Goal: Task Accomplishment & Management: Manage account settings

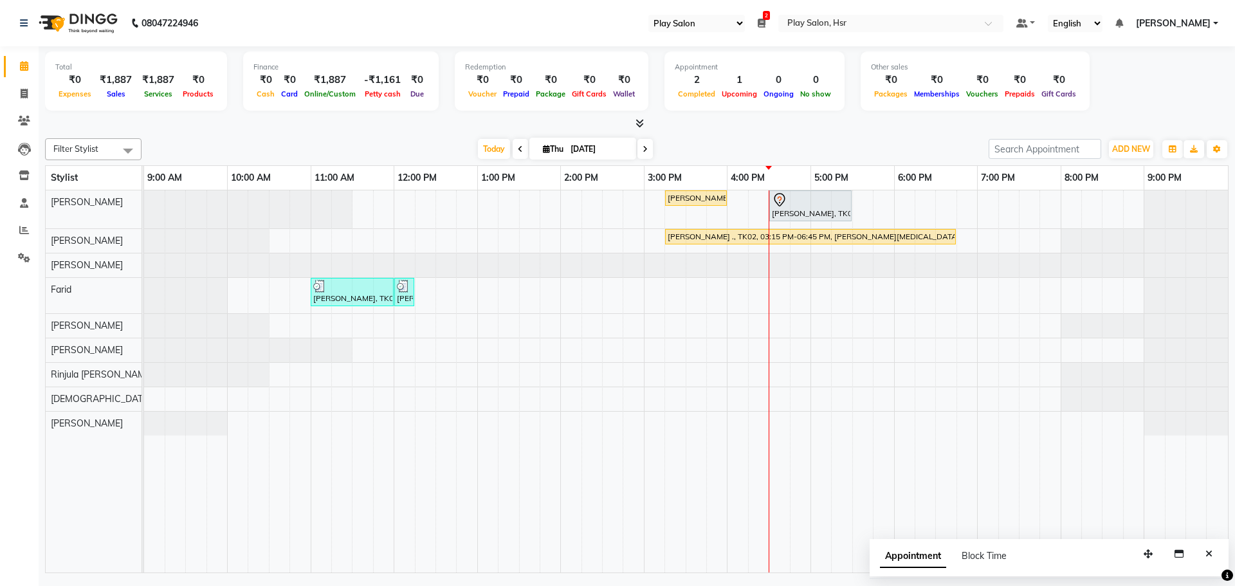
select select "92"
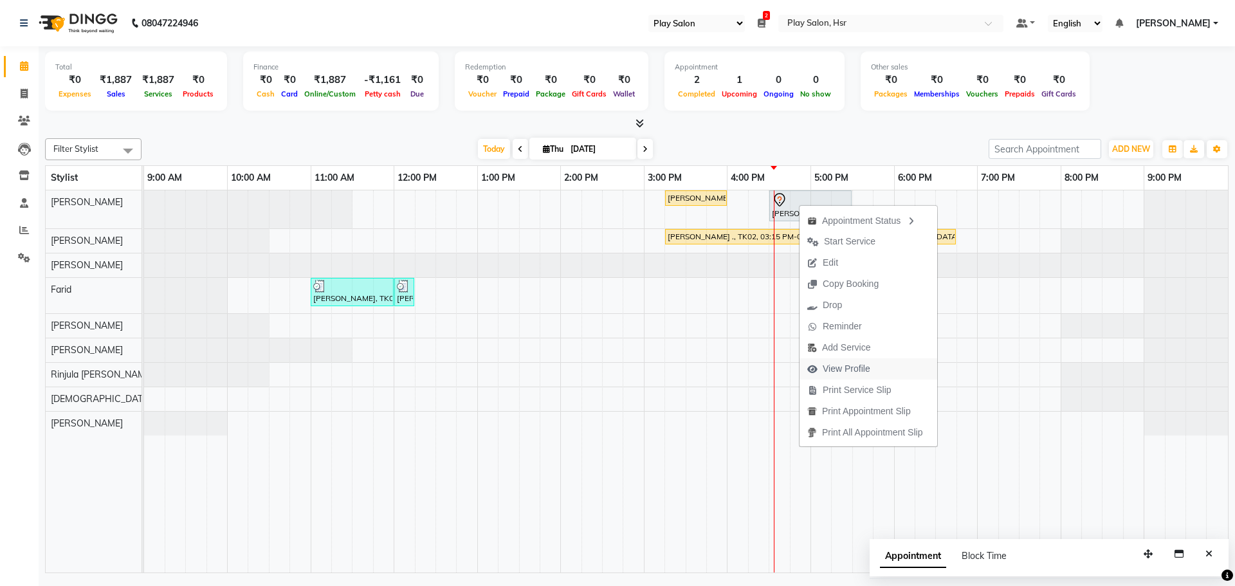
click at [842, 367] on span "View Profile" at bounding box center [847, 369] width 48 height 14
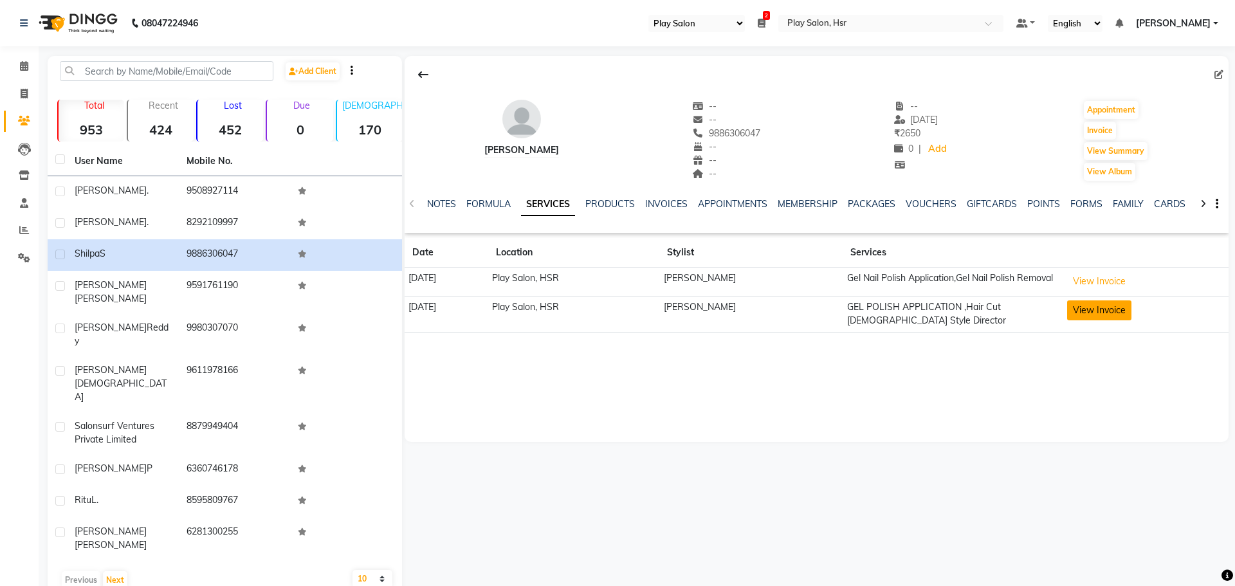
click at [1103, 320] on button "View Invoice" at bounding box center [1100, 311] width 64 height 20
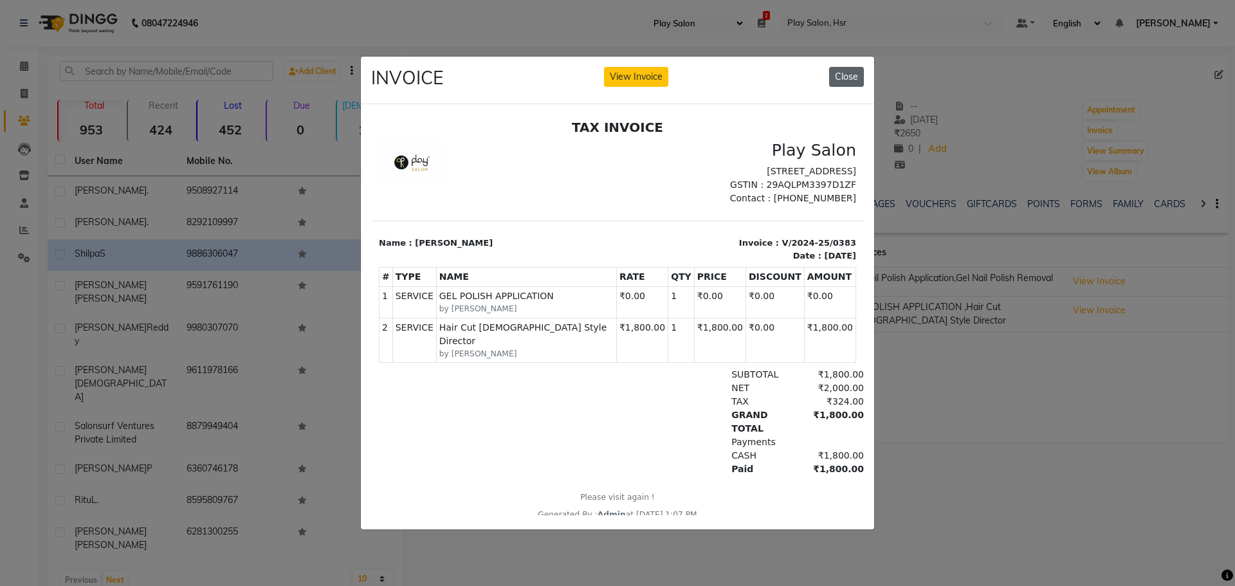
click at [851, 75] on button "Close" at bounding box center [846, 77] width 35 height 20
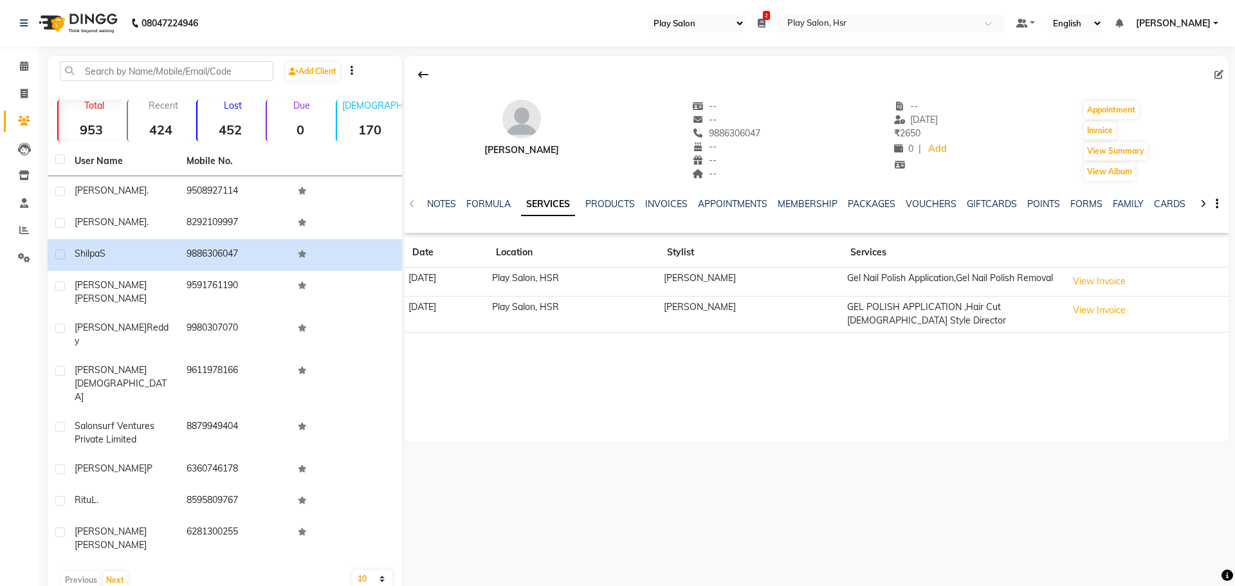
click at [428, 76] on icon at bounding box center [423, 74] width 10 height 10
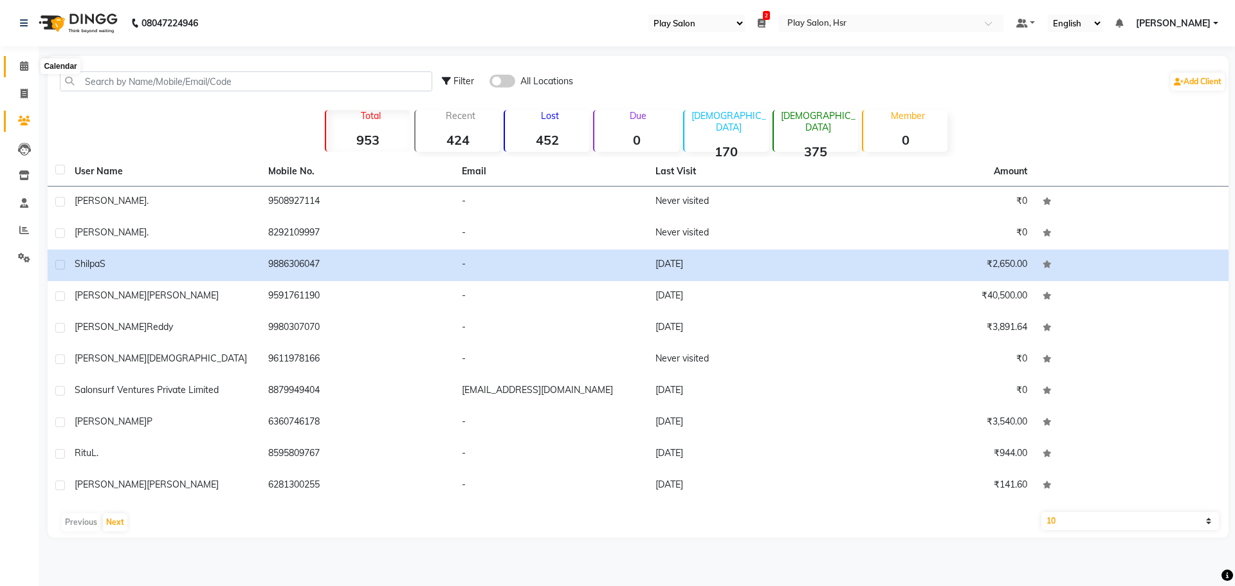
click at [31, 70] on span at bounding box center [24, 66] width 23 height 15
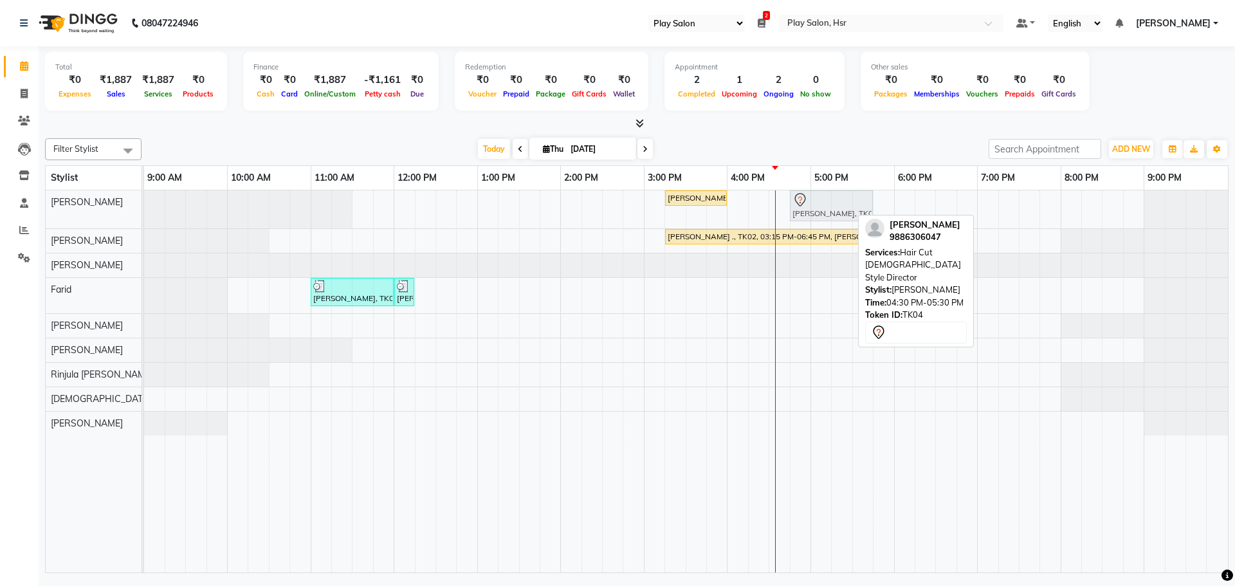
drag, startPoint x: 793, startPoint y: 204, endPoint x: 808, endPoint y: 204, distance: 14.8
click at [144, 204] on div "[PERSON_NAME] ., TK02, 03:15 PM-04:00 PM, Hair Cut [DEMOGRAPHIC_DATA] Style Dir…" at bounding box center [144, 209] width 0 height 38
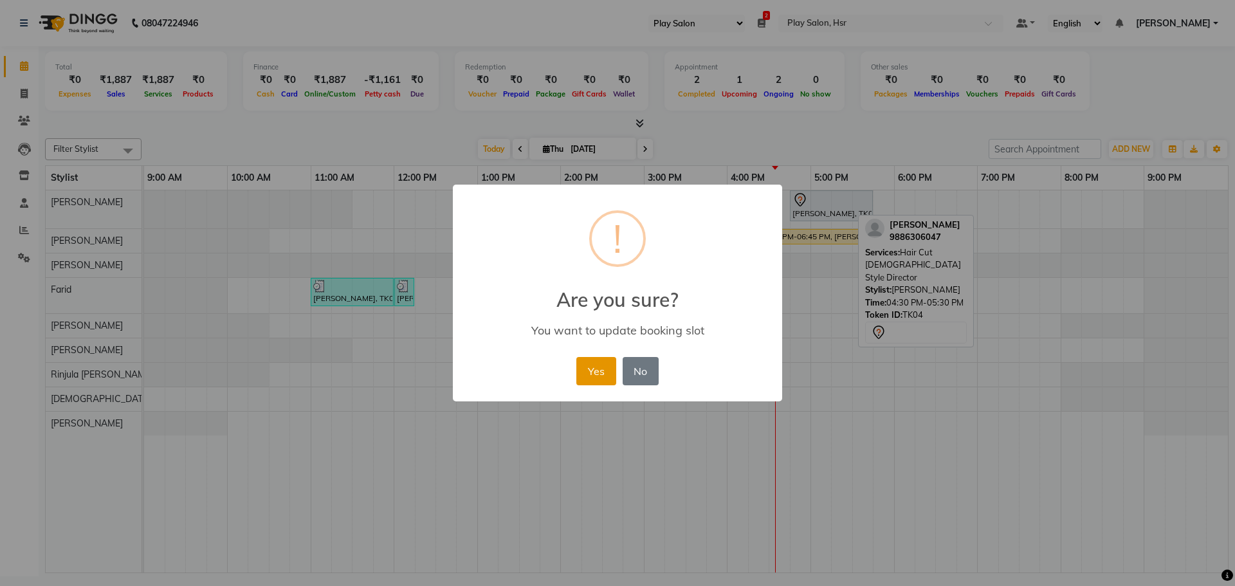
click at [595, 374] on button "Yes" at bounding box center [596, 371] width 39 height 28
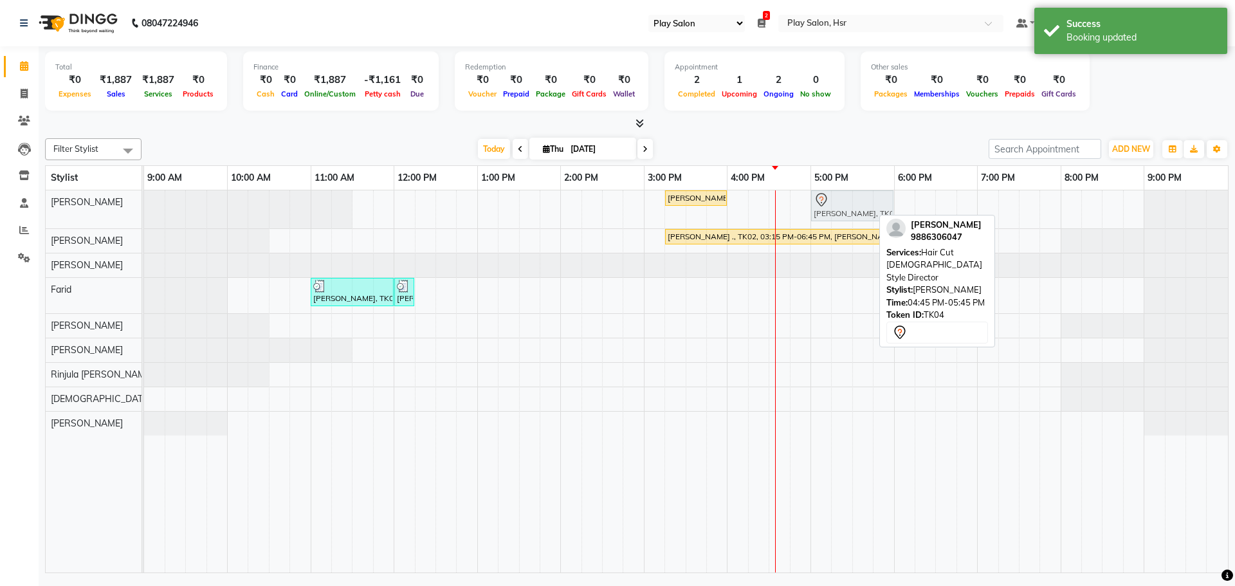
drag, startPoint x: 802, startPoint y: 208, endPoint x: 815, endPoint y: 208, distance: 12.9
click at [144, 208] on div "[PERSON_NAME] ., TK02, 03:15 PM-04:00 PM, Hair Cut [DEMOGRAPHIC_DATA] Style Dir…" at bounding box center [144, 209] width 0 height 38
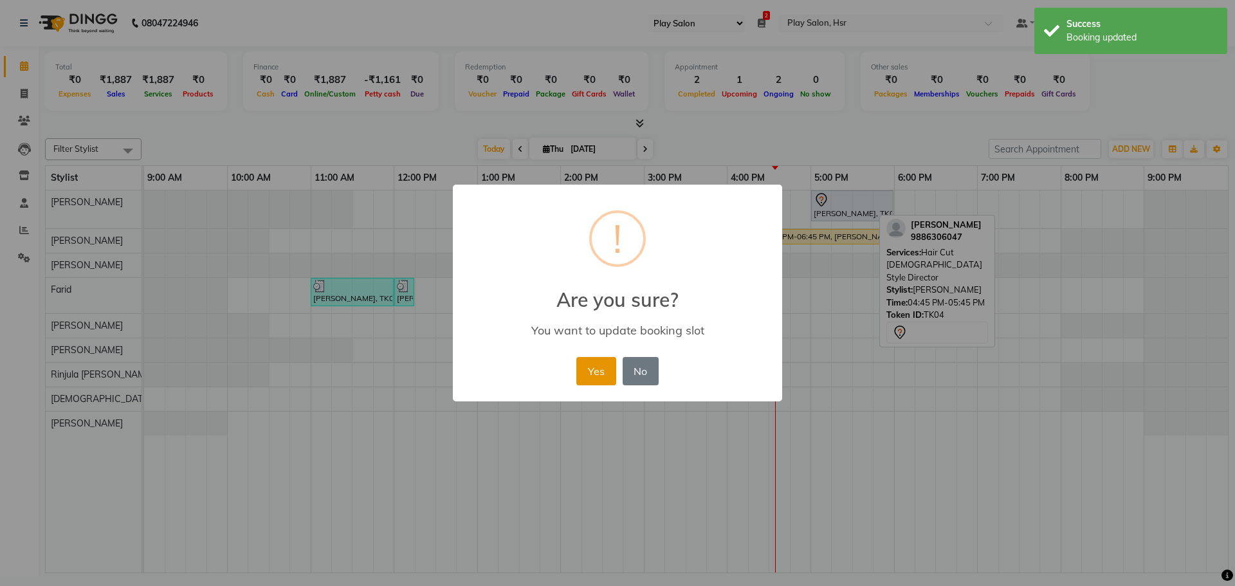
click at [598, 366] on button "Yes" at bounding box center [596, 371] width 39 height 28
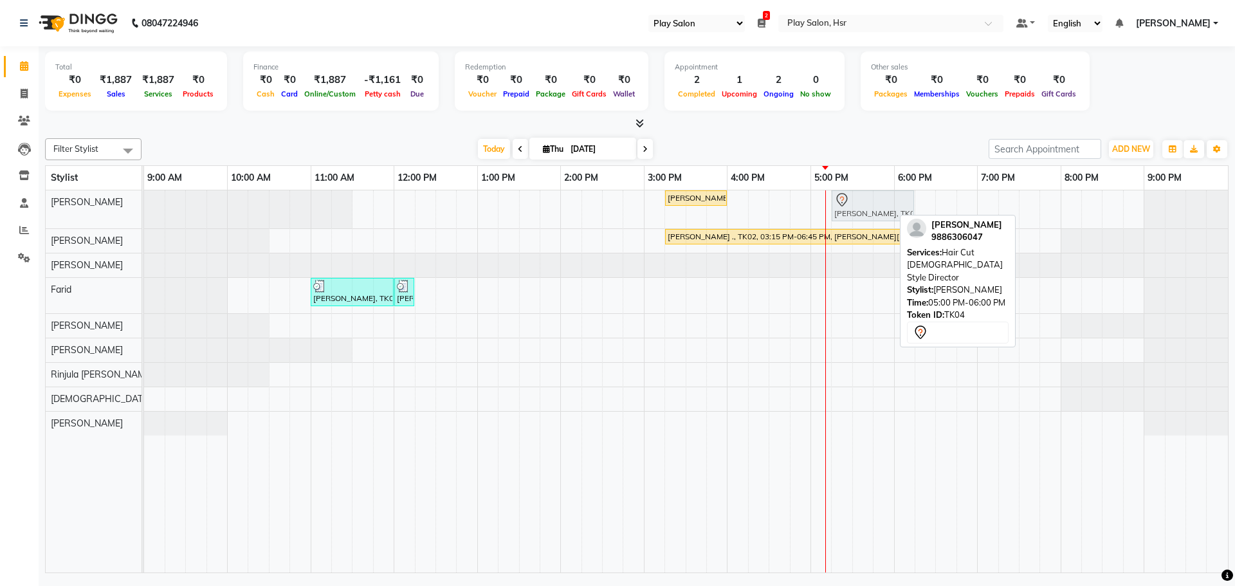
drag, startPoint x: 837, startPoint y: 204, endPoint x: 847, endPoint y: 206, distance: 11.1
click at [144, 206] on div "[PERSON_NAME] ., TK02, 03:15 PM-04:00 PM, Hair Cut [DEMOGRAPHIC_DATA] Style Dir…" at bounding box center [144, 209] width 0 height 38
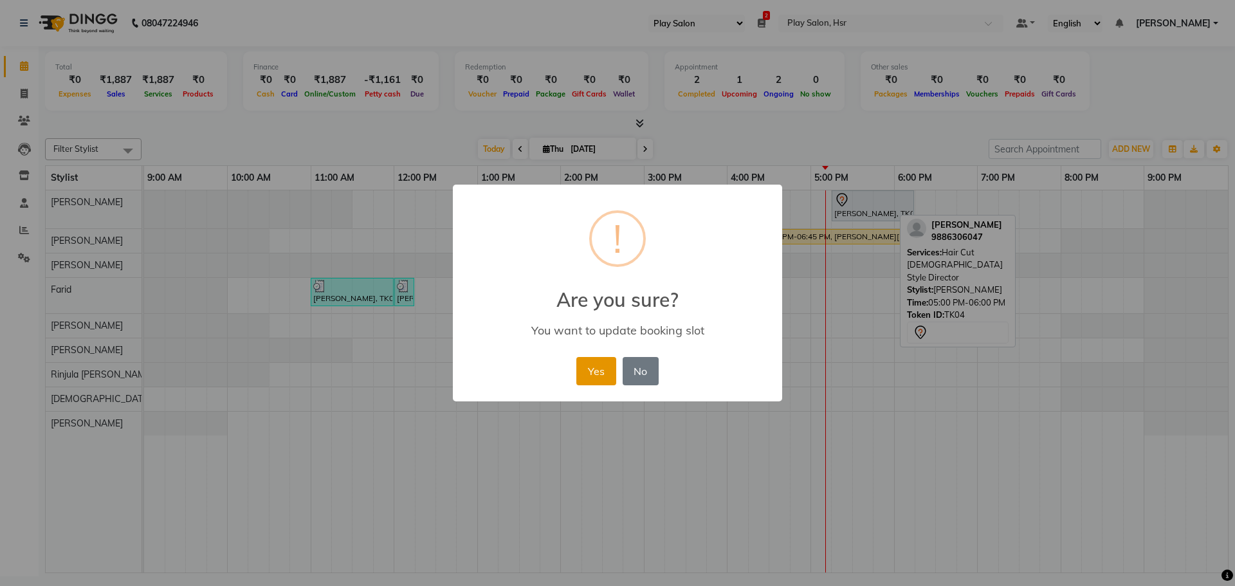
click at [600, 367] on button "Yes" at bounding box center [596, 371] width 39 height 28
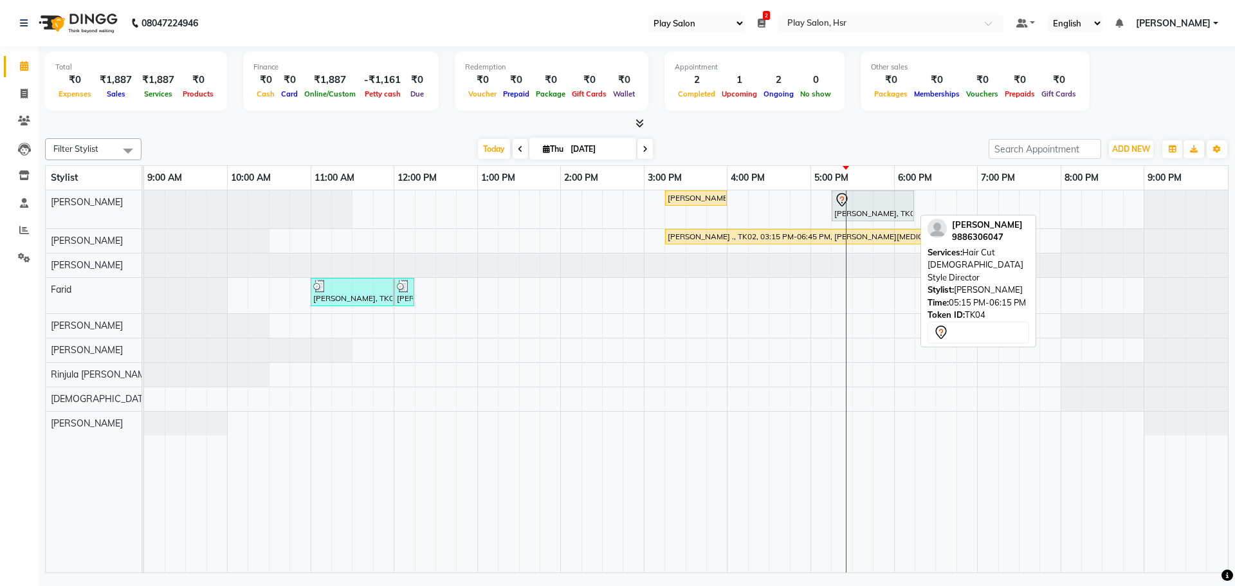
click at [869, 200] on div at bounding box center [873, 199] width 77 height 15
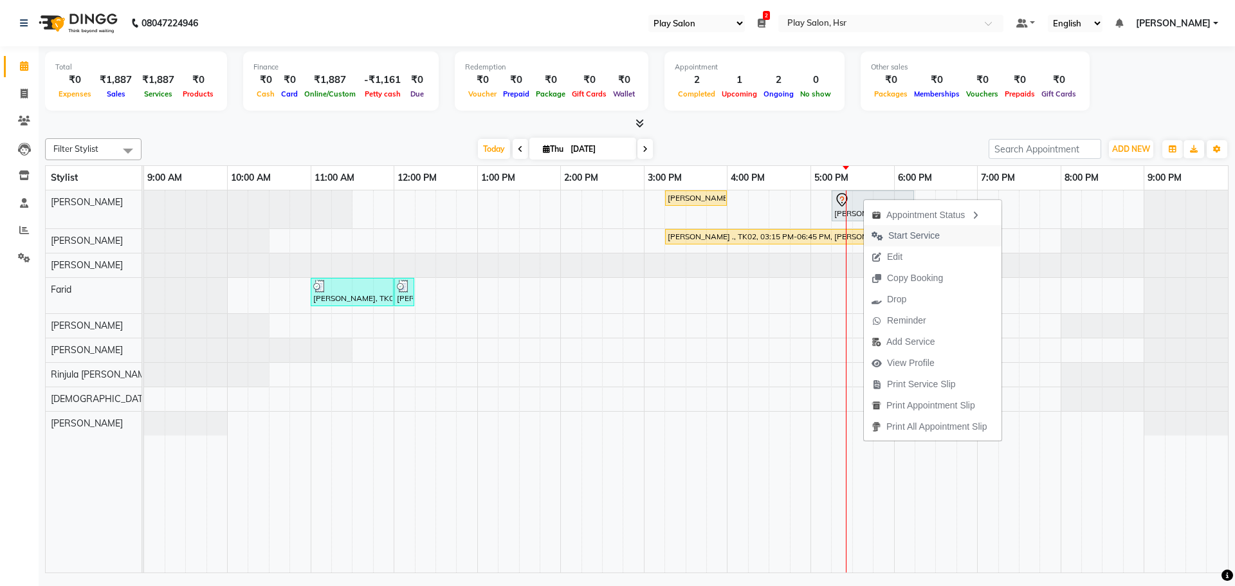
click at [916, 234] on span "Start Service" at bounding box center [914, 236] width 51 height 14
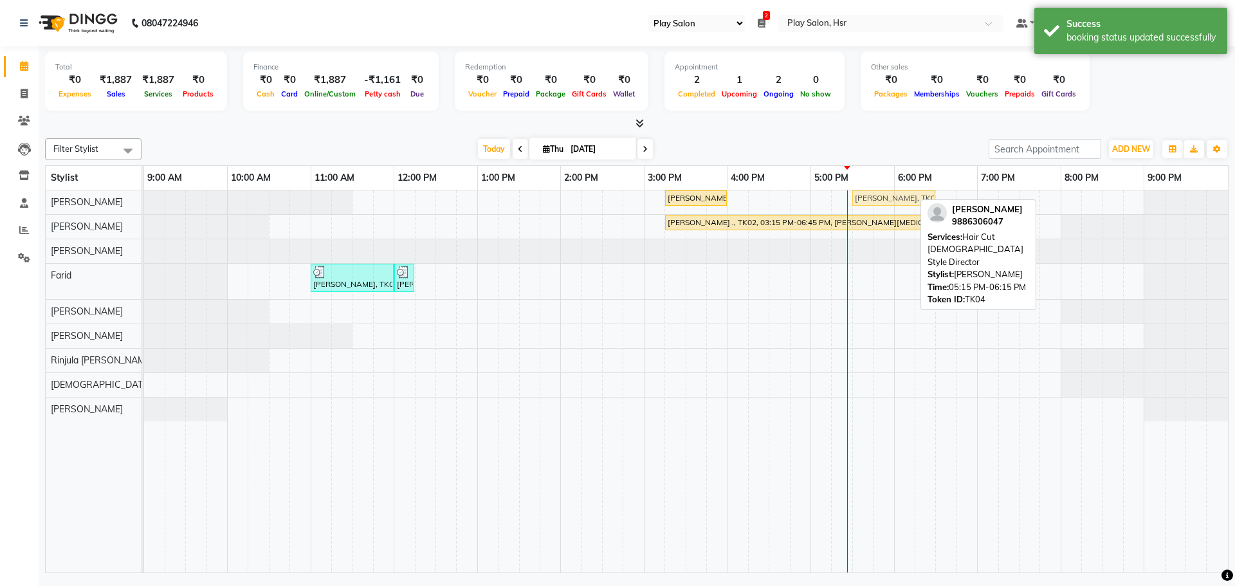
drag, startPoint x: 851, startPoint y: 197, endPoint x: 869, endPoint y: 199, distance: 17.5
click at [144, 199] on div "[PERSON_NAME] ., TK02, 03:15 PM-04:00 PM, Hair Cut [DEMOGRAPHIC_DATA] Style Dir…" at bounding box center [144, 201] width 0 height 23
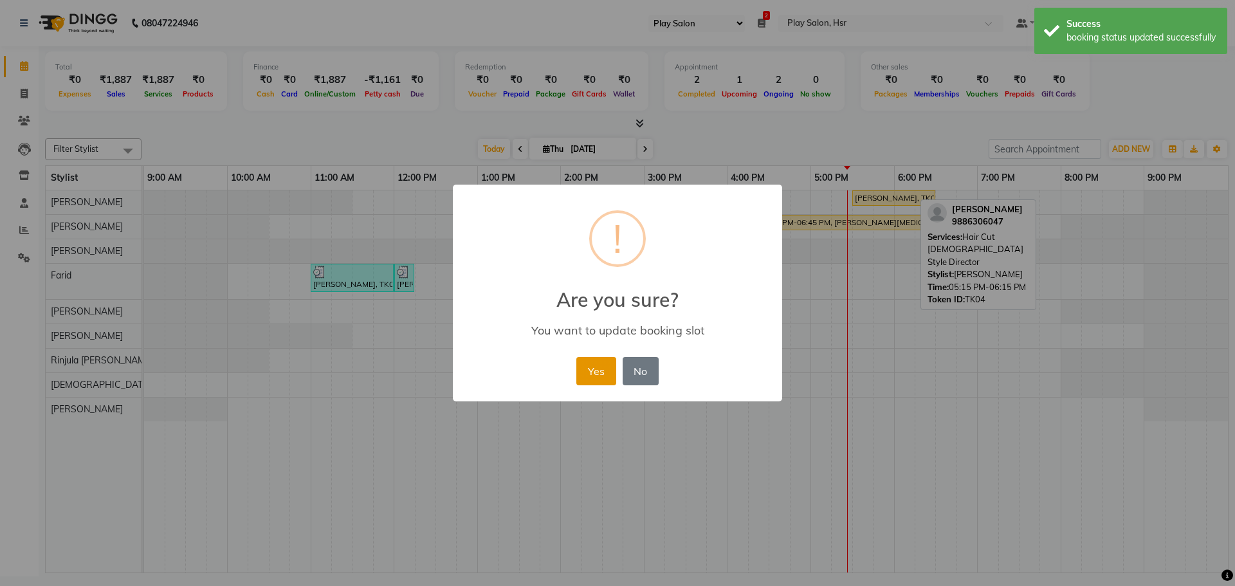
click at [596, 376] on button "Yes" at bounding box center [596, 371] width 39 height 28
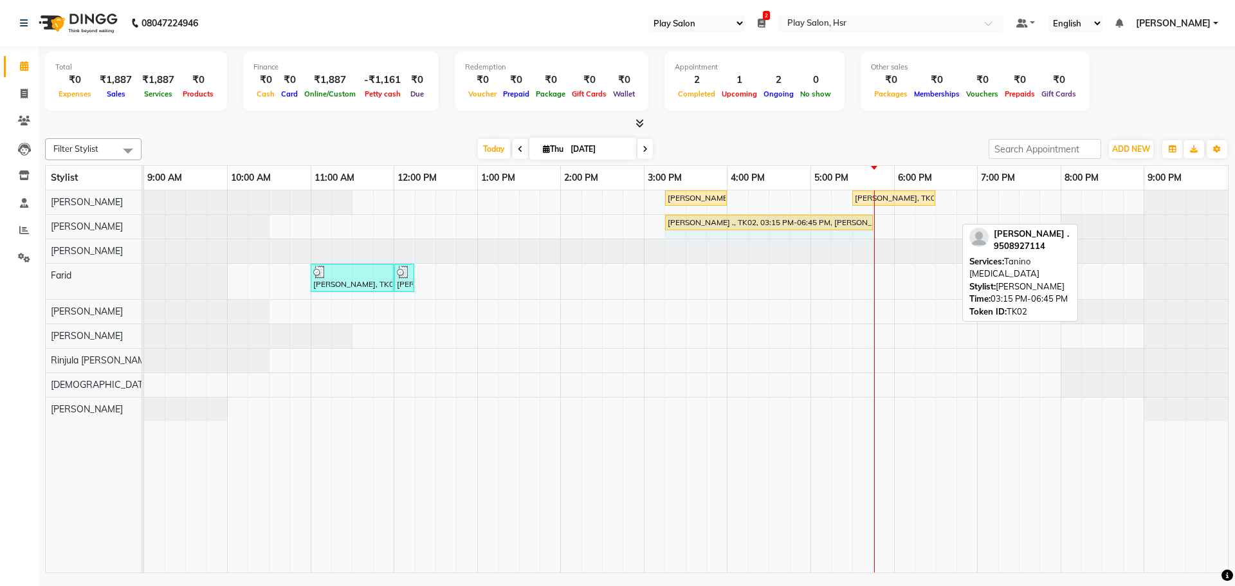
drag, startPoint x: 954, startPoint y: 223, endPoint x: 871, endPoint y: 224, distance: 83.0
click at [144, 224] on div "[PERSON_NAME] ., TK02, 03:15 PM-06:45 PM, Tanino [MEDICAL_DATA] [PERSON_NAME] .…" at bounding box center [144, 226] width 0 height 23
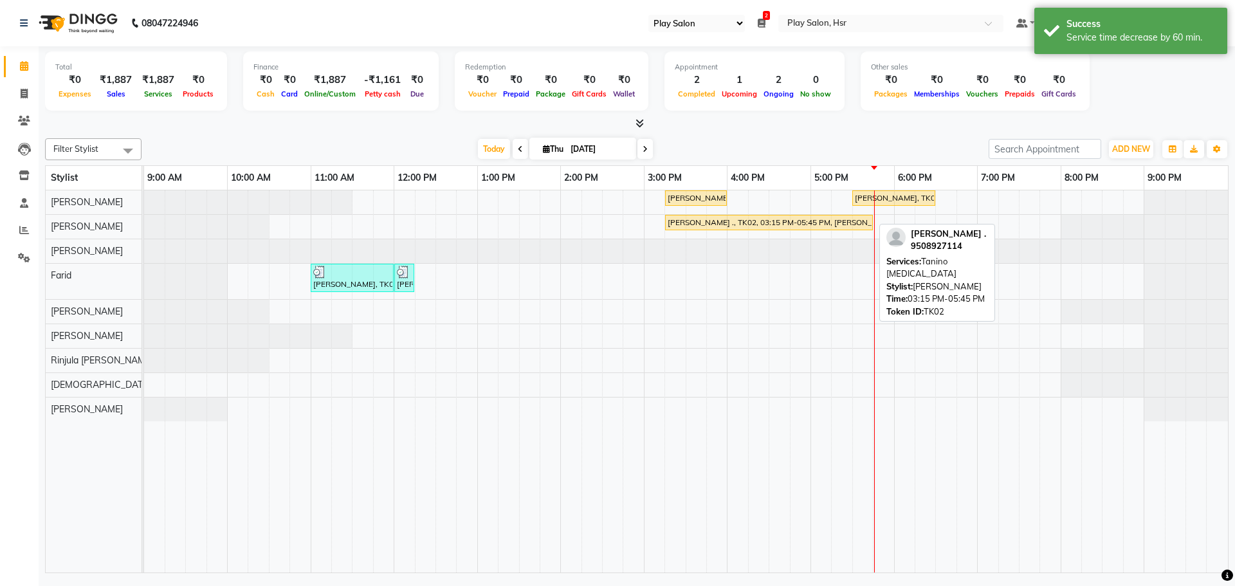
click at [775, 223] on div "[PERSON_NAME] ., TK02, 03:15 PM-05:45 PM, [PERSON_NAME][MEDICAL_DATA]" at bounding box center [769, 223] width 205 height 12
click at [776, 223] on div "[PERSON_NAME] ., TK02, 03:15 PM-05:45 PM, [PERSON_NAME][MEDICAL_DATA]" at bounding box center [769, 223] width 205 height 12
select select "1"
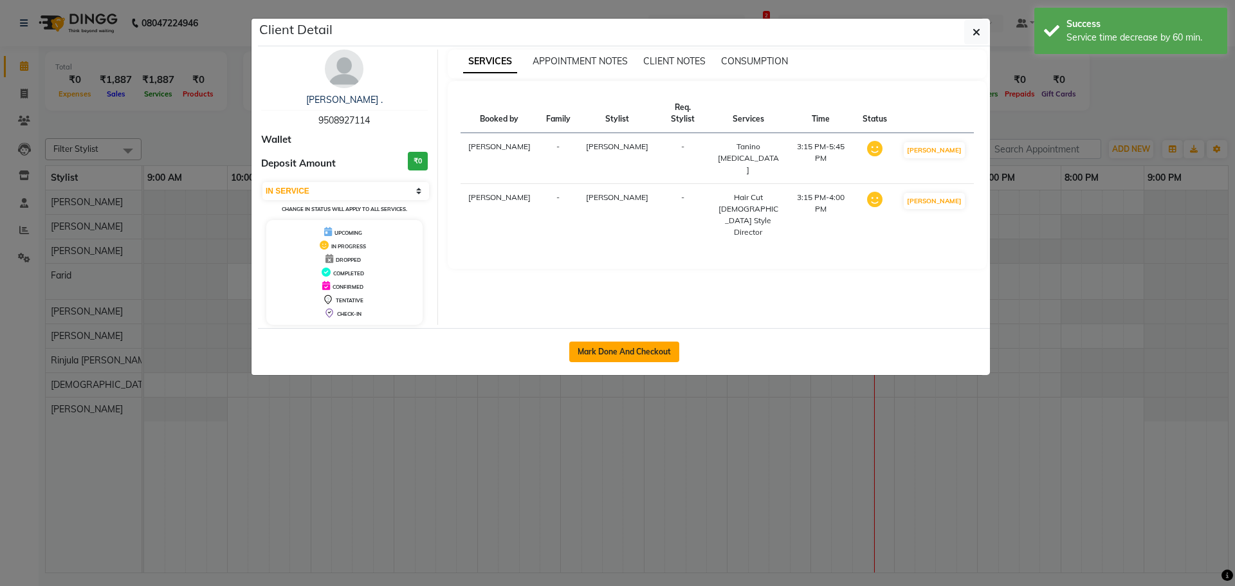
click at [653, 351] on button "Mark Done And Checkout" at bounding box center [624, 352] width 110 height 21
select select "service"
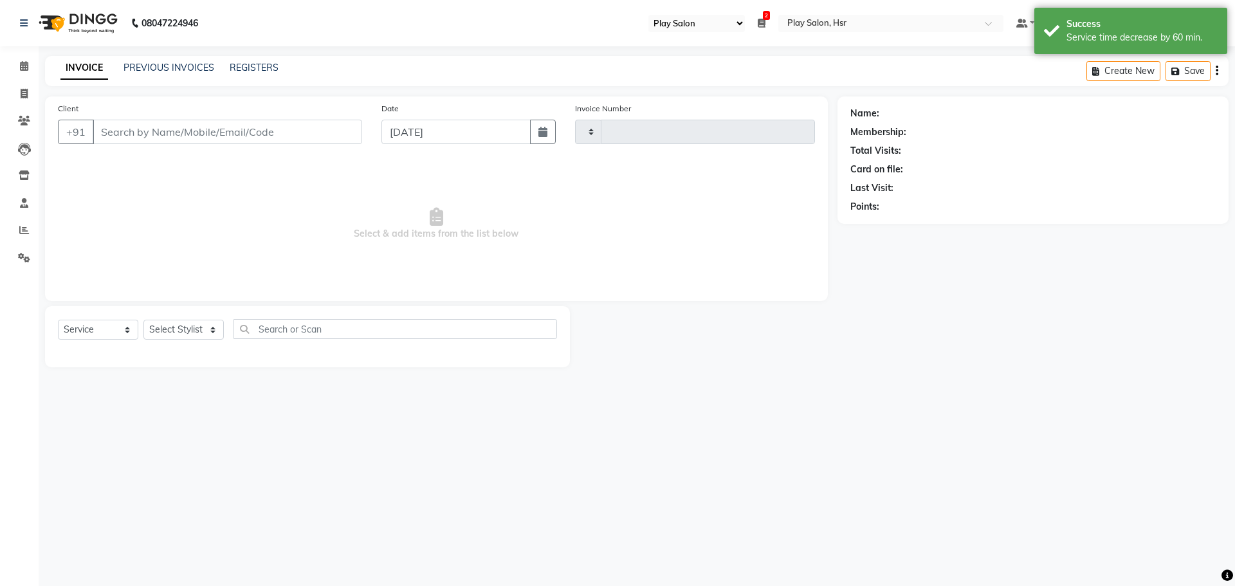
type input "0960"
select select "8358"
type input "9508927114"
select select "81913"
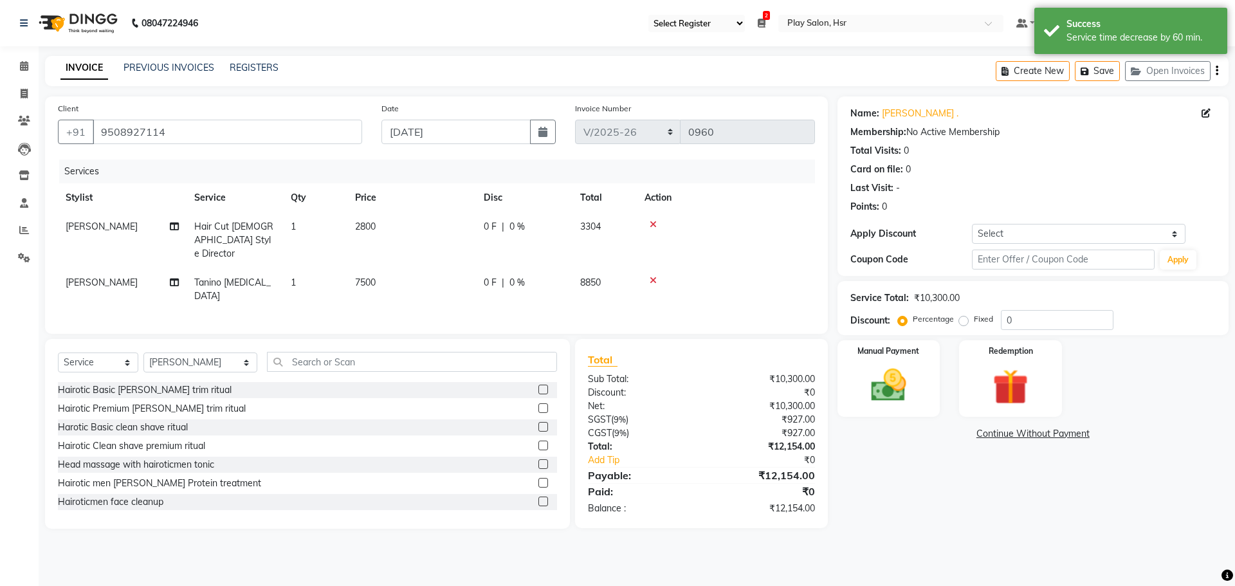
click at [363, 277] on span "7500" at bounding box center [365, 283] width 21 height 12
select select "81913"
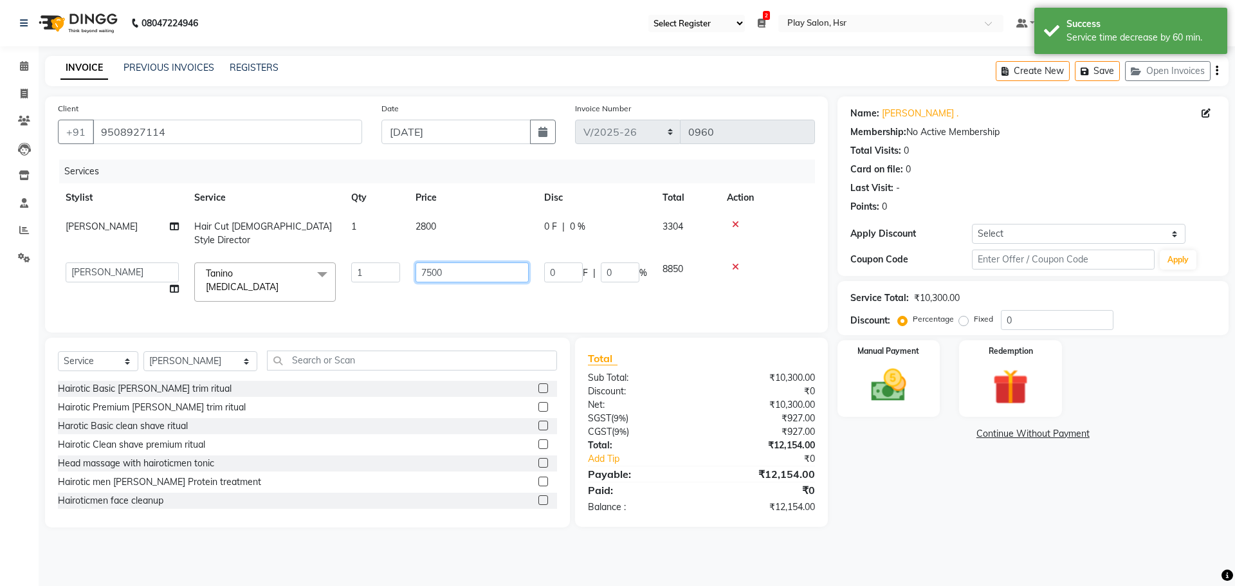
drag, startPoint x: 447, startPoint y: 259, endPoint x: 420, endPoint y: 261, distance: 27.1
click at [421, 263] on input "7500" at bounding box center [472, 273] width 113 height 20
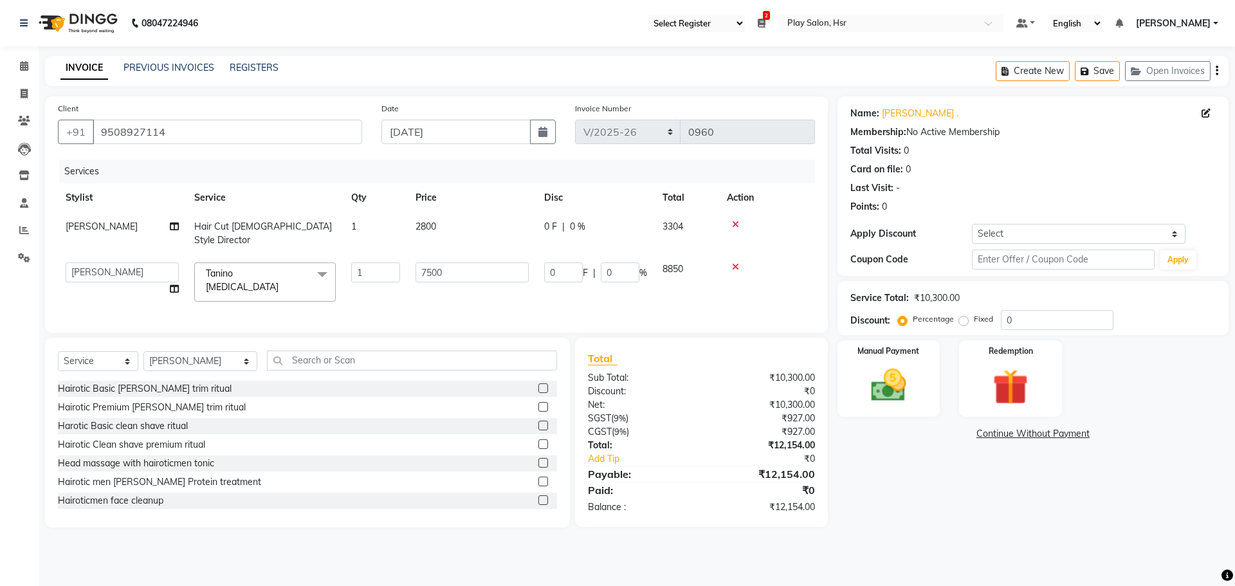
click at [422, 222] on td "2800" at bounding box center [472, 233] width 129 height 42
select select "81918"
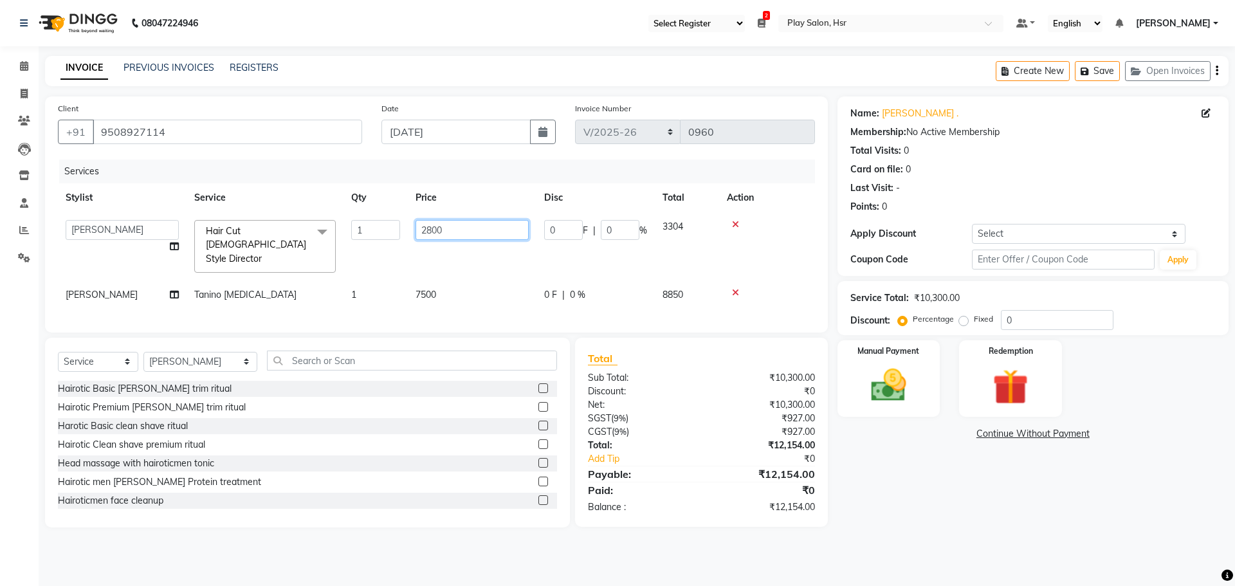
drag, startPoint x: 459, startPoint y: 228, endPoint x: 418, endPoint y: 226, distance: 41.2
click at [411, 228] on td "2800" at bounding box center [472, 246] width 129 height 68
type input "2000"
click at [432, 281] on td "7500" at bounding box center [472, 295] width 129 height 29
select select "81913"
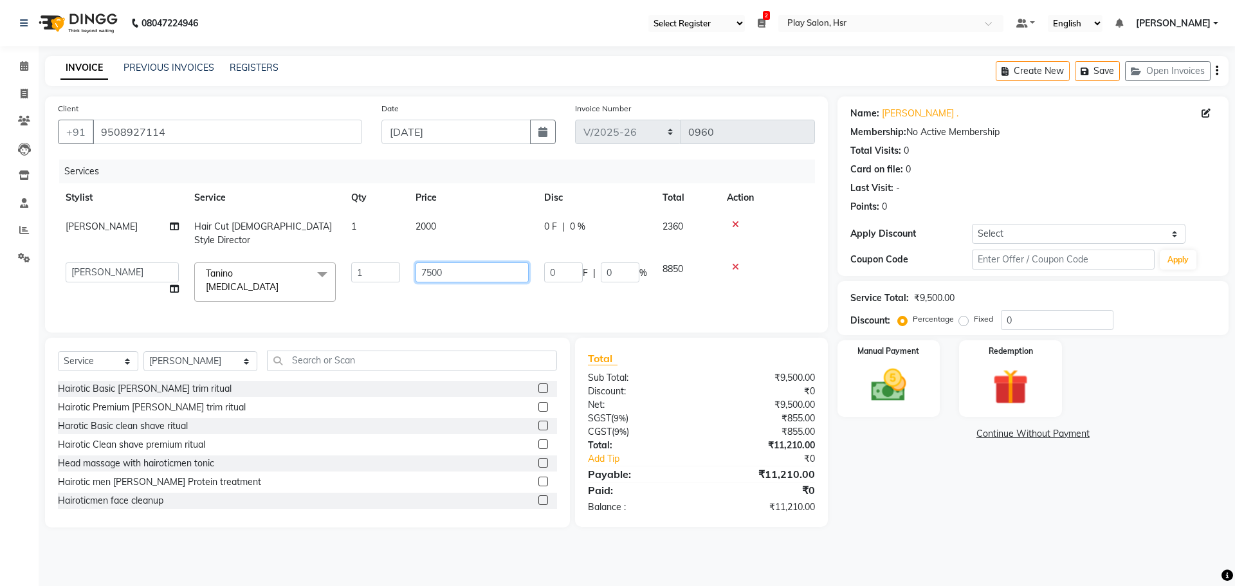
drag, startPoint x: 463, startPoint y: 254, endPoint x: 414, endPoint y: 254, distance: 48.9
click at [414, 255] on td "7500" at bounding box center [472, 282] width 129 height 55
type input "8500"
click at [460, 274] on td "8500" at bounding box center [472, 282] width 129 height 55
select select "81913"
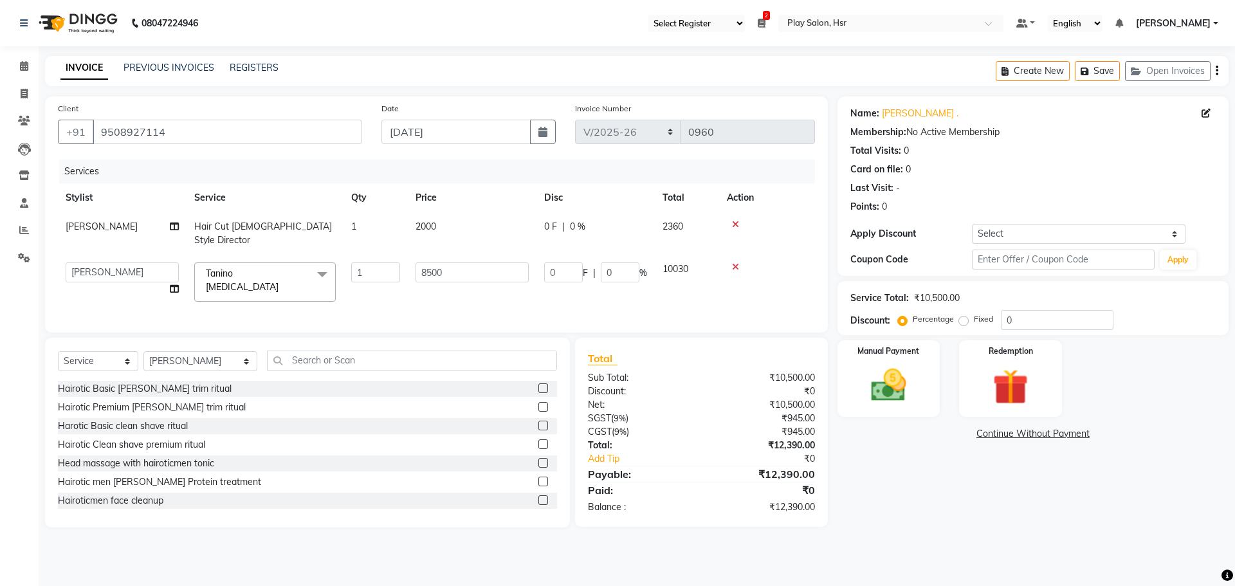
click at [576, 227] on span "0 %" at bounding box center [577, 227] width 15 height 14
select select "81918"
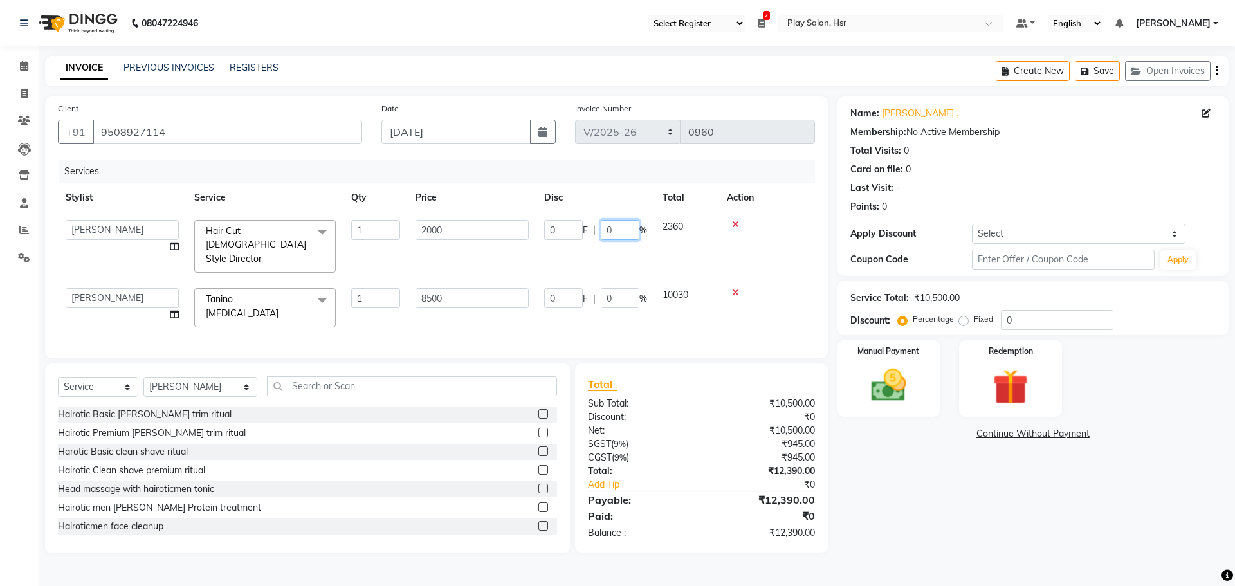
click at [618, 227] on input "0" at bounding box center [620, 230] width 39 height 20
type input "10"
click at [617, 252] on tbody "[PERSON_NAME] B Bhagrati C [PERSON_NAME] Divya [PERSON_NAME] Jeet [PERSON_NAME]…" at bounding box center [436, 273] width 757 height 123
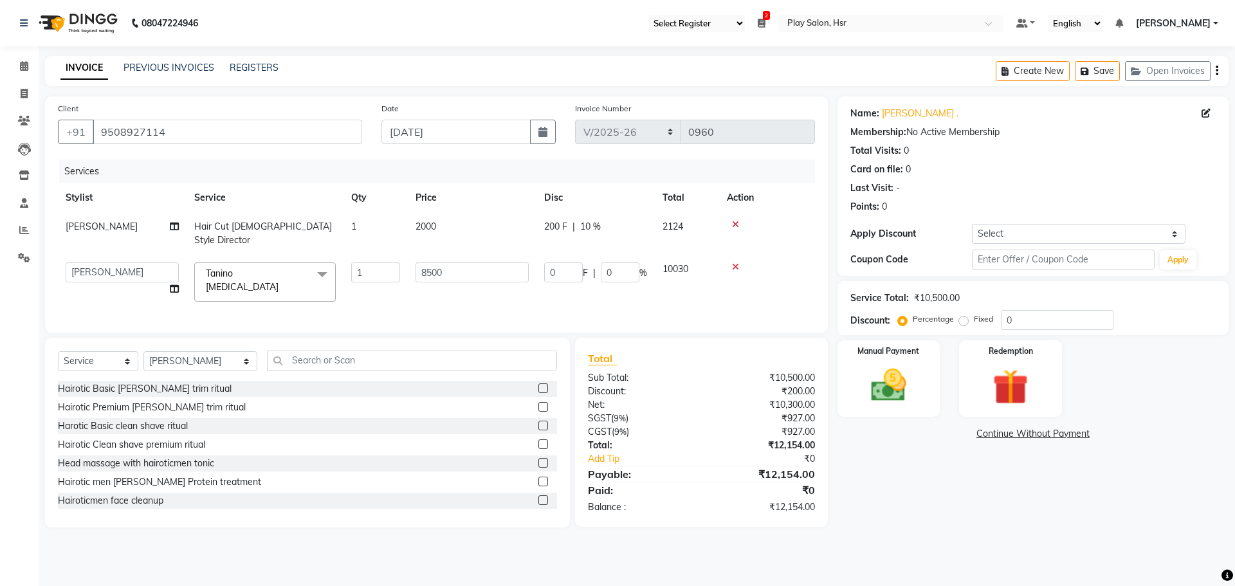
click at [590, 220] on span "10 %" at bounding box center [590, 227] width 21 height 14
select select "81918"
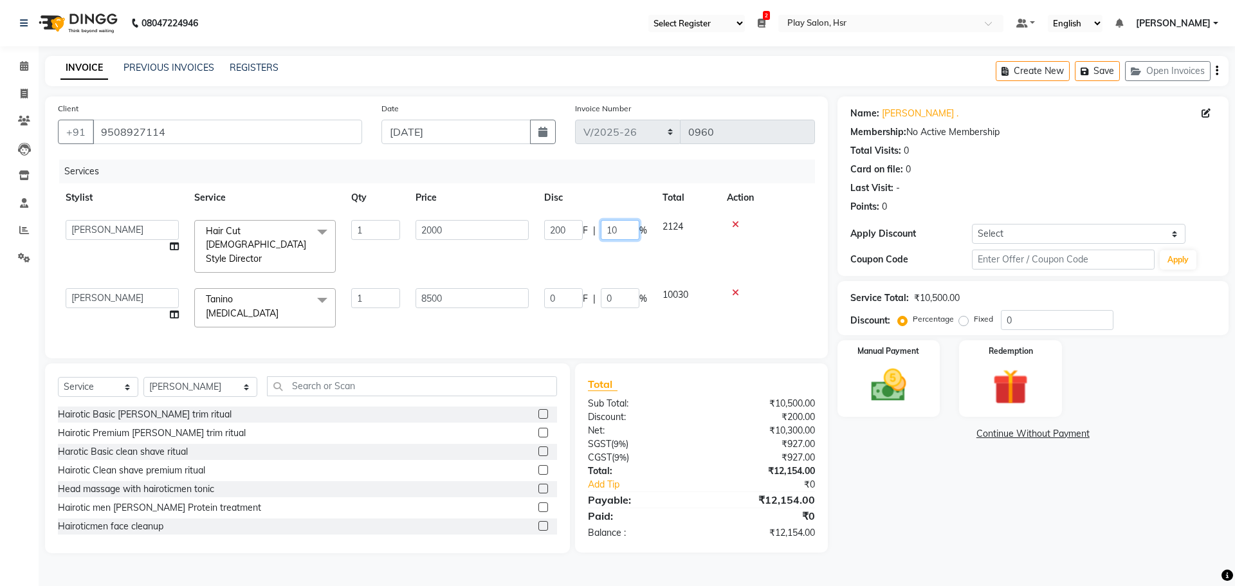
click at [623, 230] on input "10" at bounding box center [620, 230] width 39 height 20
type input "1"
click at [616, 206] on th "Disc" at bounding box center [596, 197] width 118 height 29
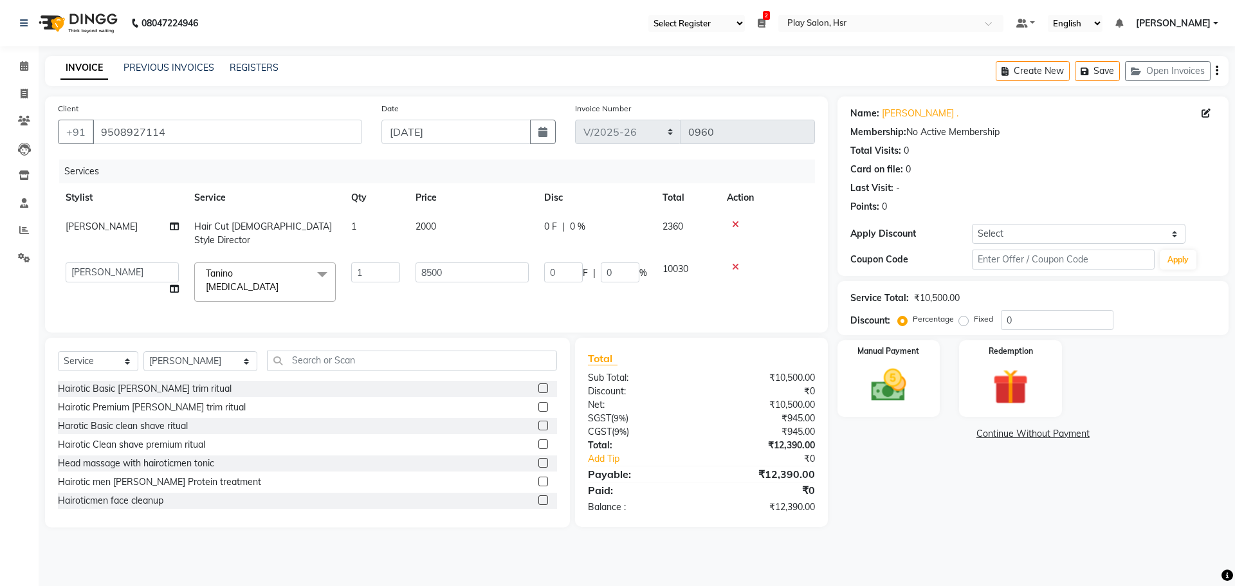
click at [873, 470] on div "Name: [PERSON_NAME] . Membership: No Active Membership Total Visits: 0 Card on …" at bounding box center [1038, 312] width 401 height 431
click at [570, 224] on span "0 %" at bounding box center [577, 227] width 15 height 14
select select "81918"
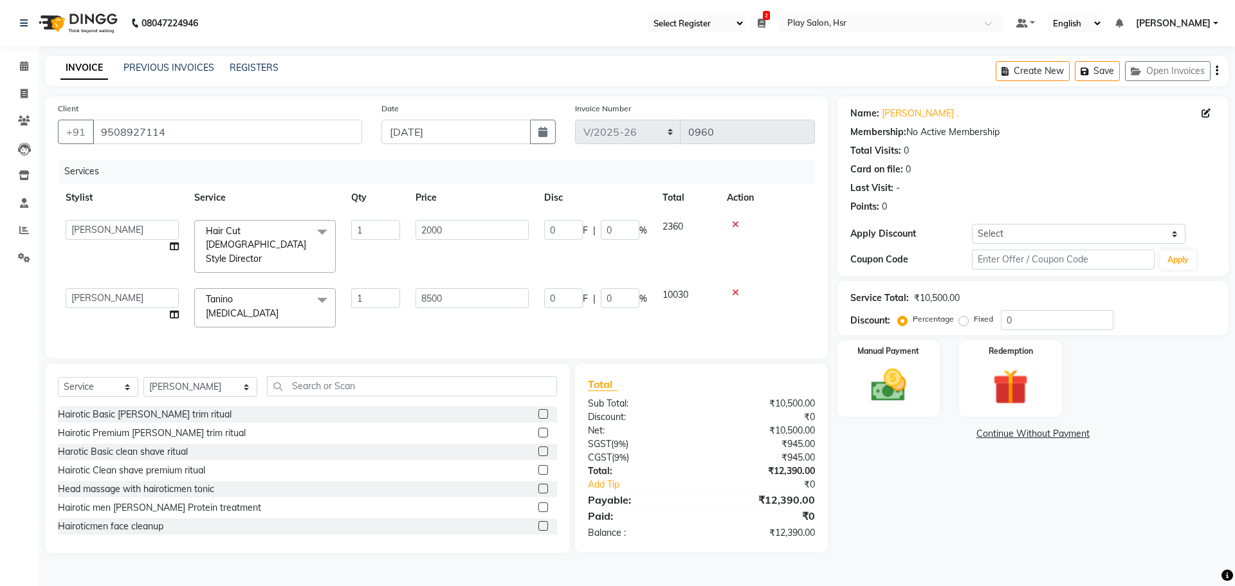
click at [868, 443] on div "Name: [PERSON_NAME] . Membership: No Active Membership Total Visits: 0 Card on …" at bounding box center [1038, 325] width 401 height 457
click at [912, 369] on img at bounding box center [889, 385] width 60 height 42
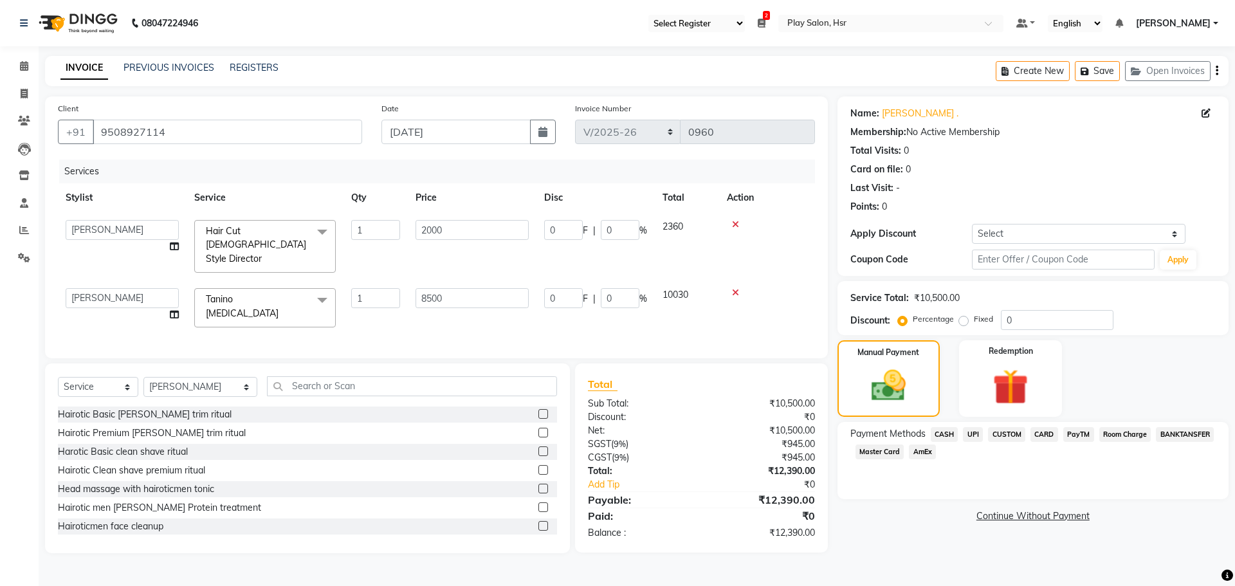
click at [970, 434] on span "UPI" at bounding box center [973, 434] width 20 height 15
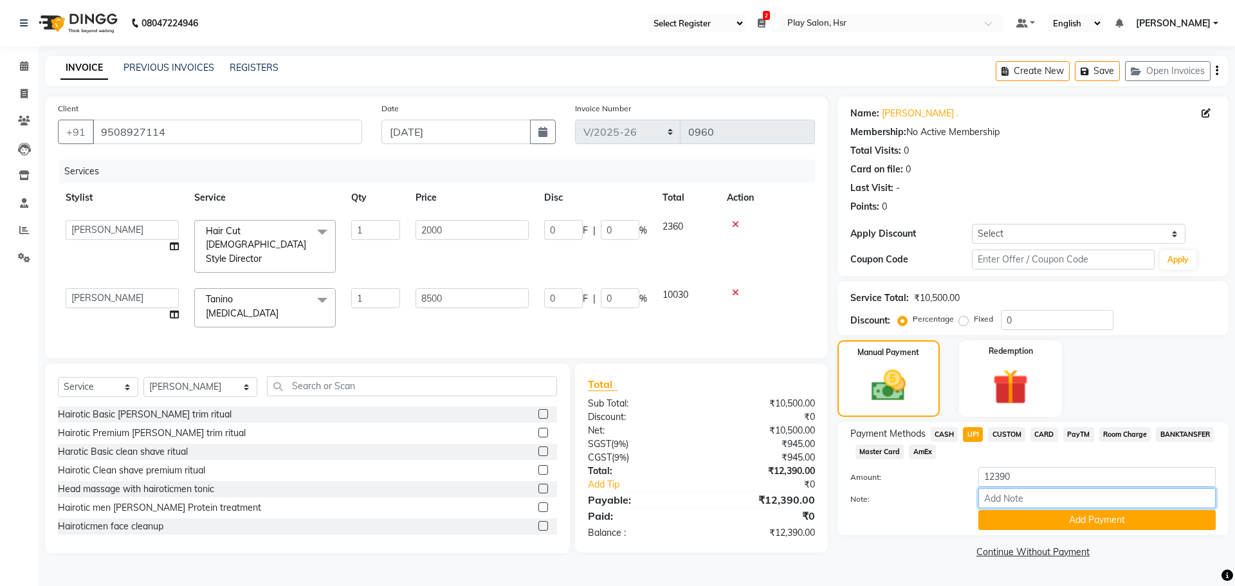
click at [1048, 495] on input "Note:" at bounding box center [1097, 498] width 237 height 20
type input "UPI"
click at [1089, 523] on button "Add Payment" at bounding box center [1097, 520] width 237 height 20
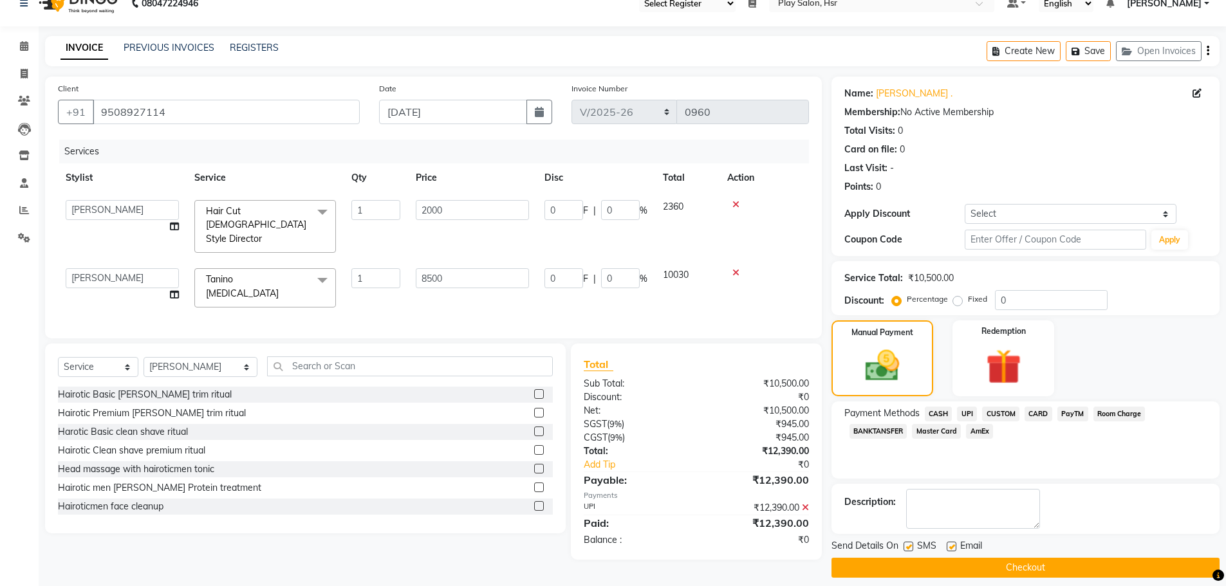
scroll to position [31, 0]
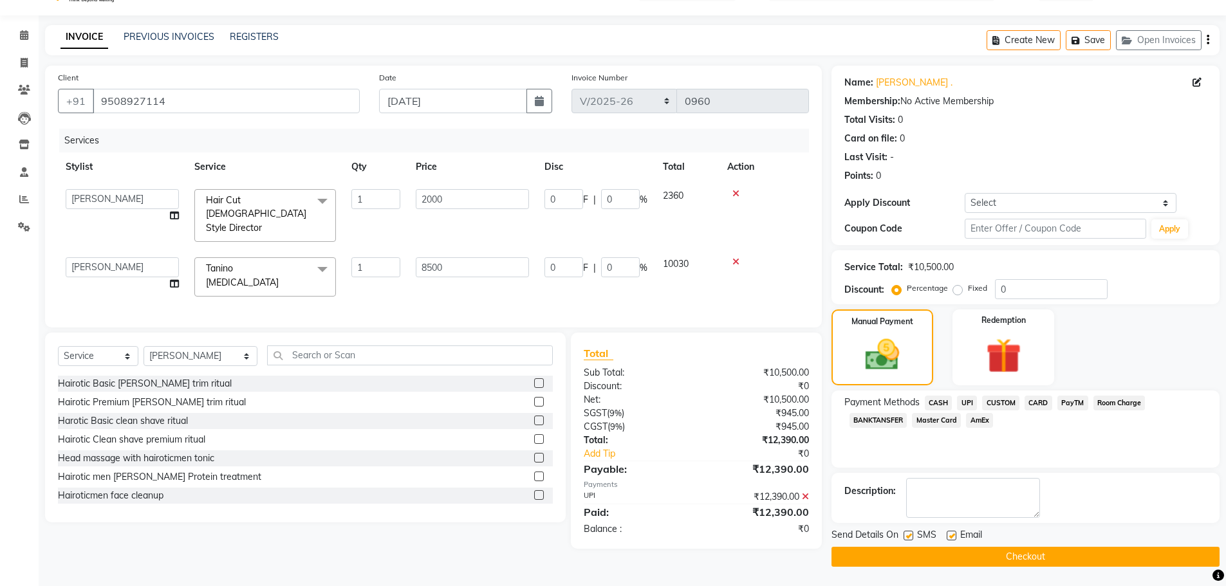
click at [983, 560] on button "Checkout" at bounding box center [1025, 557] width 388 height 20
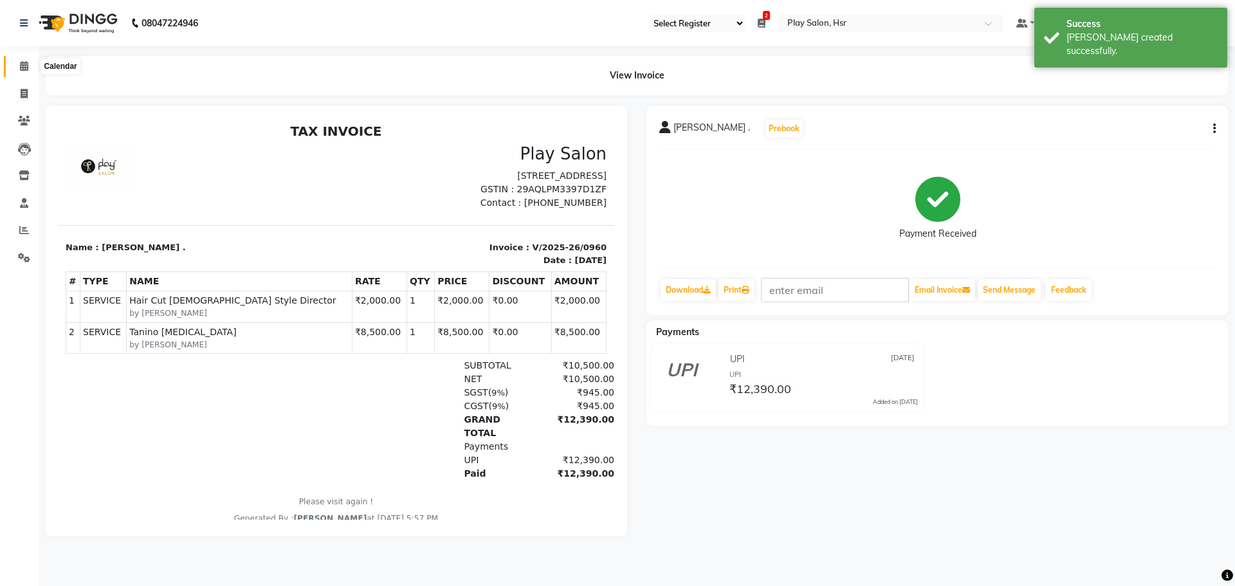
click at [23, 67] on icon at bounding box center [24, 66] width 8 height 10
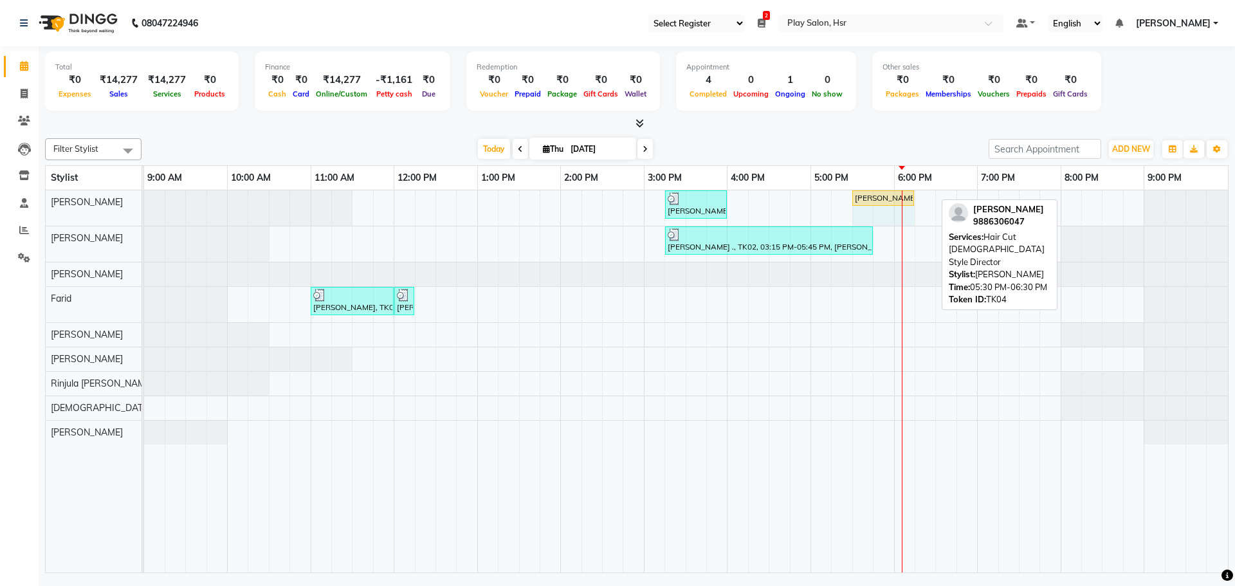
drag, startPoint x: 933, startPoint y: 197, endPoint x: 922, endPoint y: 197, distance: 10.9
click at [144, 198] on div "[PERSON_NAME] ., TK02, 03:15 PM-04:00 PM, Hair Cut [DEMOGRAPHIC_DATA] Style Dir…" at bounding box center [144, 207] width 0 height 35
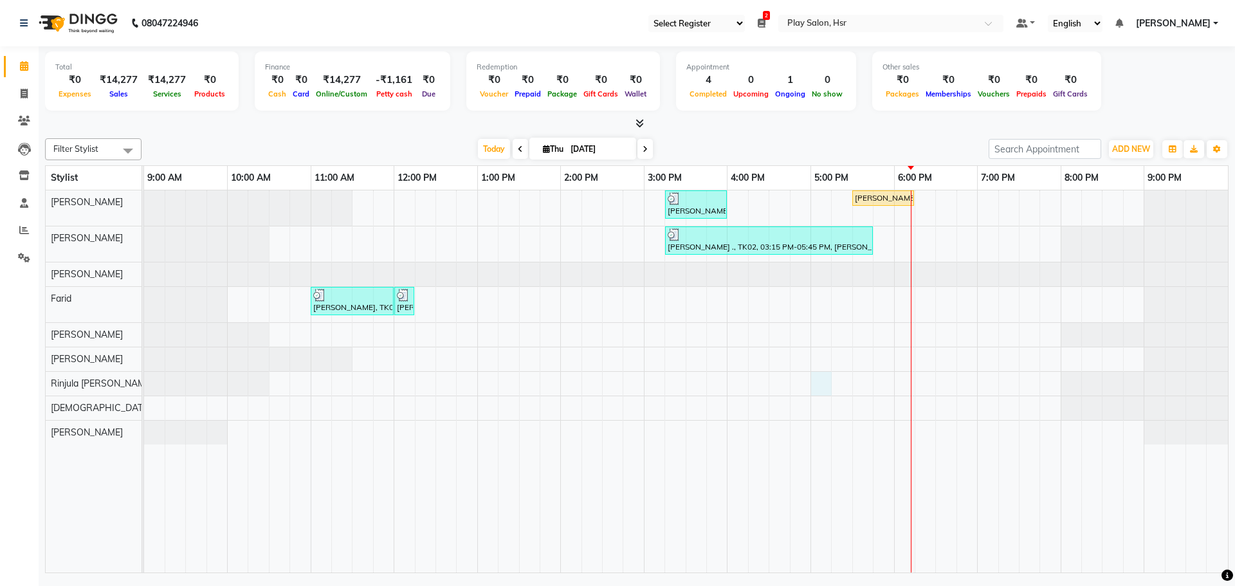
click at [825, 382] on div "[PERSON_NAME] ., TK02, 03:15 PM-04:00 PM, Hair Cut [DEMOGRAPHIC_DATA] Style Dir…" at bounding box center [686, 381] width 1084 height 382
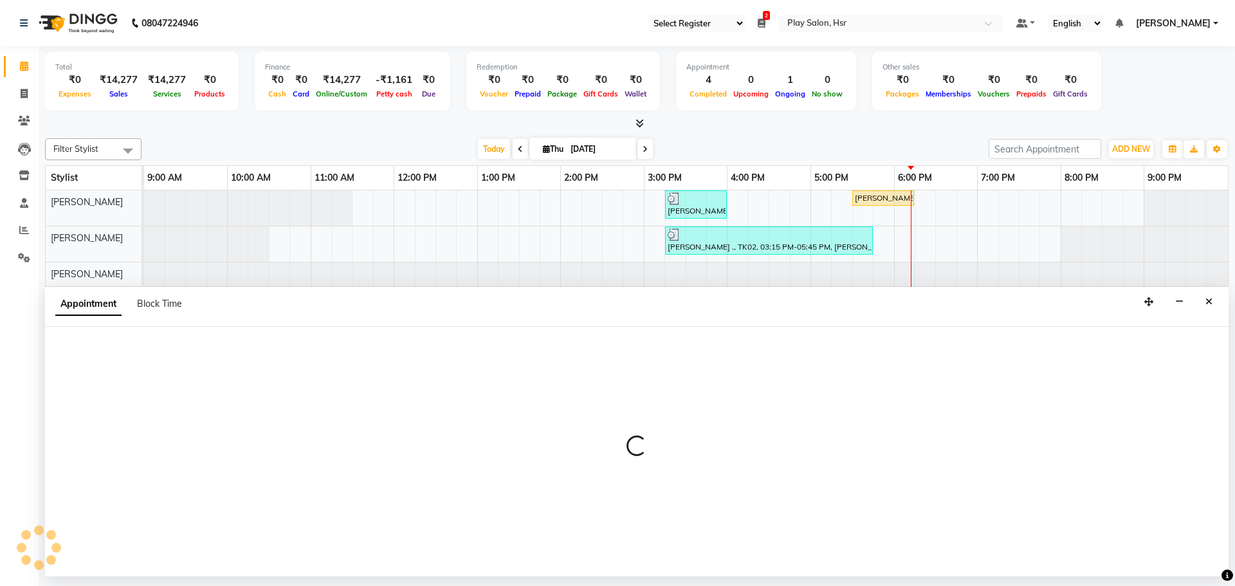
select select "81914"
select select "1020"
select select "tentative"
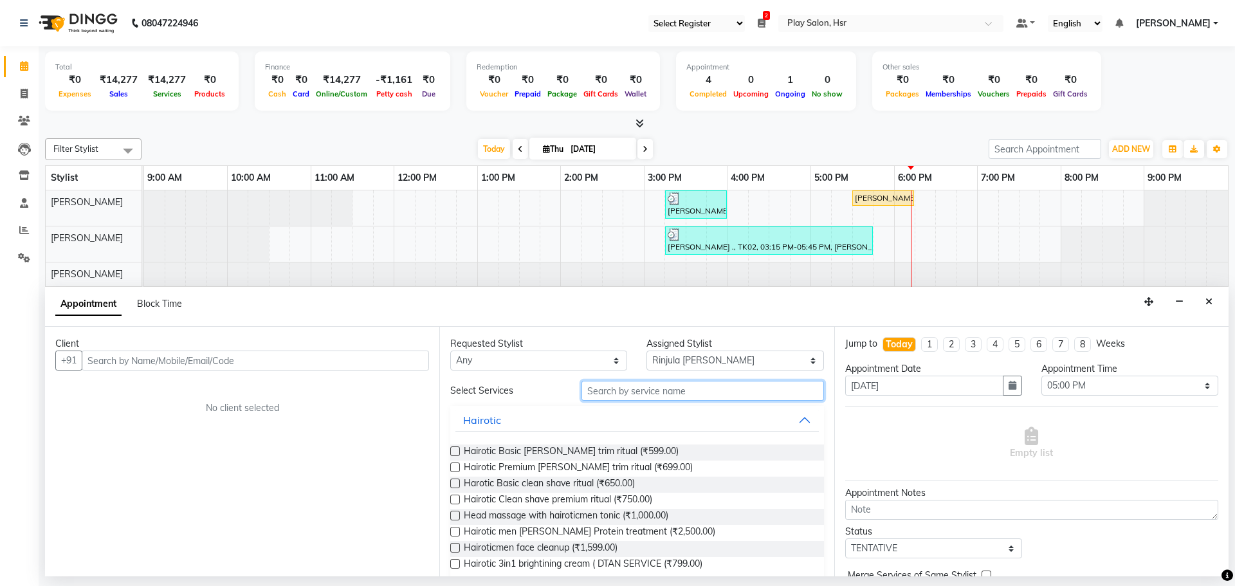
click at [611, 391] on input "text" at bounding box center [703, 391] width 243 height 20
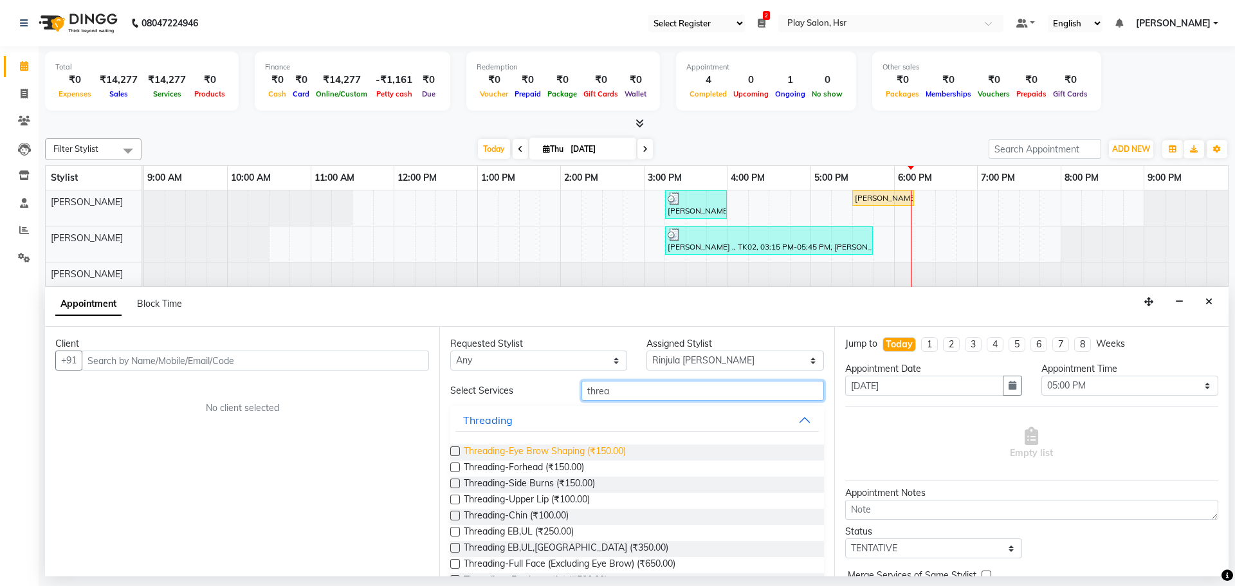
type input "threa"
click at [526, 454] on span "Threading-Eye Brow Shaping (₹150.00)" at bounding box center [545, 453] width 162 height 16
checkbox input "false"
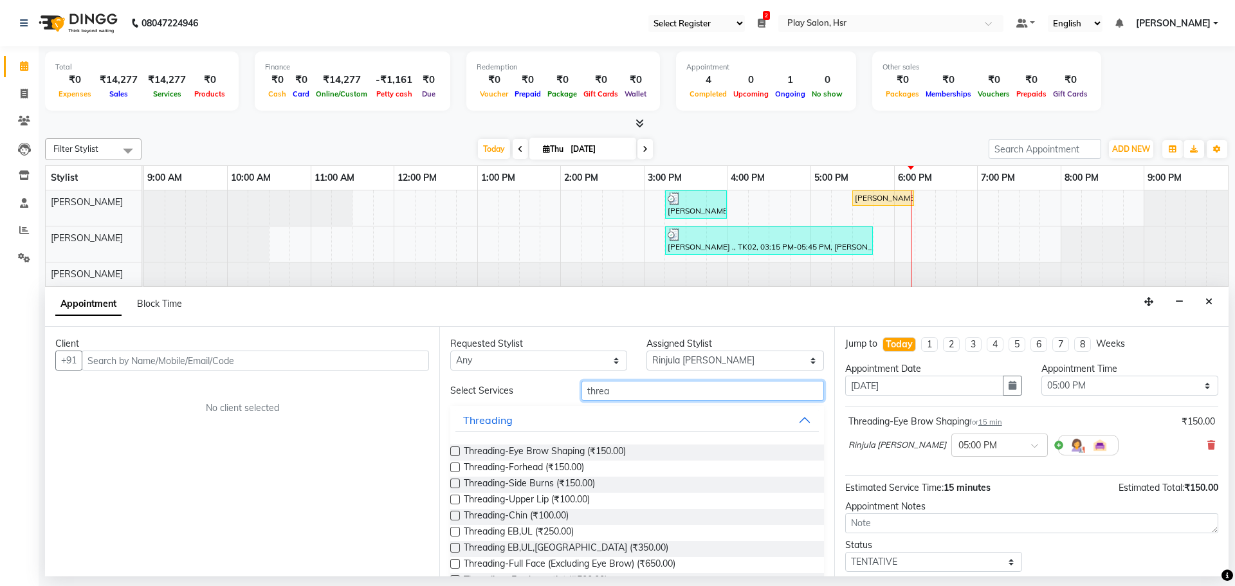
drag, startPoint x: 609, startPoint y: 390, endPoint x: 562, endPoint y: 391, distance: 47.0
click at [562, 391] on div "Select Services threa" at bounding box center [637, 391] width 393 height 20
type input "3g"
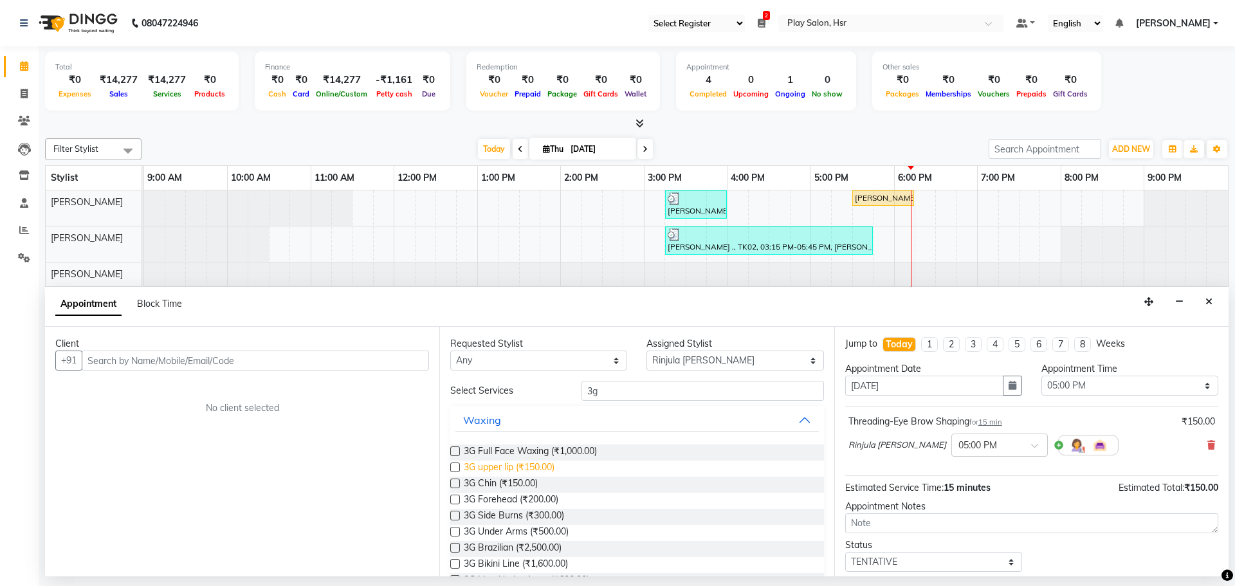
click at [500, 465] on span "3G upper lip (₹150.00)" at bounding box center [509, 469] width 91 height 16
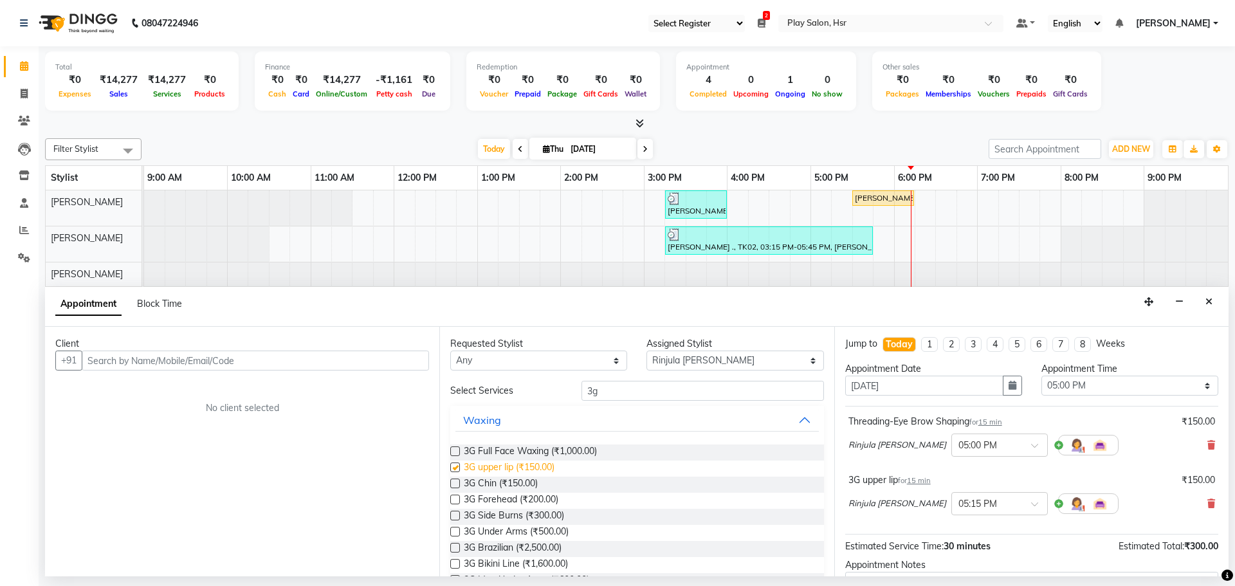
checkbox input "false"
click at [294, 358] on input "text" at bounding box center [255, 361] width 347 height 20
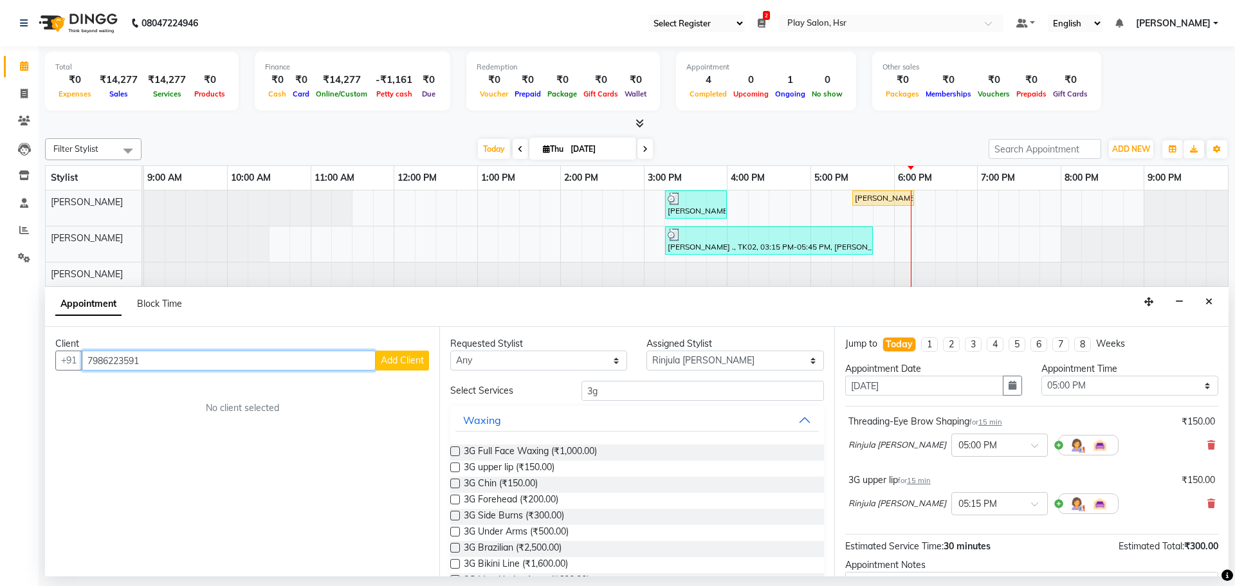
type input "7986223591"
click at [403, 361] on span "Add Client" at bounding box center [402, 361] width 43 height 12
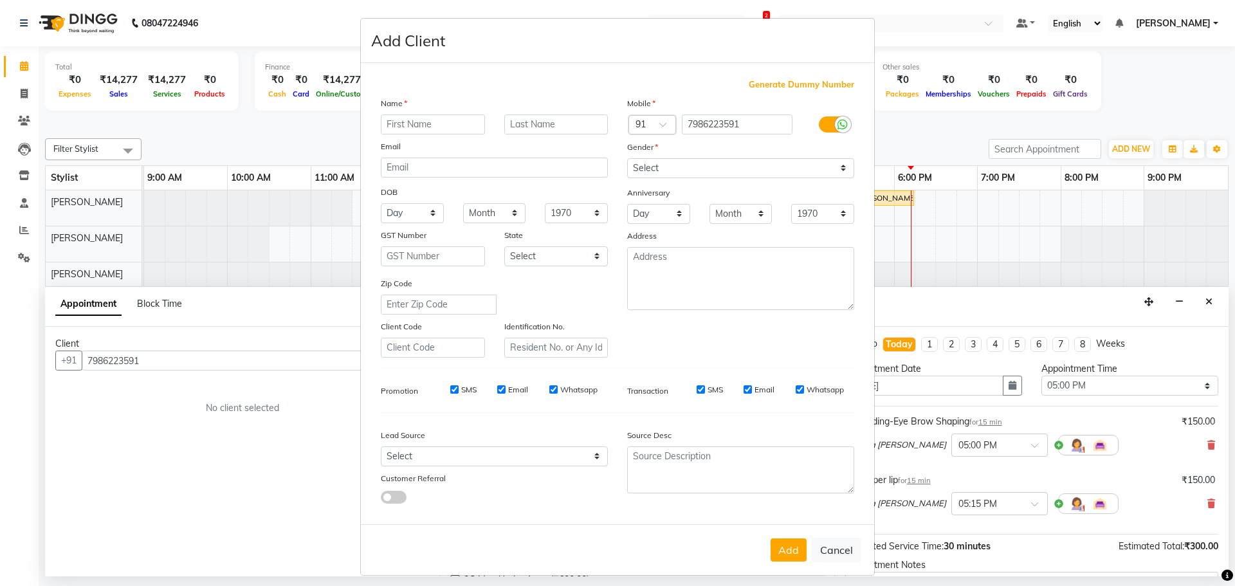
click at [430, 108] on div "Name" at bounding box center [494, 106] width 246 height 18
click at [430, 118] on input "text" at bounding box center [433, 125] width 104 height 20
type input "[PERSON_NAME]"
click at [532, 125] on input "text" at bounding box center [556, 125] width 104 height 20
type input "M"
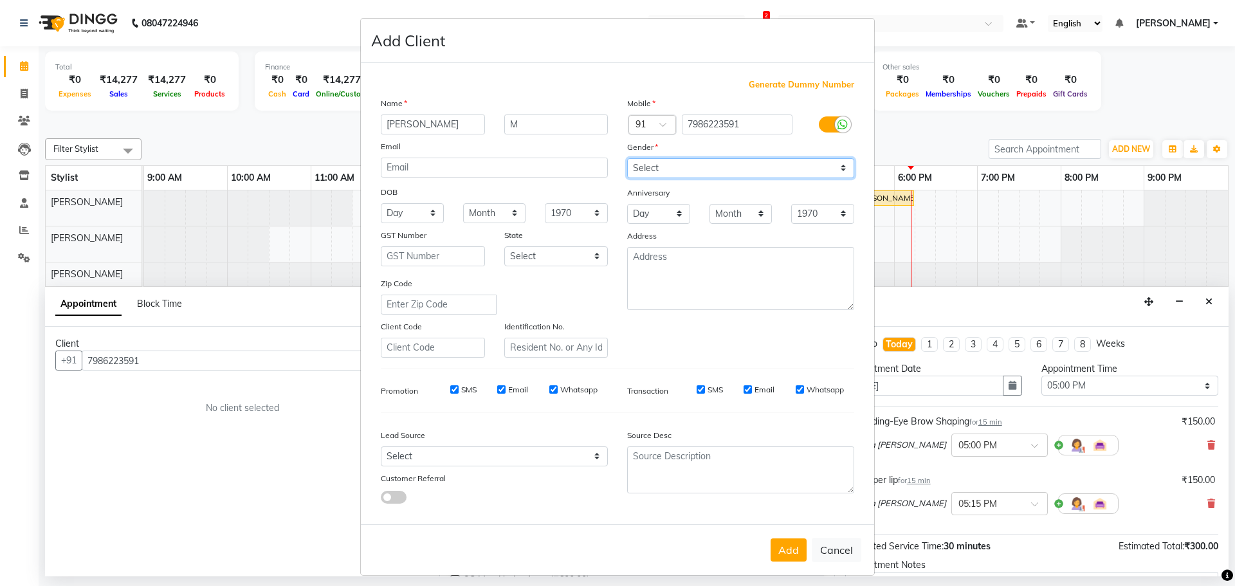
click at [691, 166] on select "Select [DEMOGRAPHIC_DATA] [DEMOGRAPHIC_DATA] Other Prefer Not To Say" at bounding box center [740, 168] width 227 height 20
select select "[DEMOGRAPHIC_DATA]"
click at [627, 158] on select "Select [DEMOGRAPHIC_DATA] [DEMOGRAPHIC_DATA] Other Prefer Not To Say" at bounding box center [740, 168] width 227 height 20
click at [783, 549] on button "Add" at bounding box center [789, 550] width 36 height 23
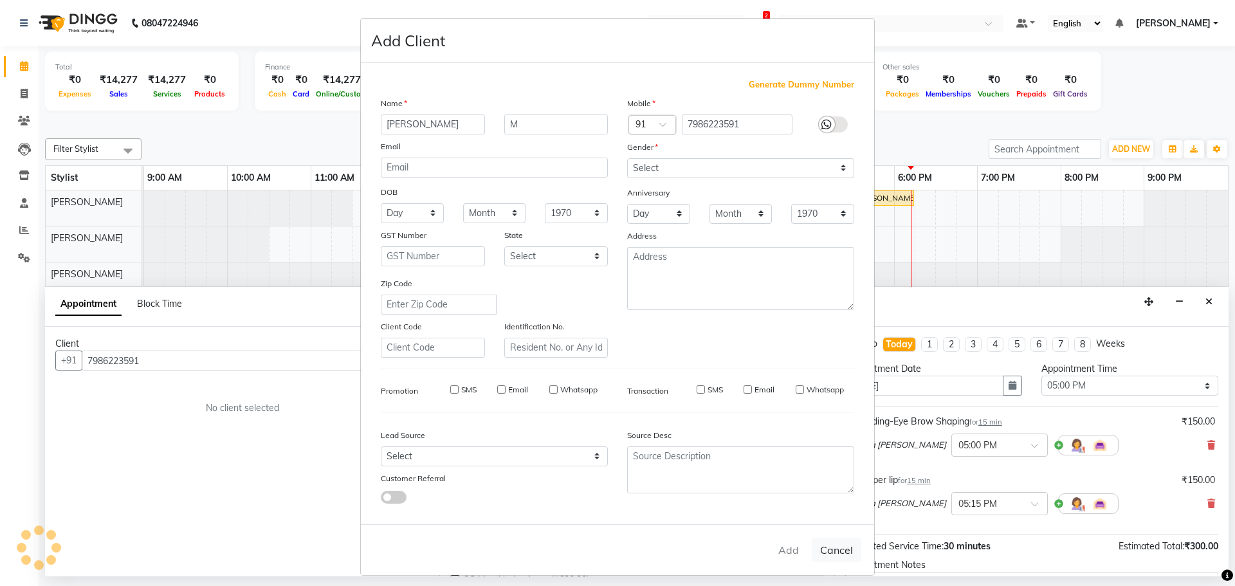
select select
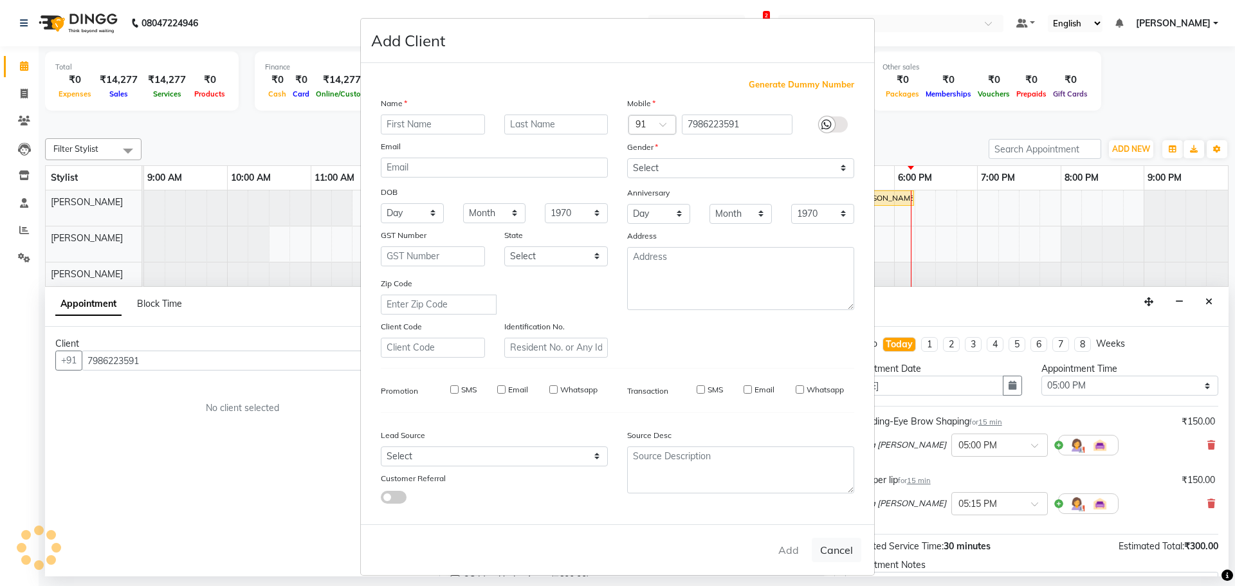
select select
checkbox input "false"
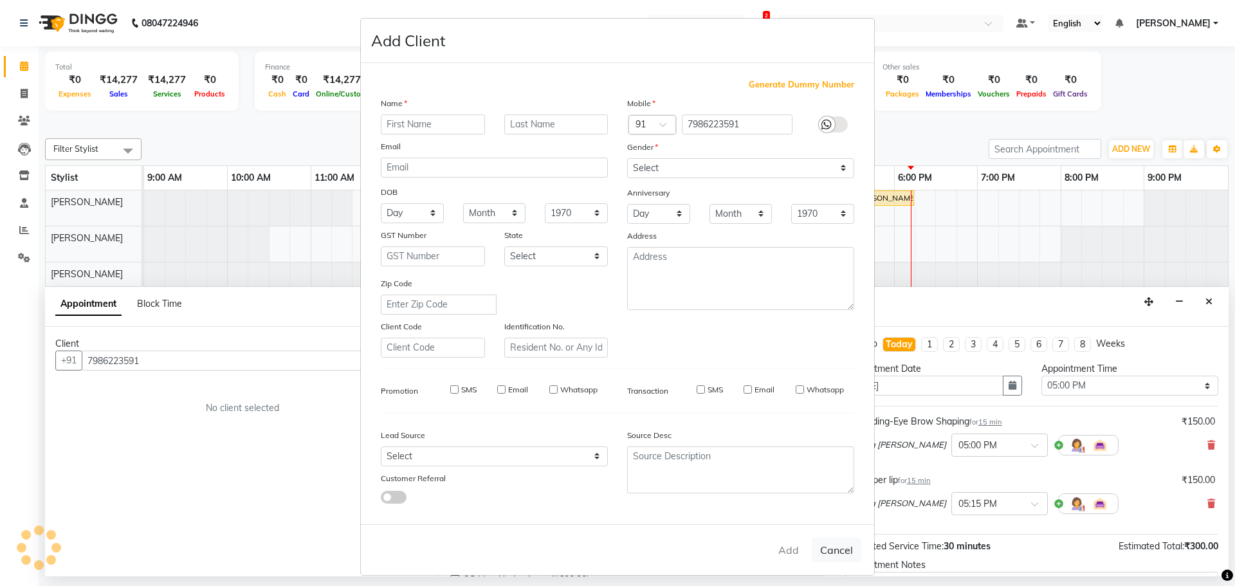
checkbox input "false"
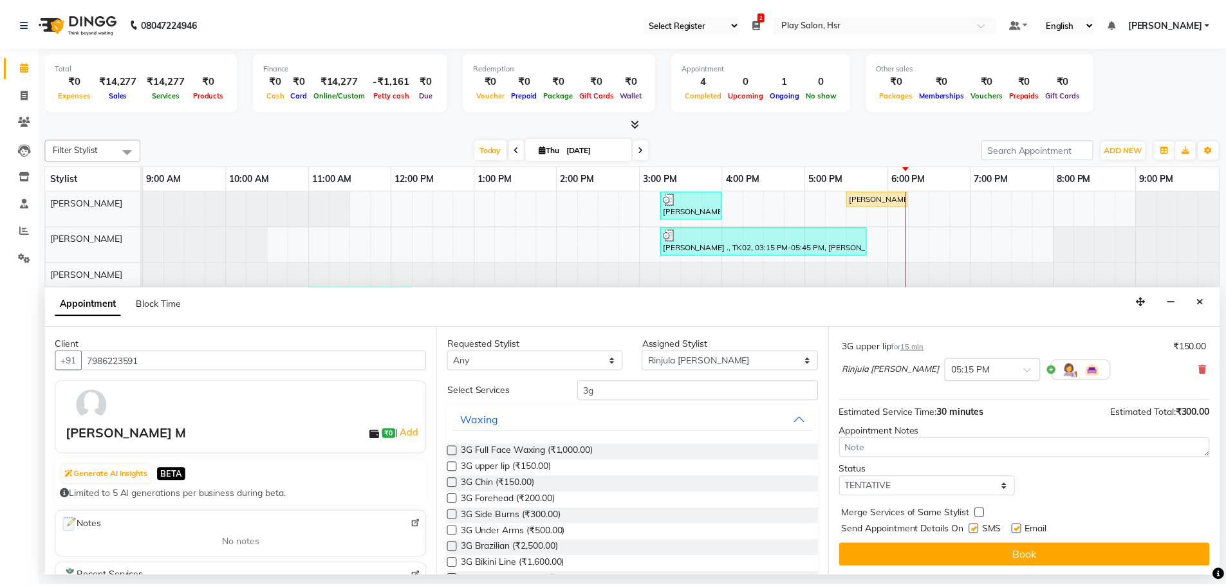
scroll to position [135, 0]
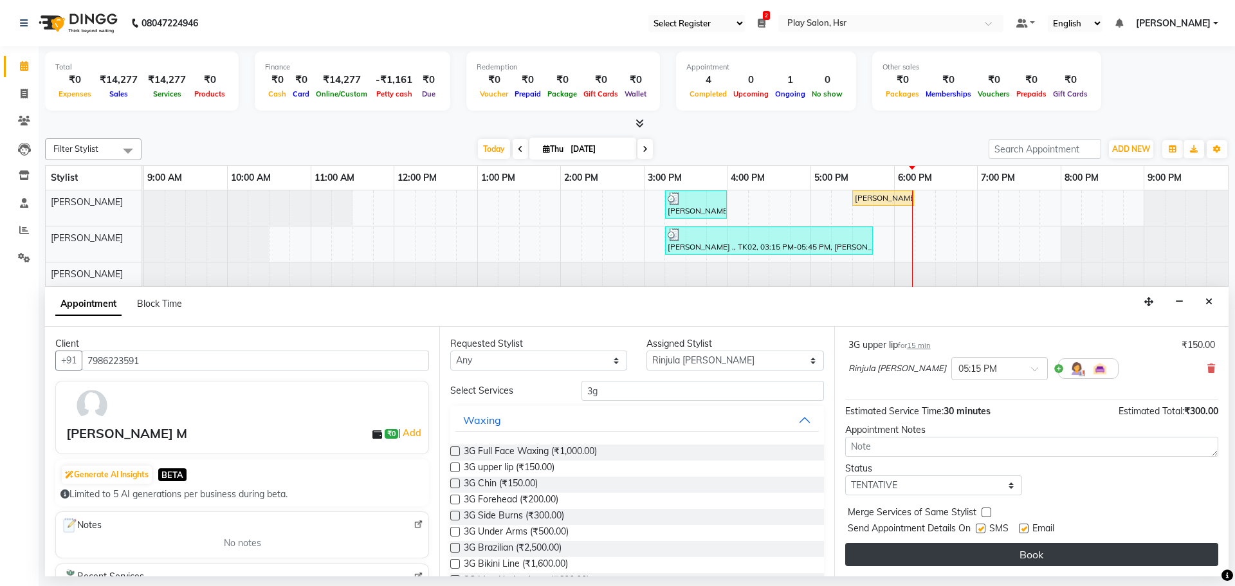
click at [1030, 557] on button "Book" at bounding box center [1032, 554] width 373 height 23
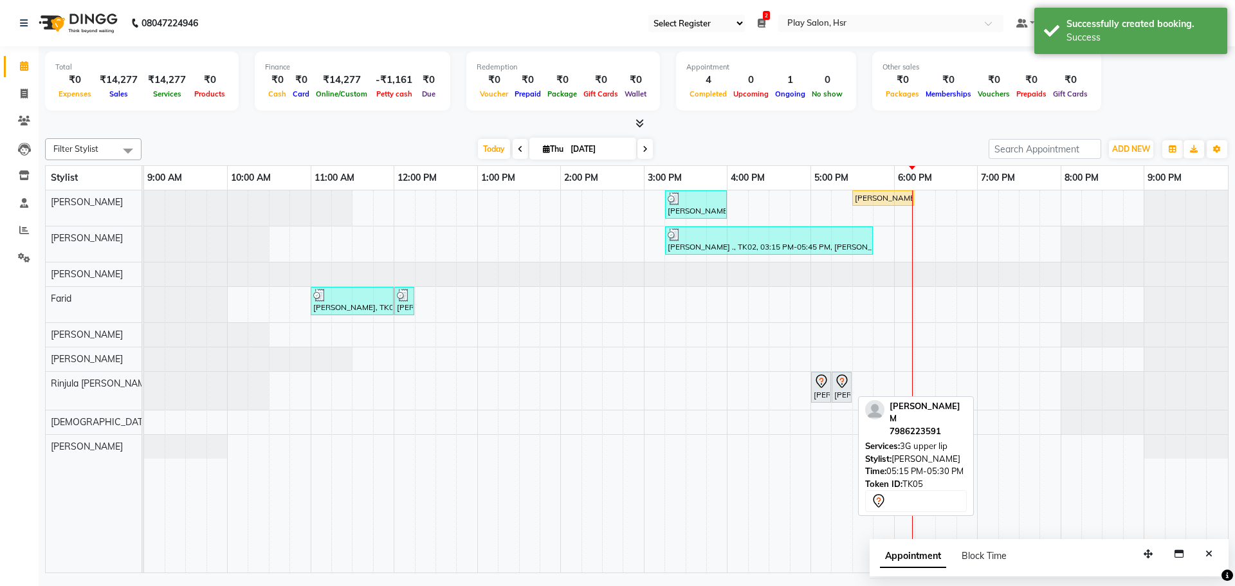
click at [838, 380] on icon at bounding box center [842, 381] width 15 height 15
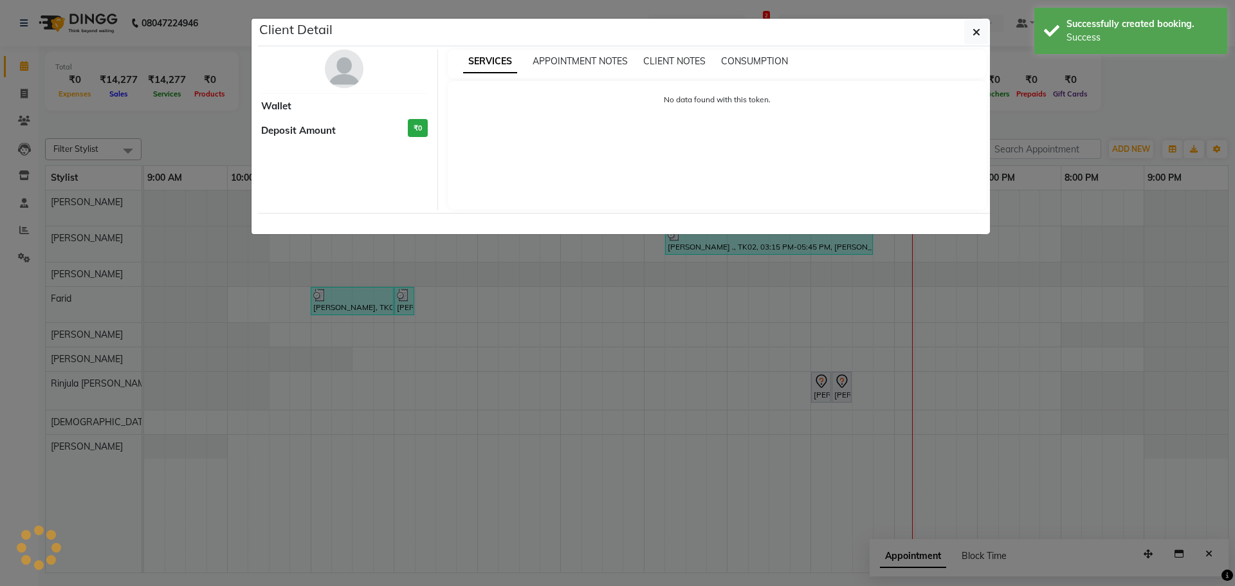
select select "7"
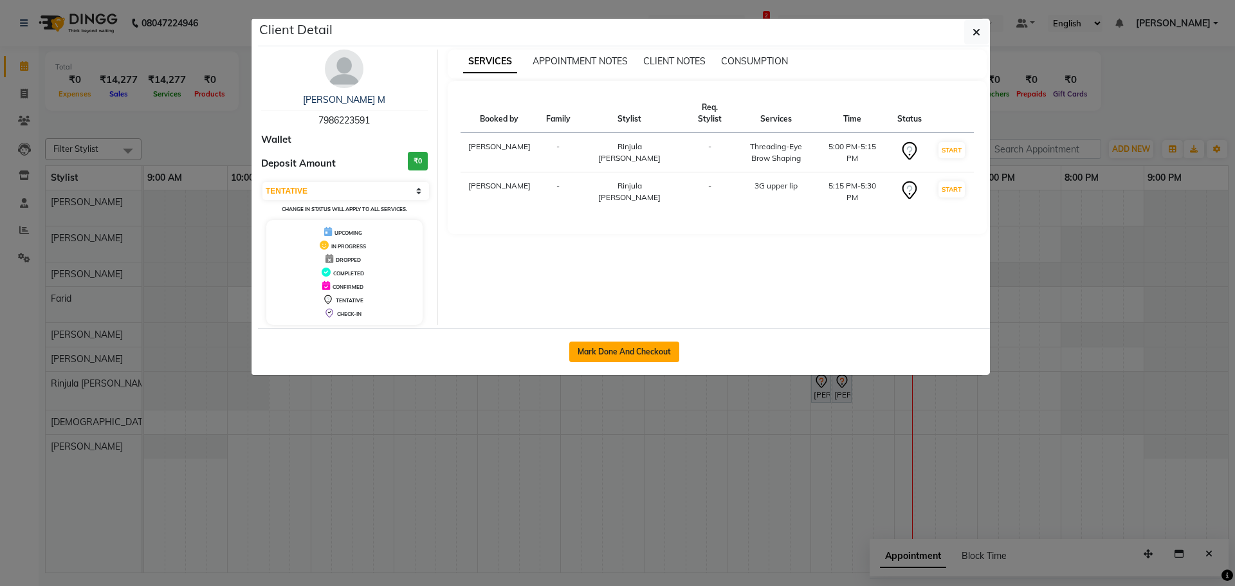
click at [657, 348] on button "Mark Done And Checkout" at bounding box center [624, 352] width 110 height 21
select select "service"
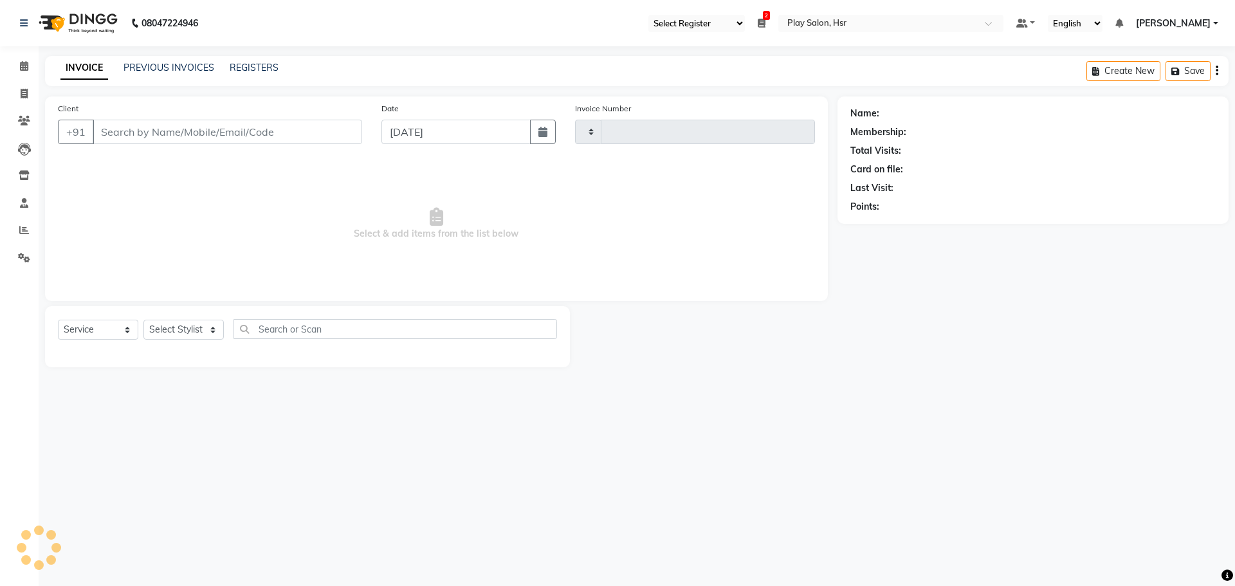
type input "0961"
select select "8358"
type input "7986223591"
select select "81914"
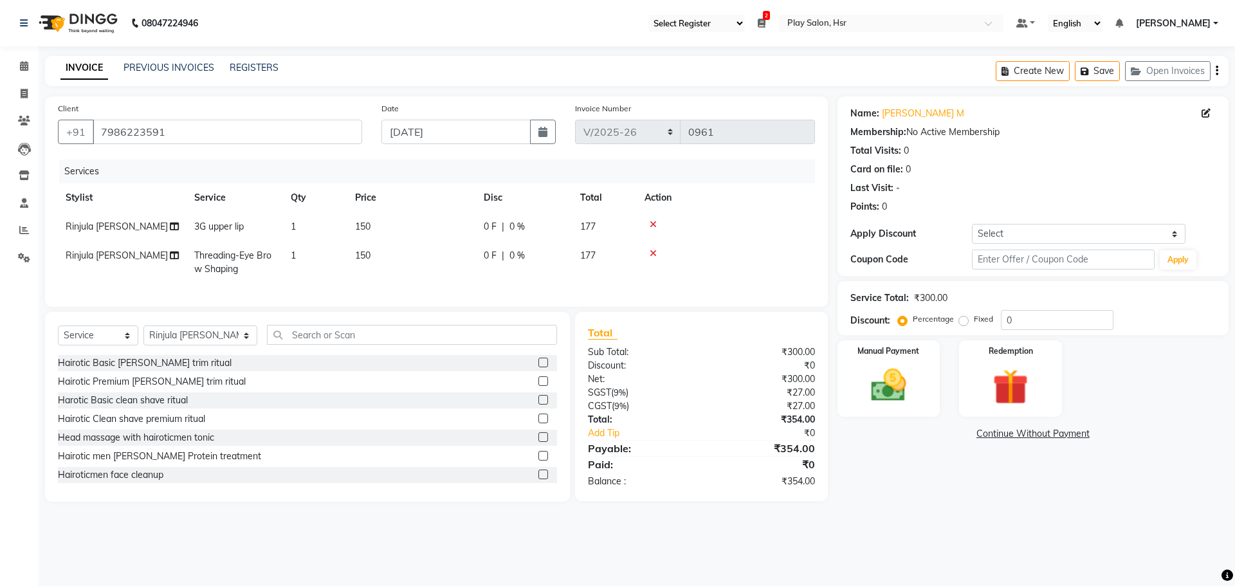
click at [362, 227] on span "150" at bounding box center [362, 227] width 15 height 12
select select "81914"
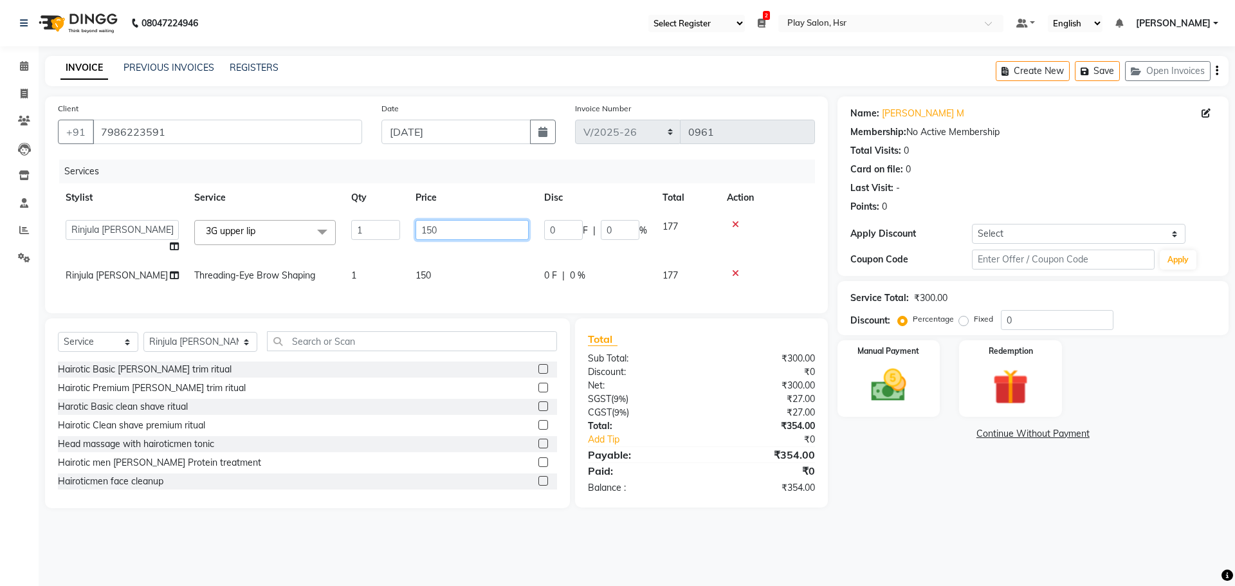
drag, startPoint x: 428, startPoint y: 231, endPoint x: 407, endPoint y: 230, distance: 20.6
click at [407, 230] on tr "[PERSON_NAME] Anjali B Bhagrati C [PERSON_NAME] Divya [PERSON_NAME] Jeet [PERSO…" at bounding box center [436, 236] width 757 height 49
type input "100"
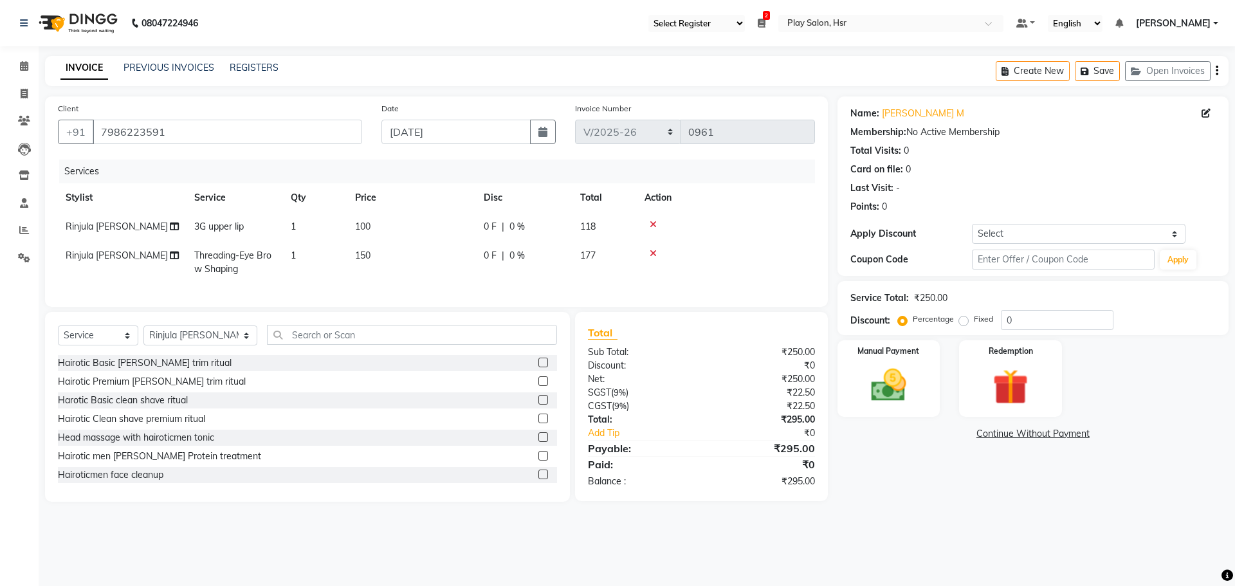
click at [423, 271] on td "150" at bounding box center [411, 262] width 129 height 42
select select "81914"
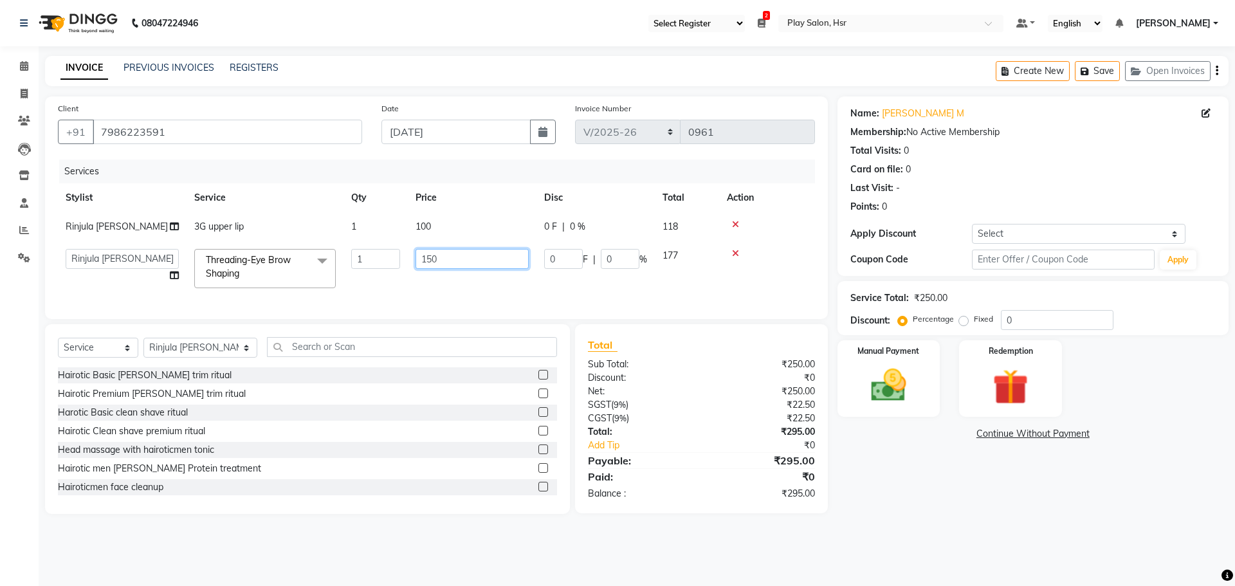
drag, startPoint x: 446, startPoint y: 257, endPoint x: 411, endPoint y: 259, distance: 34.8
click at [411, 259] on td "150" at bounding box center [472, 268] width 129 height 55
type input "120"
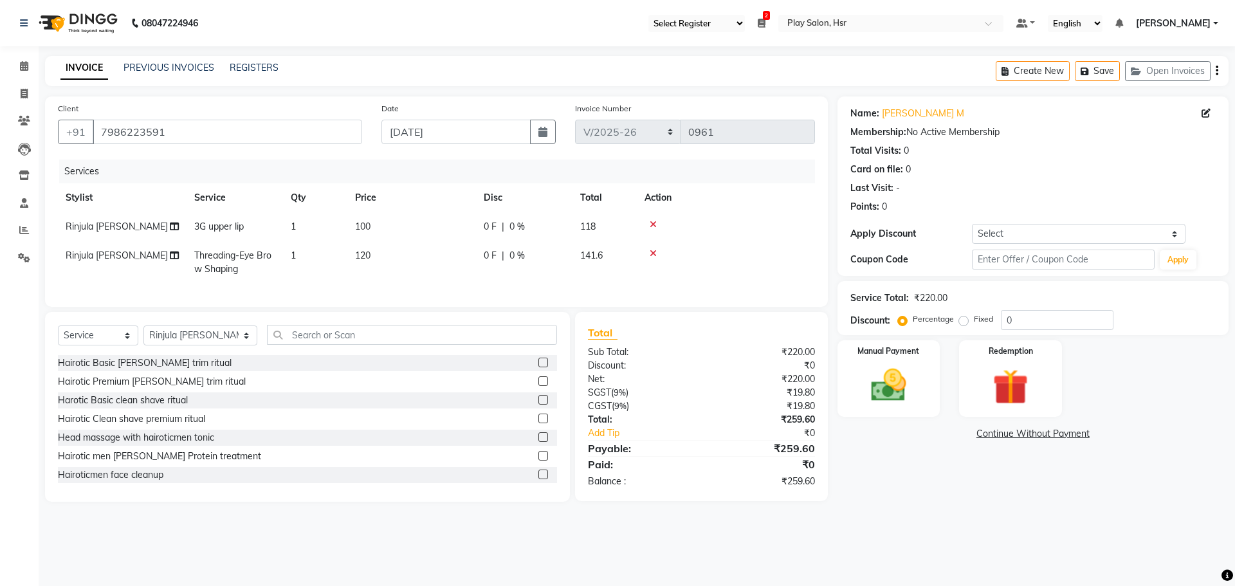
click at [402, 294] on div "Services Stylist Service Qty Price Disc Total Action Rinjula [PERSON_NAME] 3G u…" at bounding box center [436, 227] width 757 height 134
click at [878, 372] on img at bounding box center [889, 385] width 60 height 42
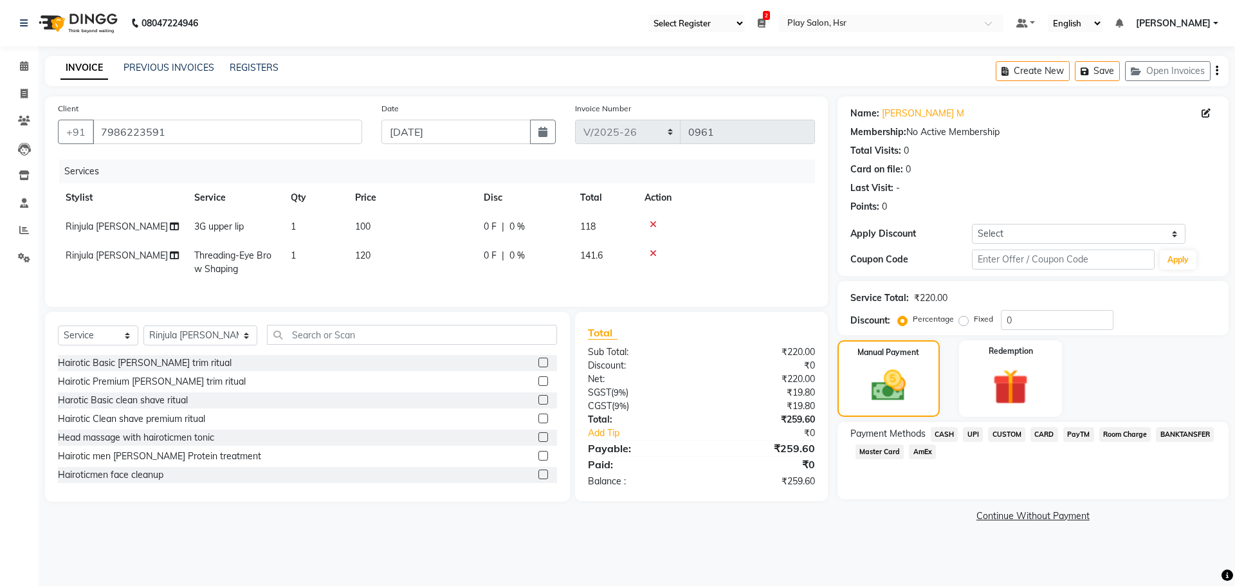
click at [972, 436] on span "UPI" at bounding box center [973, 434] width 20 height 15
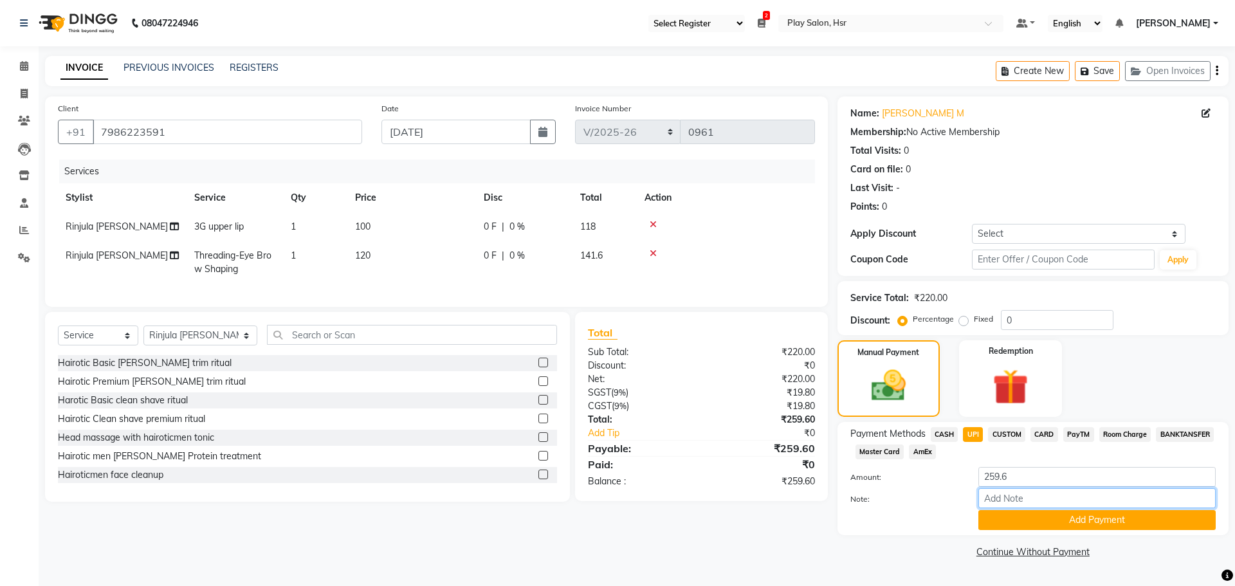
click at [1030, 496] on input "Note:" at bounding box center [1097, 498] width 237 height 20
type input "UPI"
click at [1046, 527] on button "Add Payment" at bounding box center [1097, 520] width 237 height 20
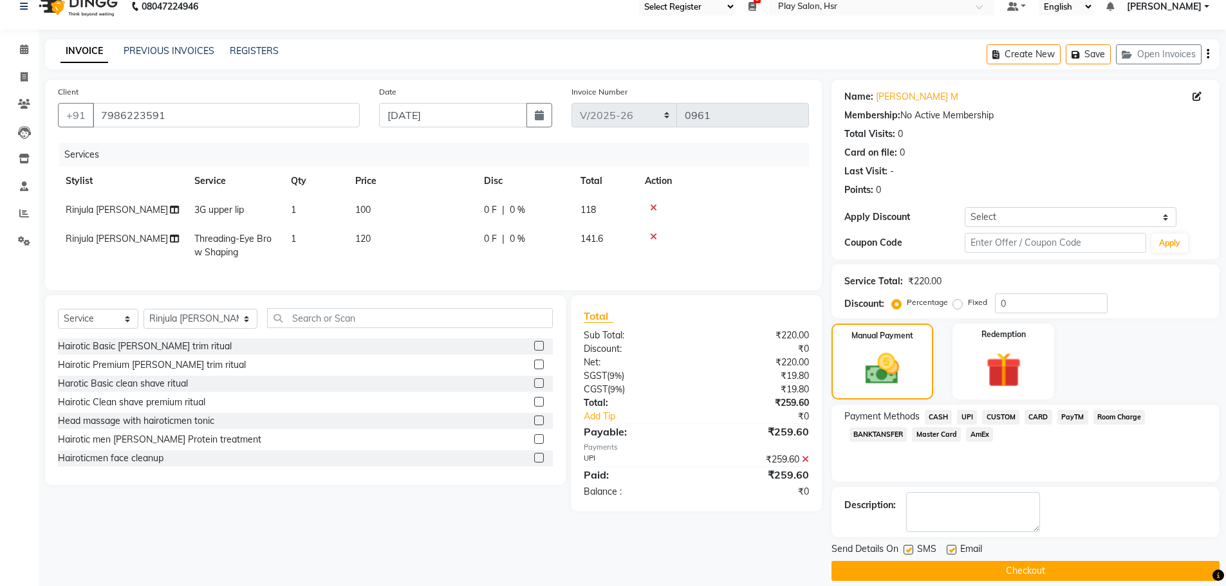
scroll to position [31, 0]
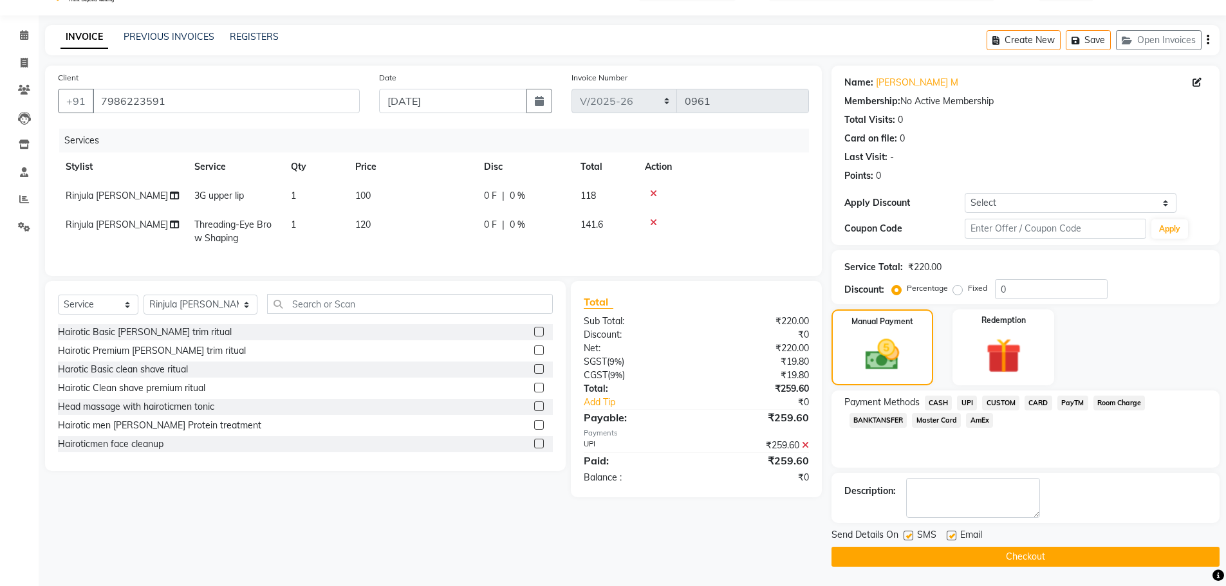
click at [987, 553] on button "Checkout" at bounding box center [1025, 557] width 388 height 20
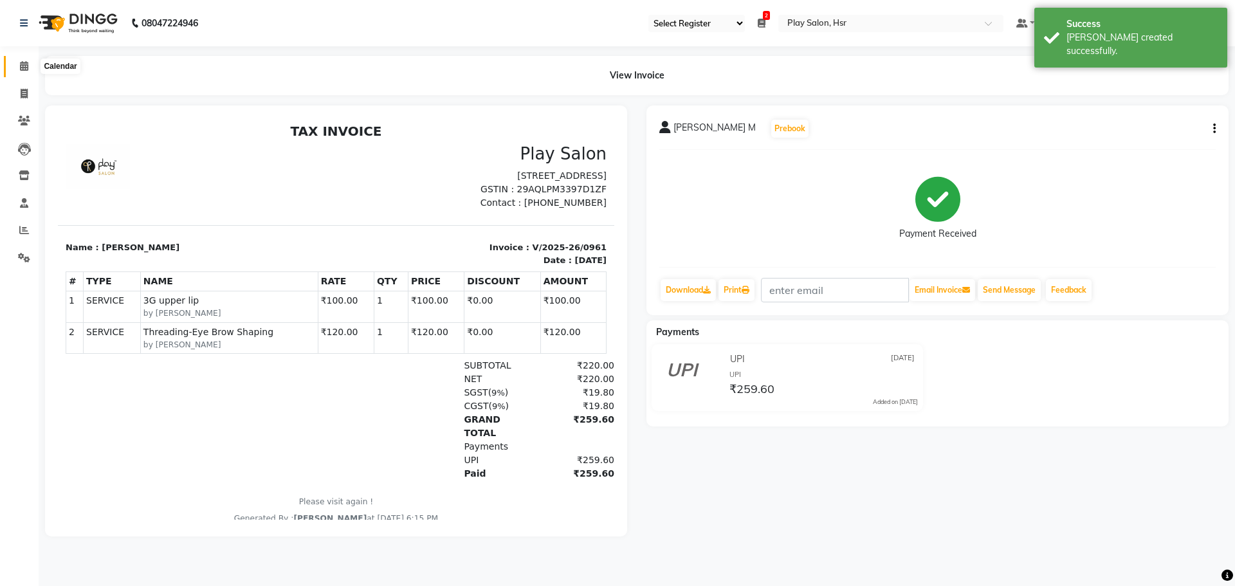
click at [26, 68] on icon at bounding box center [24, 66] width 8 height 10
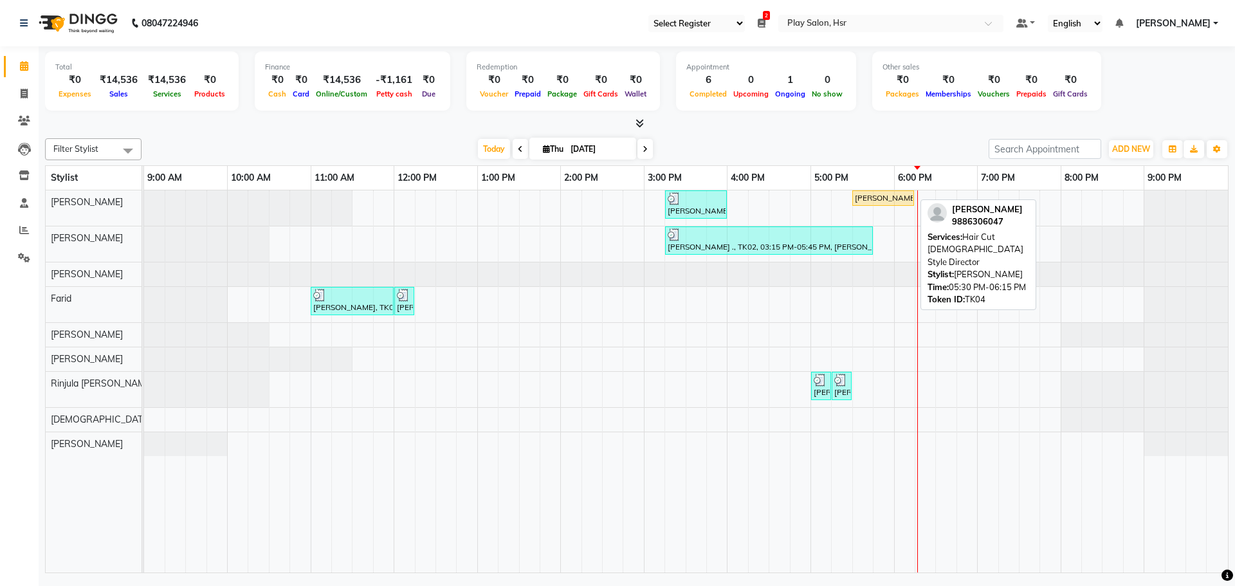
click at [888, 198] on div "[PERSON_NAME], TK04, 05:30 PM-06:15 PM, Hair Cut [DEMOGRAPHIC_DATA] Style Direc…" at bounding box center [883, 198] width 59 height 12
select select "1"
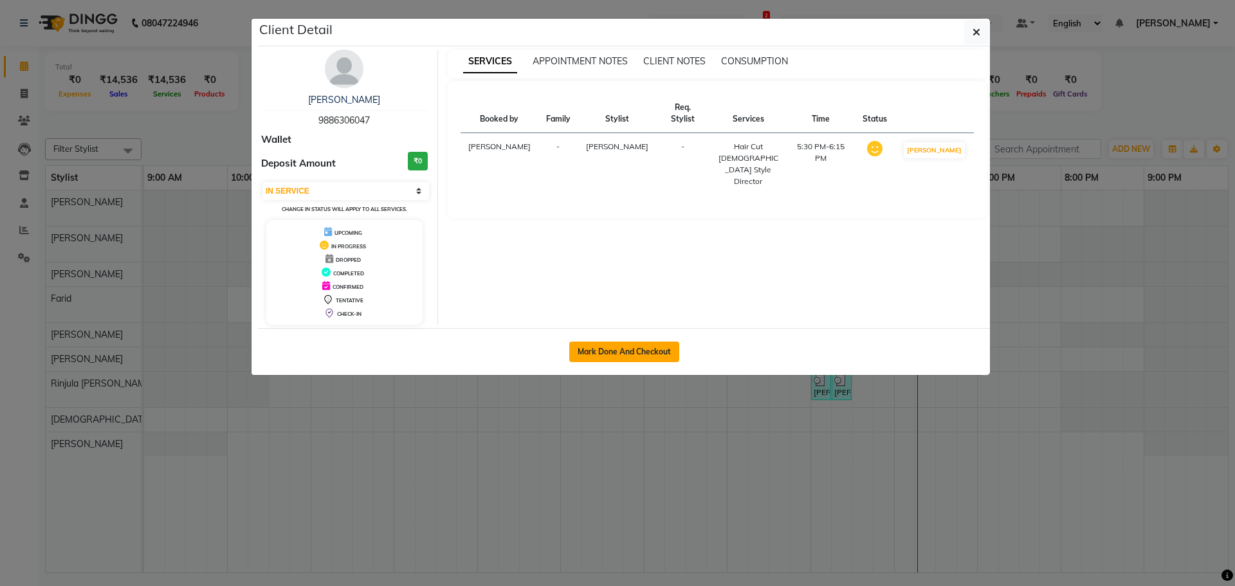
click at [645, 347] on button "Mark Done And Checkout" at bounding box center [624, 352] width 110 height 21
select select "service"
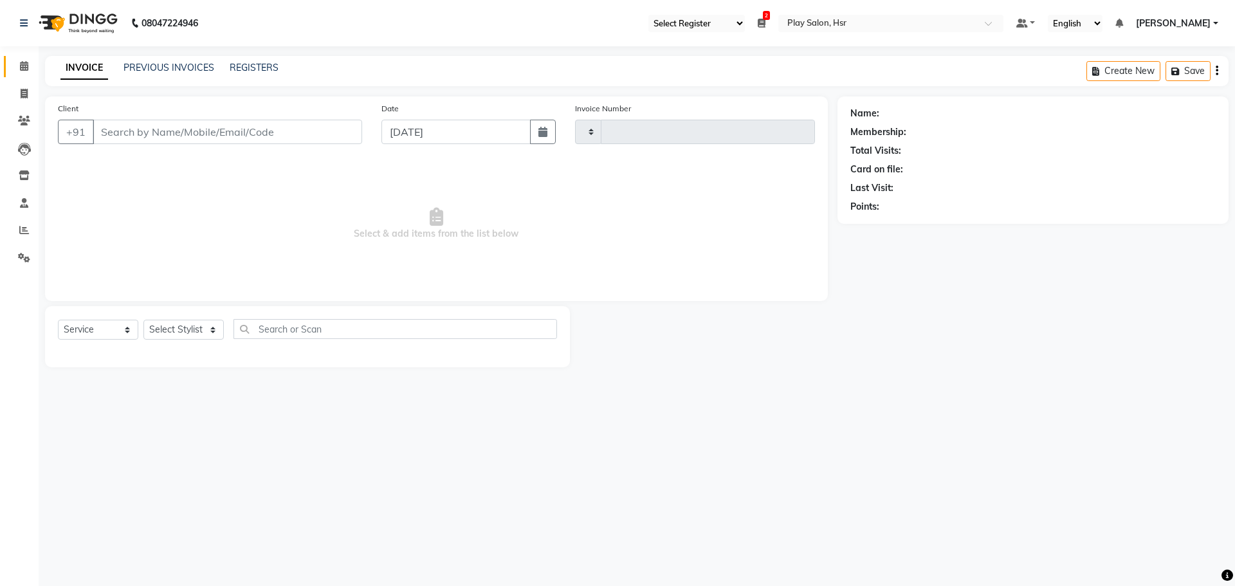
type input "0962"
select select "8358"
type input "9886306047"
select select "81918"
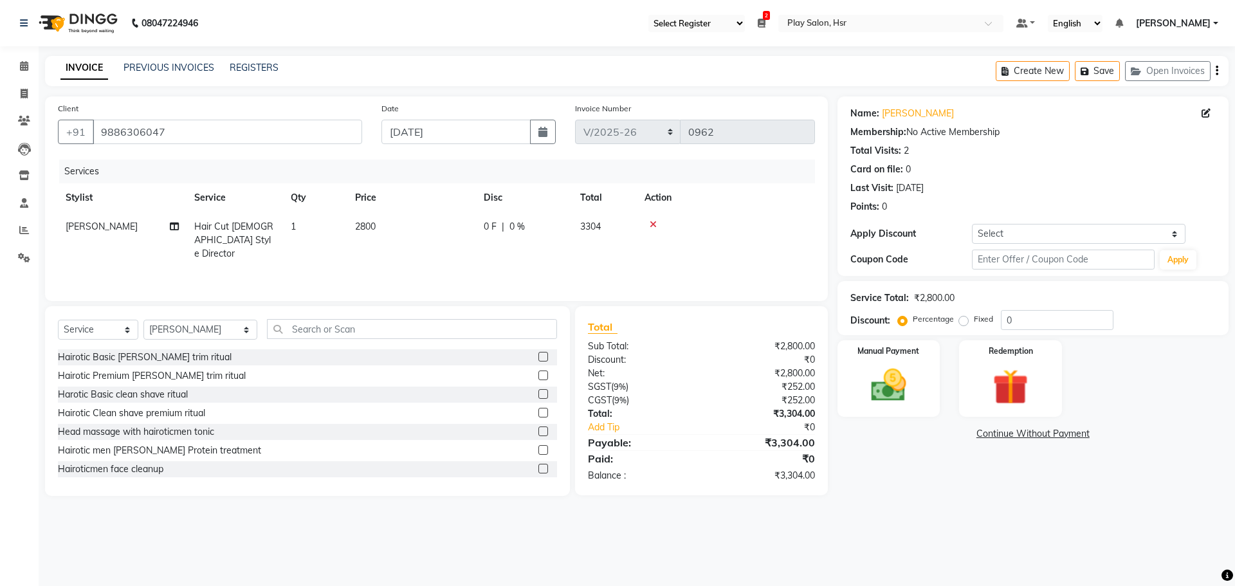
click at [365, 223] on span "2800" at bounding box center [365, 227] width 21 height 12
select select "81918"
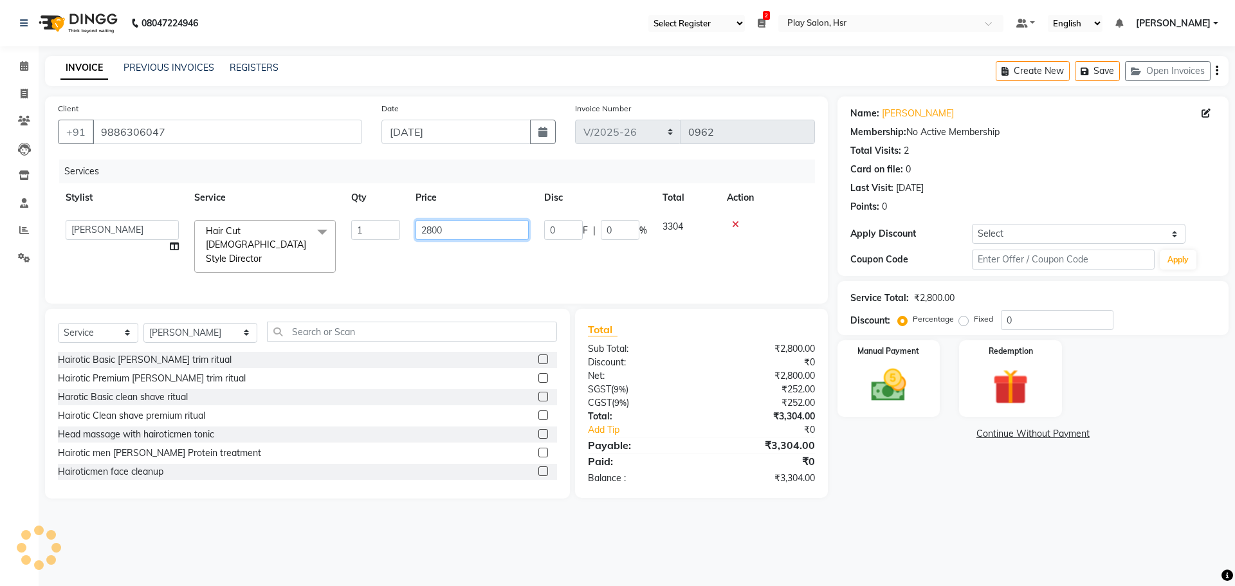
drag, startPoint x: 456, startPoint y: 230, endPoint x: 396, endPoint y: 237, distance: 60.3
click at [396, 237] on tr "[PERSON_NAME] B Bhagrati C [PERSON_NAME] Divya [PERSON_NAME] Jeet [PERSON_NAME]…" at bounding box center [436, 246] width 757 height 68
type input "2000"
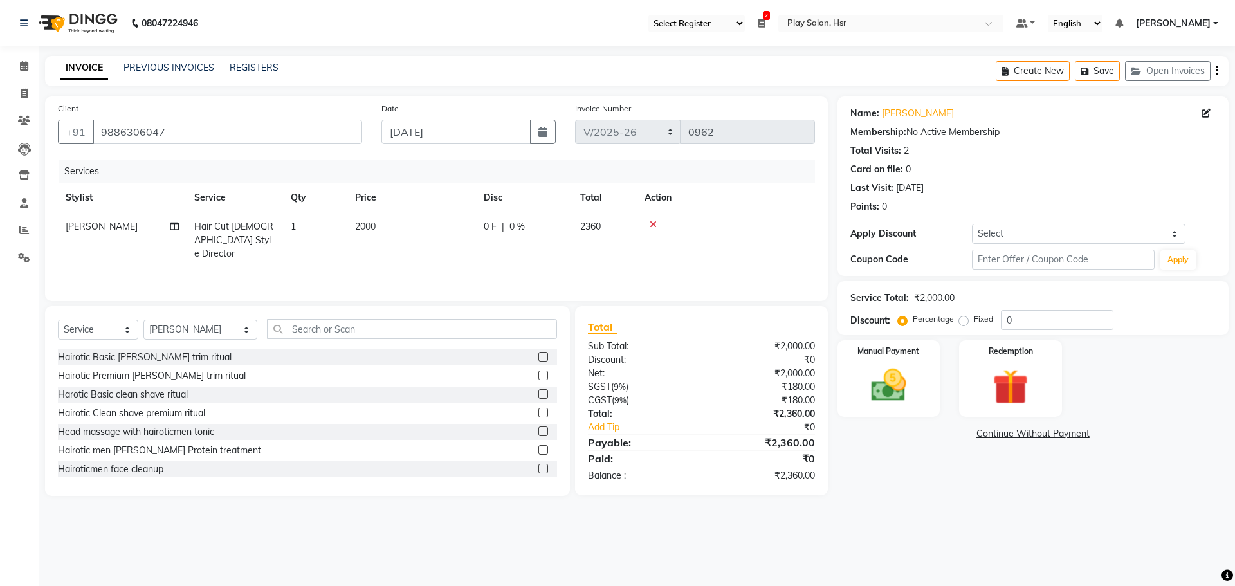
click at [423, 272] on div "Services Stylist Service Qty Price Disc Total Action [PERSON_NAME] Hair Cut [DE…" at bounding box center [436, 224] width 757 height 129
click at [916, 501] on main "INVOICE PREVIOUS INVOICES REGISTERS Create New Save Open Invoices Client [PHONE…" at bounding box center [637, 285] width 1197 height 459
click at [886, 472] on div "Name: [PERSON_NAME] S Membership: No Active Membership Total Visits: 2 Card on …" at bounding box center [1038, 297] width 401 height 400
click at [519, 227] on span "0 %" at bounding box center [517, 227] width 15 height 14
select select "81918"
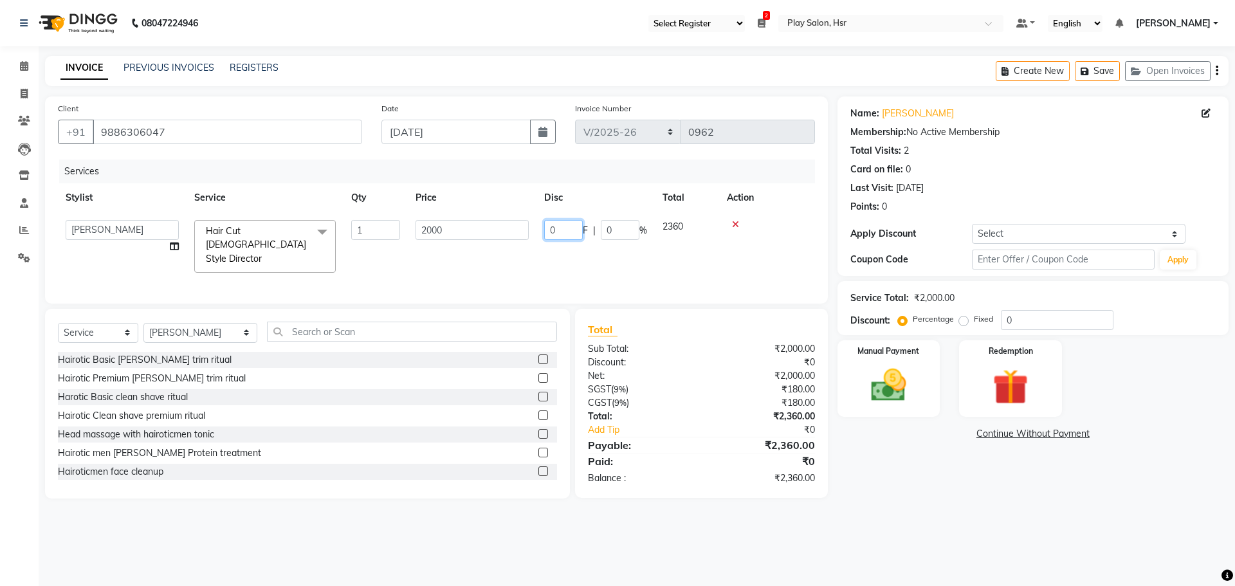
click at [561, 230] on input "0" at bounding box center [563, 230] width 39 height 20
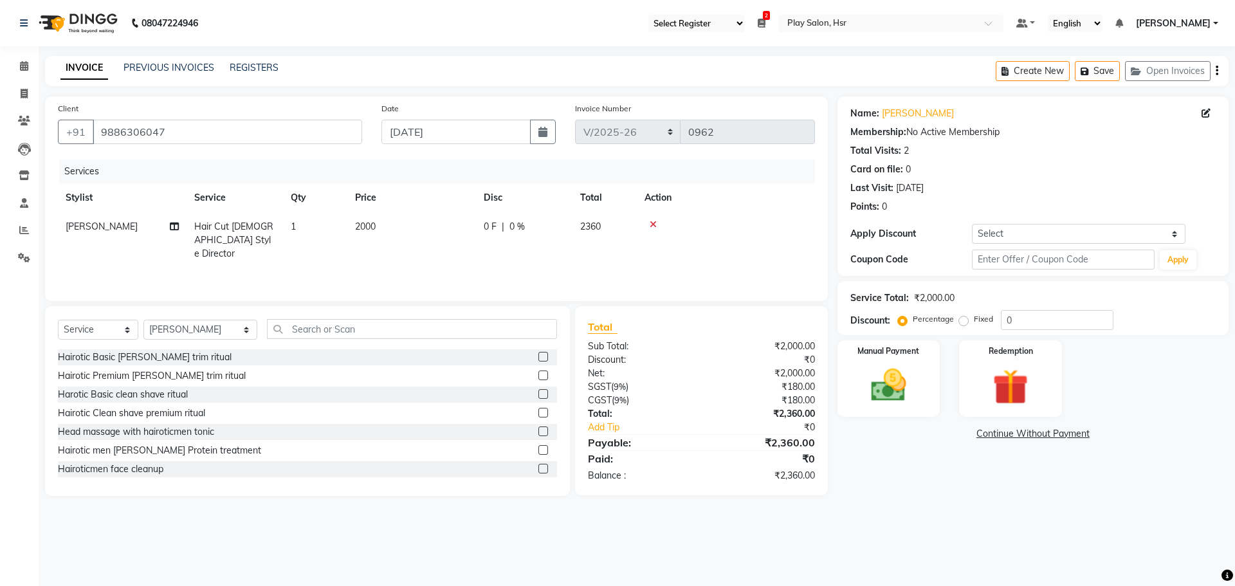
click at [605, 227] on td "2360" at bounding box center [605, 240] width 64 height 56
select select "81918"
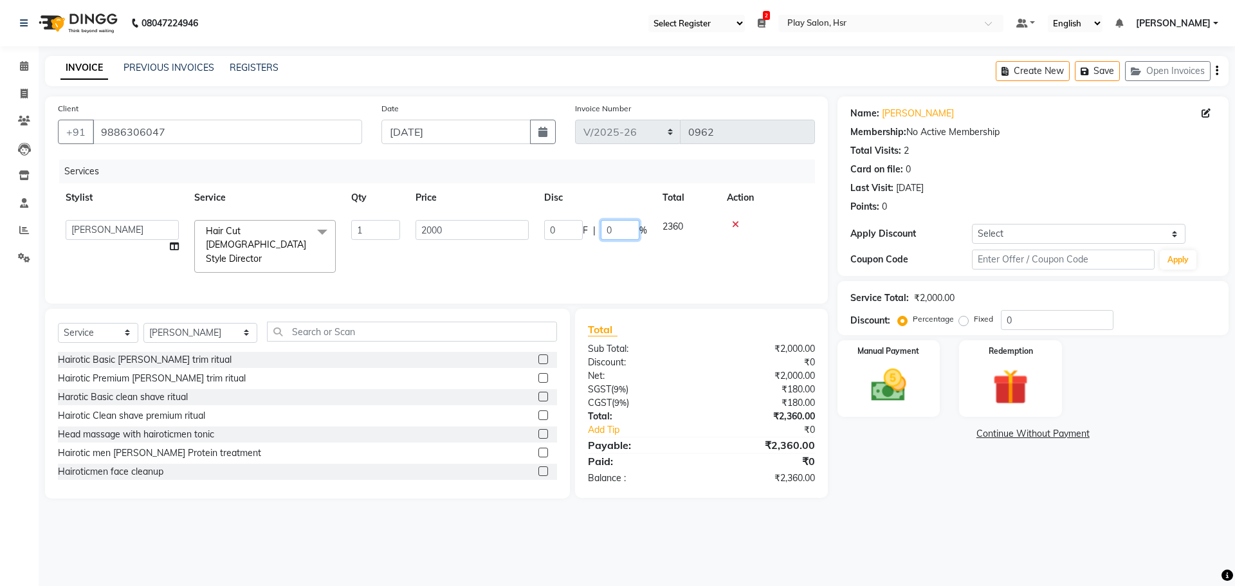
click at [625, 233] on input "0" at bounding box center [620, 230] width 39 height 20
type input "10"
click at [622, 253] on tr "[PERSON_NAME] B Bhagrati C [PERSON_NAME] Divya [PERSON_NAME] Jeet [PERSON_NAME]…" at bounding box center [436, 246] width 757 height 68
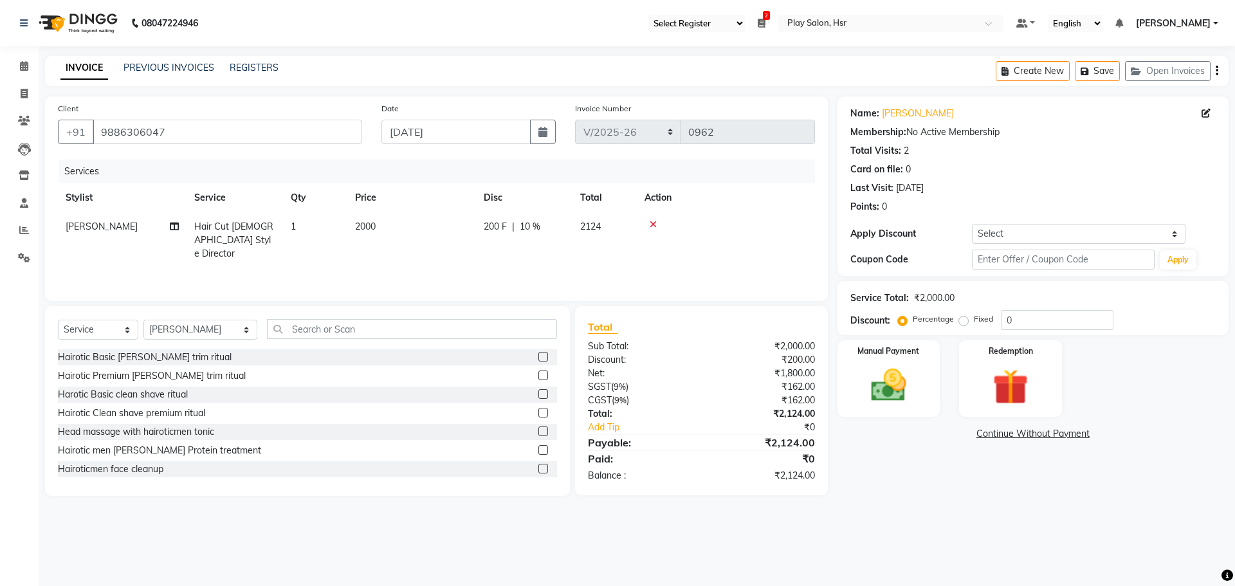
click at [974, 322] on label "Fixed" at bounding box center [983, 319] width 19 height 12
click at [964, 322] on input "Fixed" at bounding box center [966, 319] width 9 height 9
radio input "true"
click at [1016, 320] on input "0" at bounding box center [1057, 320] width 113 height 20
click at [517, 226] on span "0 %" at bounding box center [517, 227] width 15 height 14
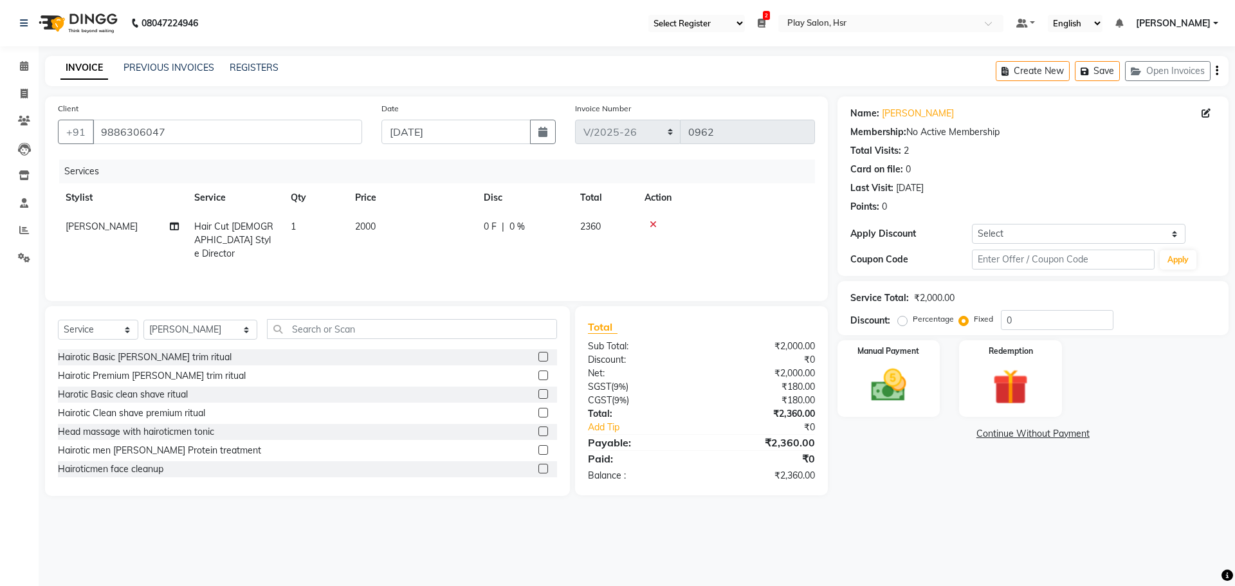
select select "81918"
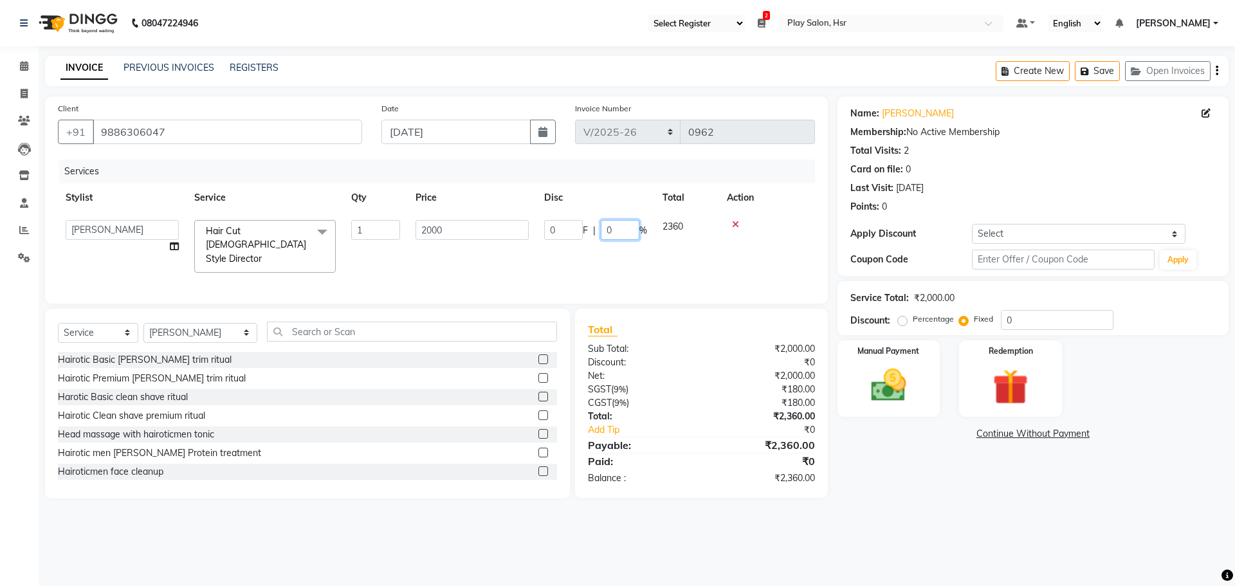
click at [618, 230] on input "0" at bounding box center [620, 230] width 39 height 20
type input "10"
click at [680, 264] on div "Services Stylist Service Qty Price Disc Total Action [PERSON_NAME] B Bhagrati C…" at bounding box center [436, 225] width 757 height 131
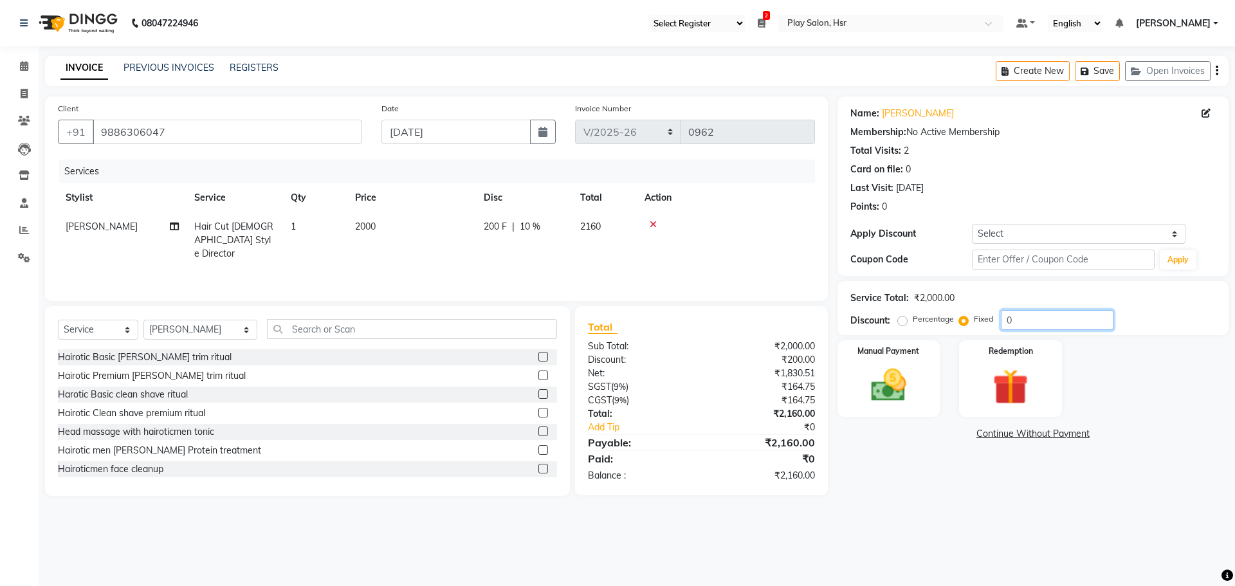
click at [1024, 322] on input "0" at bounding box center [1057, 320] width 113 height 20
type input "60"
click at [521, 227] on span "3 %" at bounding box center [522, 227] width 15 height 14
select select "81918"
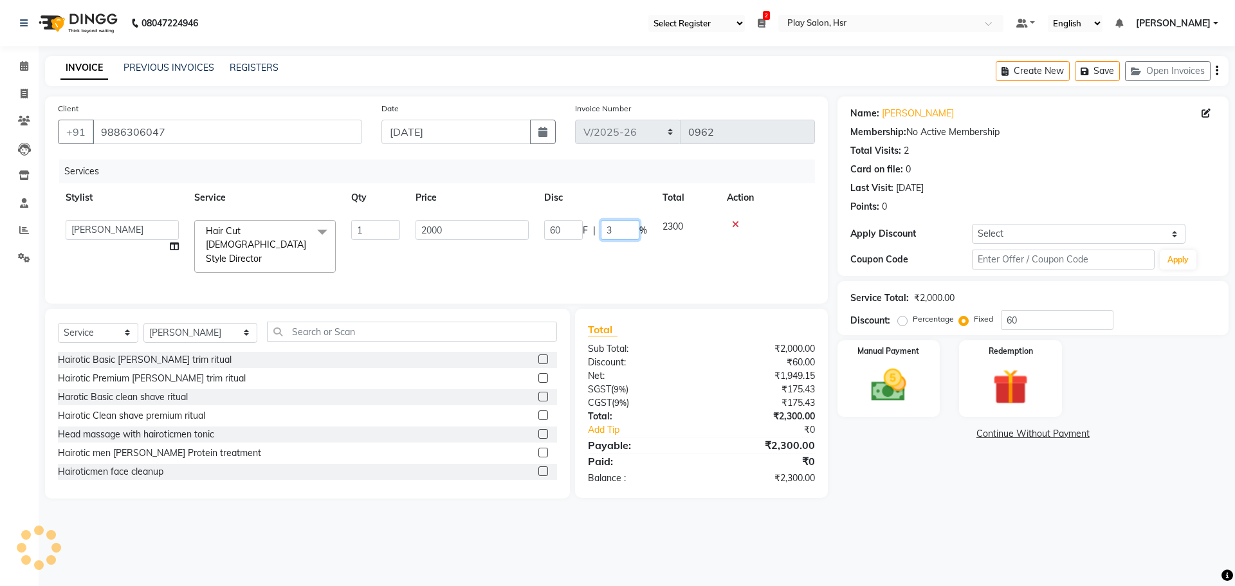
click at [615, 228] on input "3" at bounding box center [620, 230] width 39 height 20
click at [585, 263] on div "Services Stylist Service Qty Price Disc Total Action [PERSON_NAME] B Bhagrati C…" at bounding box center [436, 225] width 757 height 131
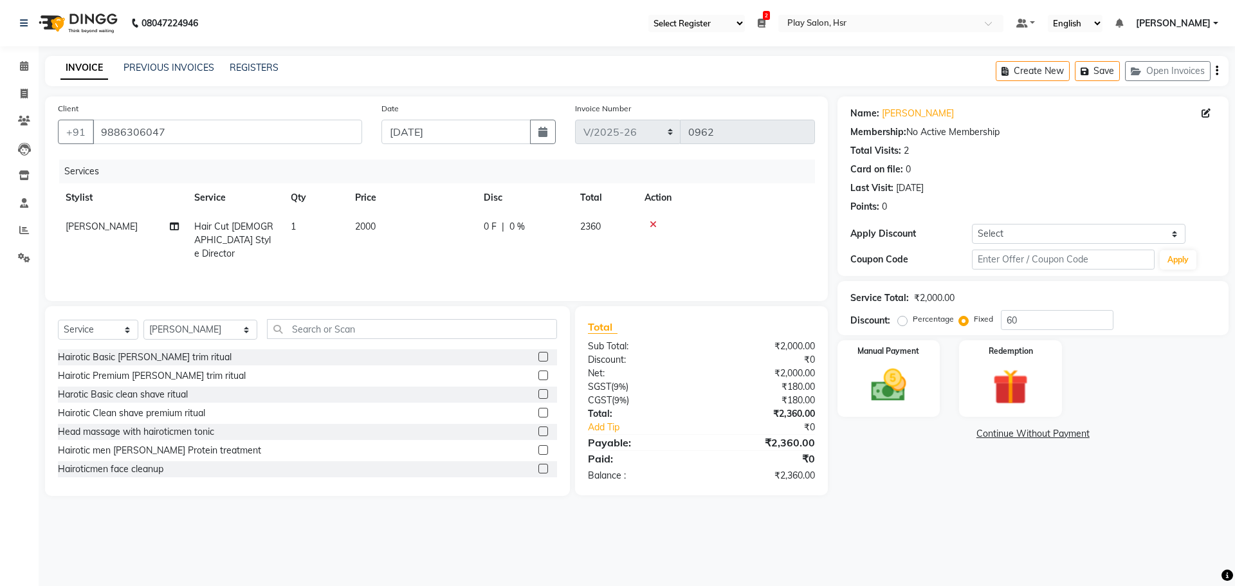
click at [489, 227] on span "0 F" at bounding box center [490, 227] width 13 height 14
select select "81918"
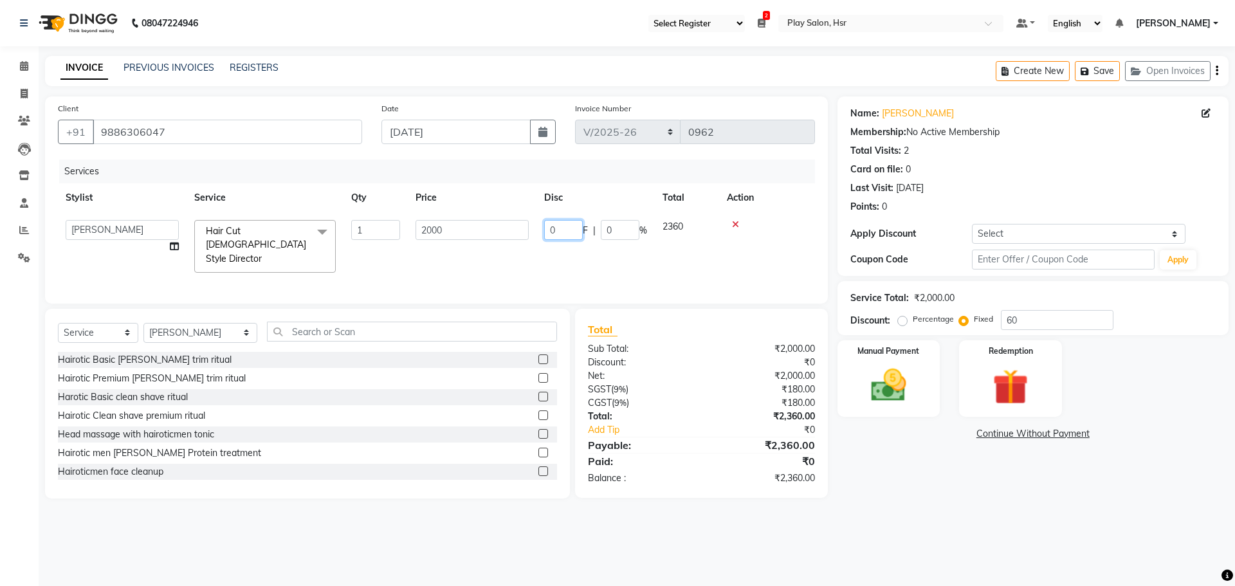
click at [562, 228] on input "0" at bounding box center [563, 230] width 39 height 20
type input "200"
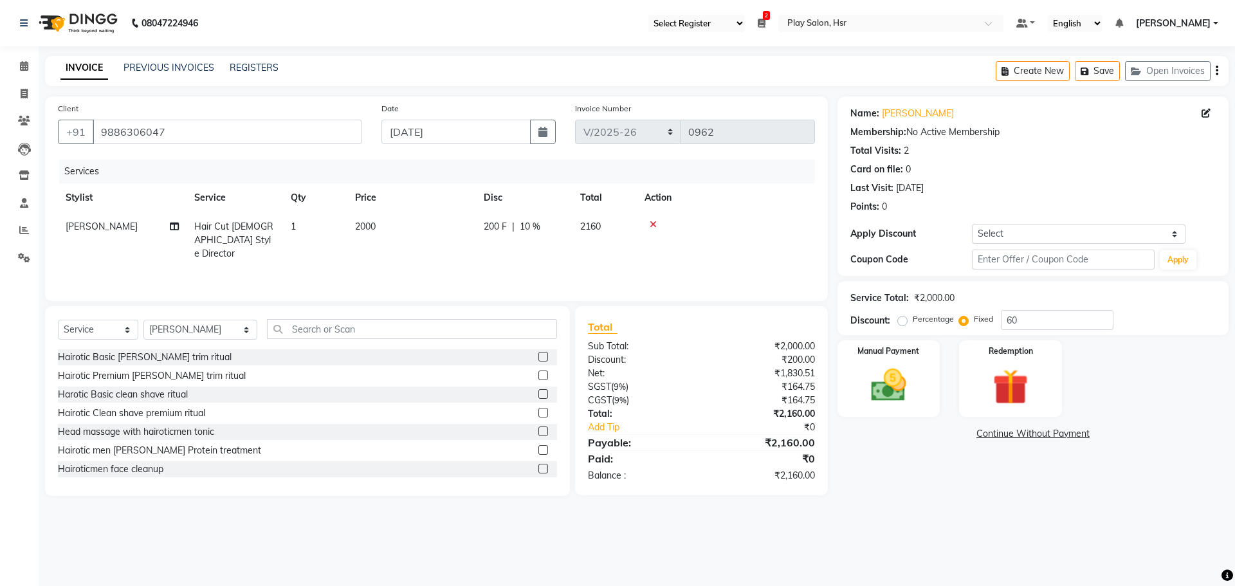
click at [559, 266] on div "Services Stylist Service Qty Price Disc Total Action [PERSON_NAME] Hair Cut [DE…" at bounding box center [436, 224] width 757 height 129
click at [496, 228] on span "200 F" at bounding box center [495, 227] width 23 height 14
select select "81918"
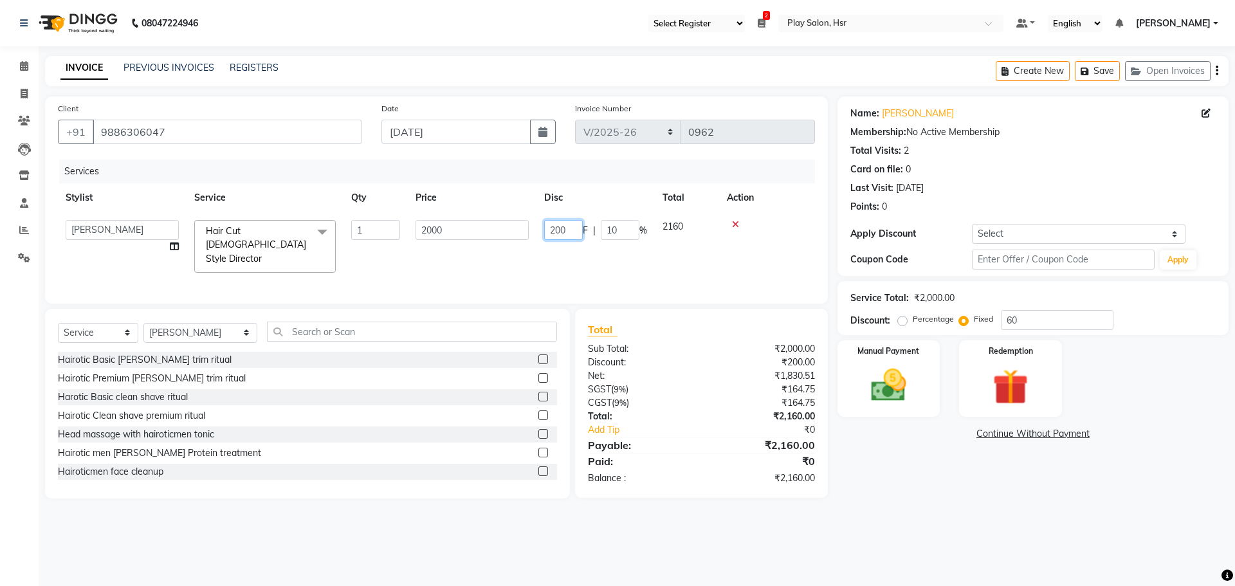
click at [567, 229] on input "200" at bounding box center [563, 230] width 39 height 20
type input "220"
click at [558, 260] on div "Services Stylist Service Qty Price Disc Total Action [PERSON_NAME] B Bhagrati C…" at bounding box center [436, 225] width 757 height 131
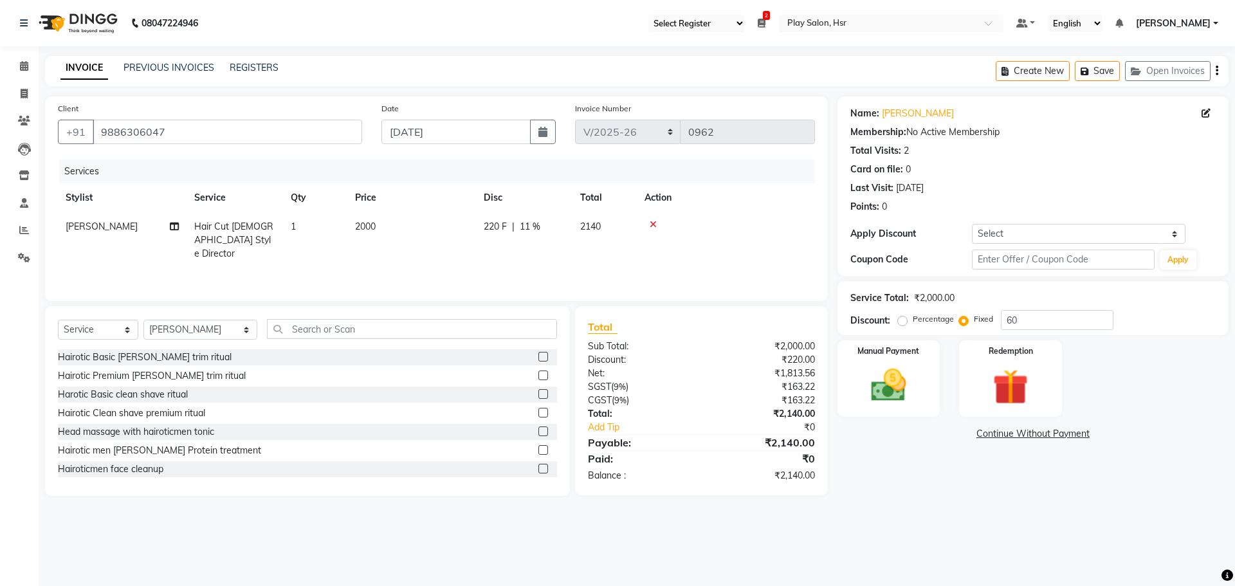
click at [494, 227] on span "220 F" at bounding box center [495, 227] width 23 height 14
select select "81918"
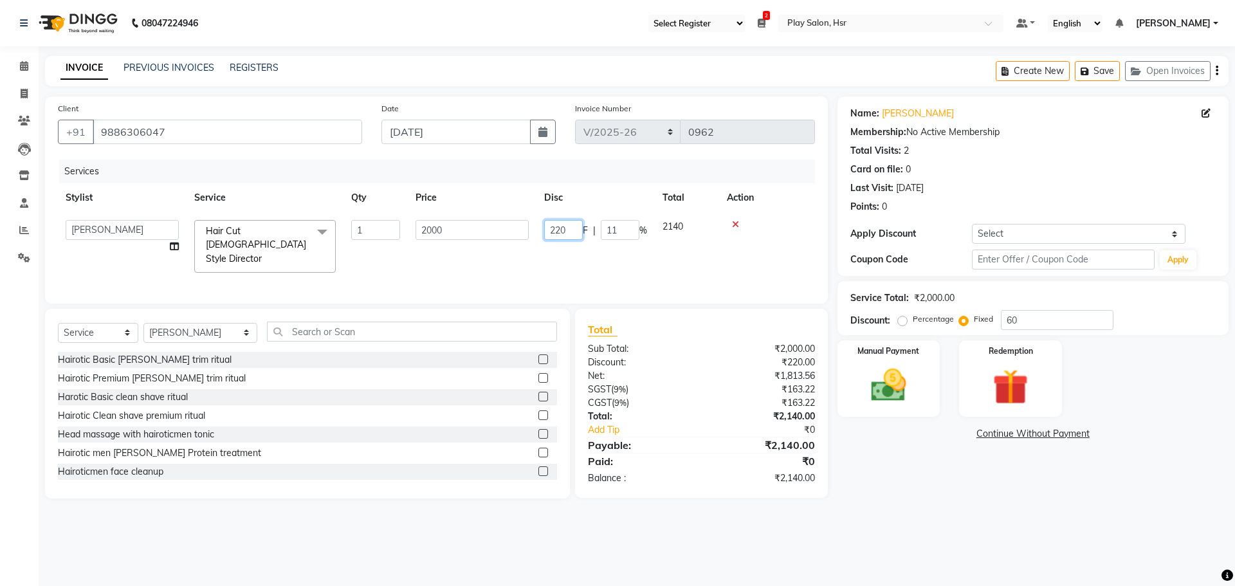
click at [568, 229] on input "220" at bounding box center [563, 230] width 39 height 20
type input "225"
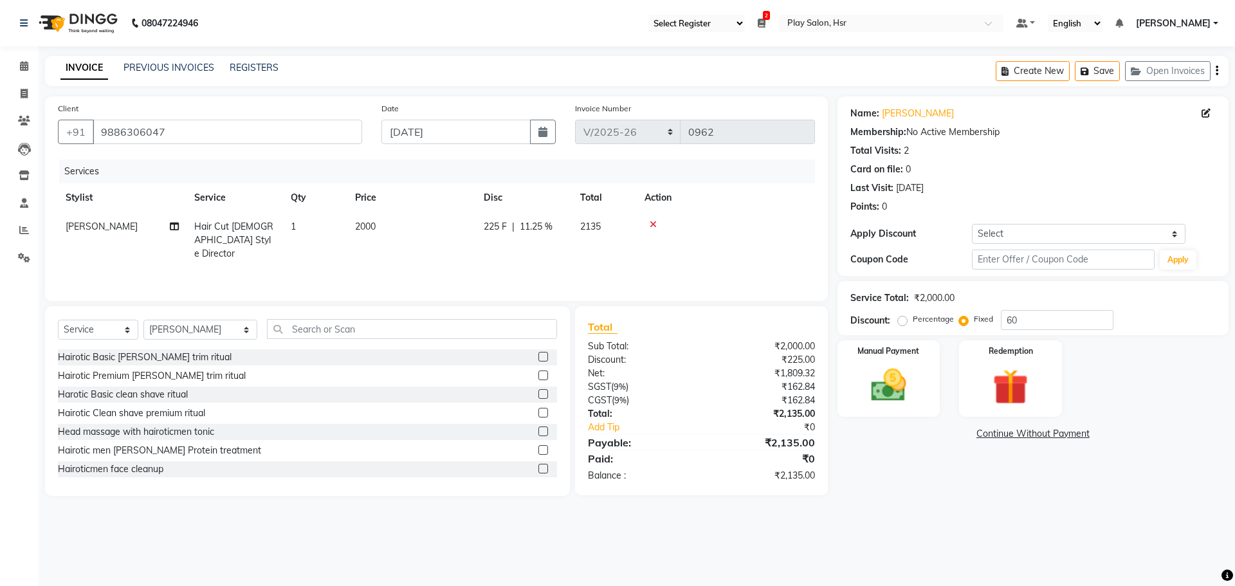
click at [536, 268] on div "Services Stylist Service Qty Price Disc Total Action [PERSON_NAME] Hair Cut [DE…" at bounding box center [436, 224] width 757 height 129
click at [495, 226] on span "225 F" at bounding box center [495, 227] width 23 height 14
select select "81918"
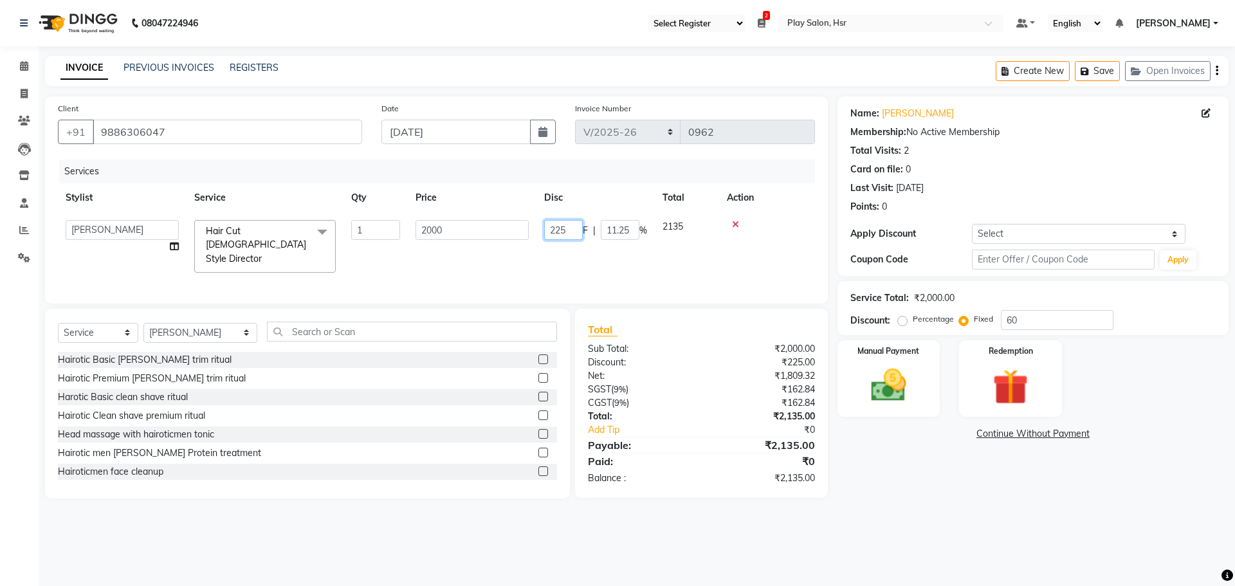
drag, startPoint x: 572, startPoint y: 231, endPoint x: 544, endPoint y: 234, distance: 27.8
click at [544, 234] on input "225" at bounding box center [563, 230] width 39 height 20
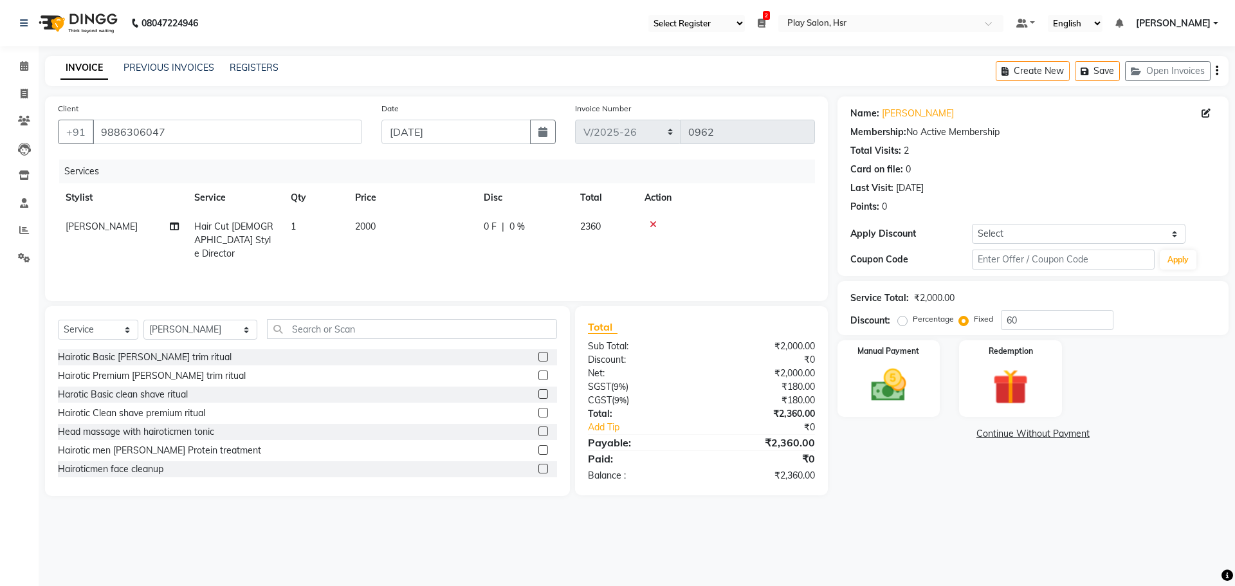
click at [622, 259] on div "Services Stylist Service Qty Price Disc Total Action [PERSON_NAME] Hair Cut [DE…" at bounding box center [436, 224] width 757 height 129
click at [1020, 317] on input "60" at bounding box center [1057, 320] width 113 height 20
type input "6"
type input "260"
click at [910, 488] on div "Name: [PERSON_NAME] S Membership: No Active Membership Total Visits: 2 Card on …" at bounding box center [1038, 297] width 401 height 400
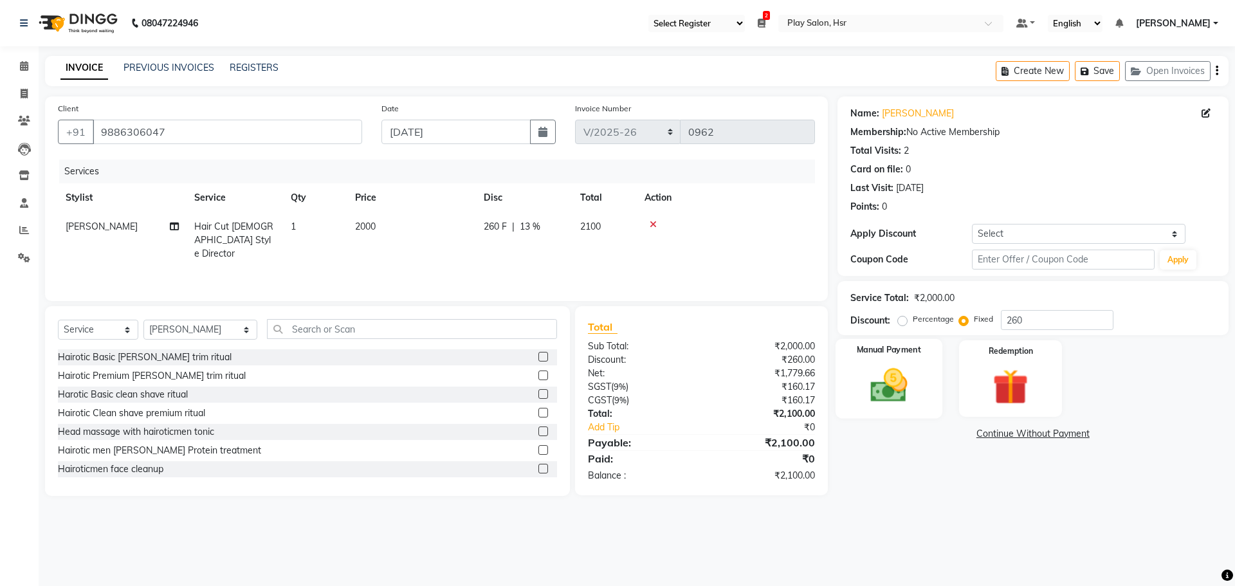
click at [908, 378] on img at bounding box center [889, 385] width 60 height 42
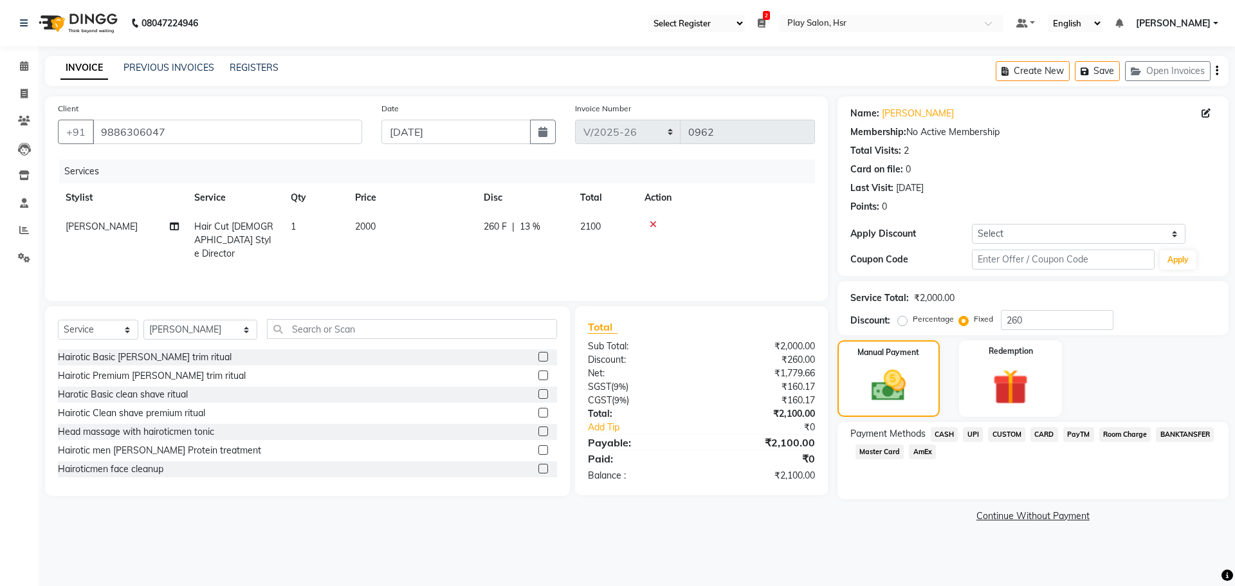
click at [945, 434] on span "CASH" at bounding box center [945, 434] width 28 height 15
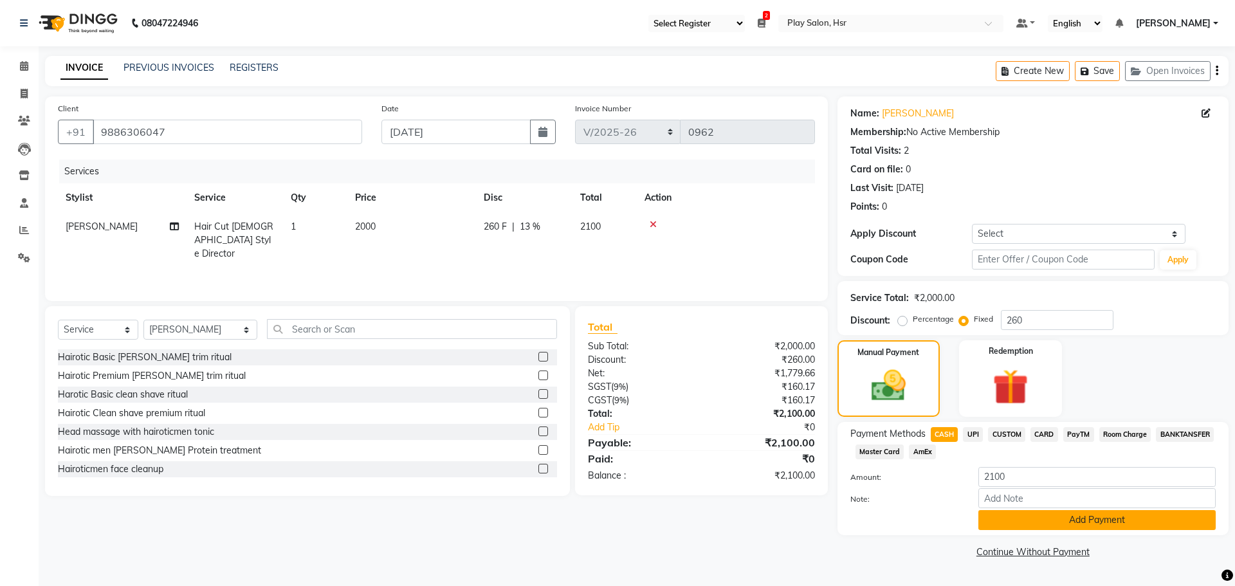
click at [1075, 523] on button "Add Payment" at bounding box center [1097, 520] width 237 height 20
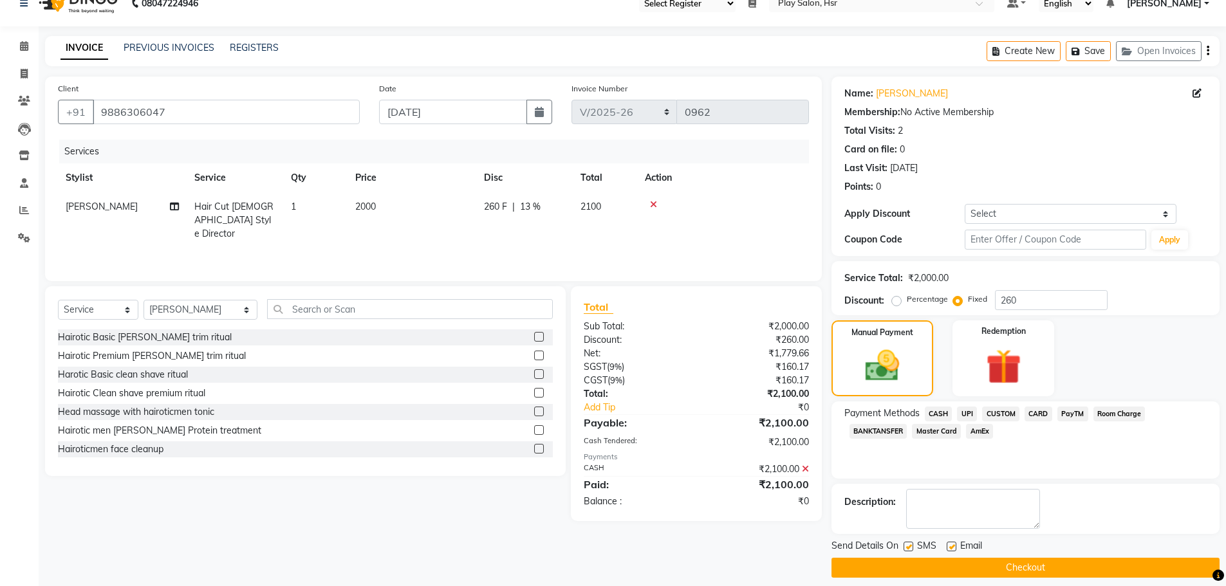
scroll to position [31, 0]
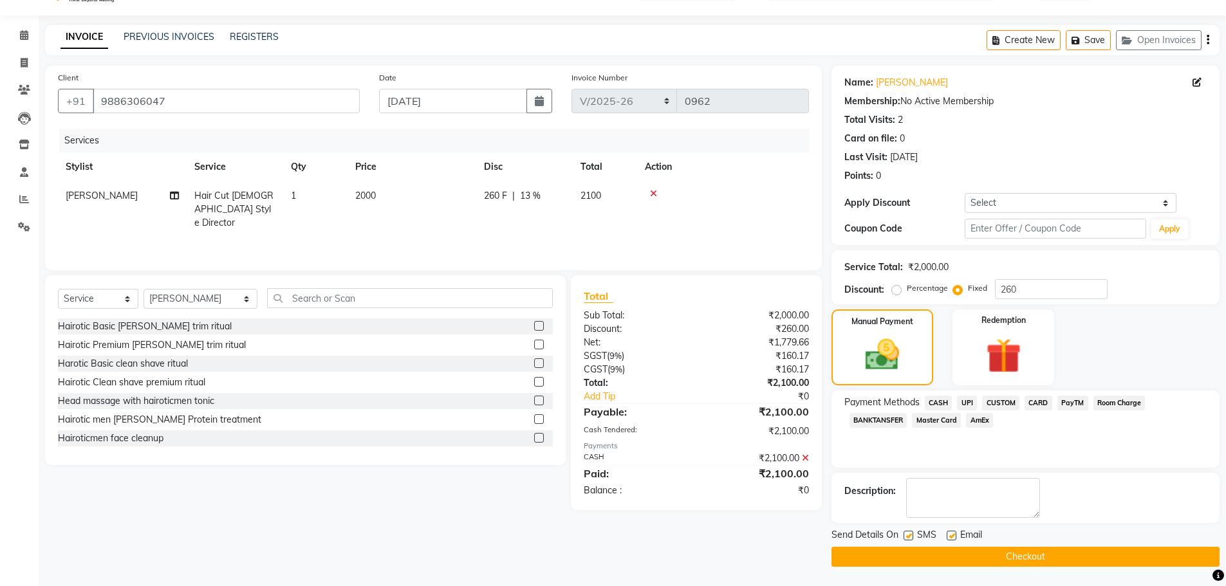
click at [1015, 559] on button "Checkout" at bounding box center [1025, 557] width 388 height 20
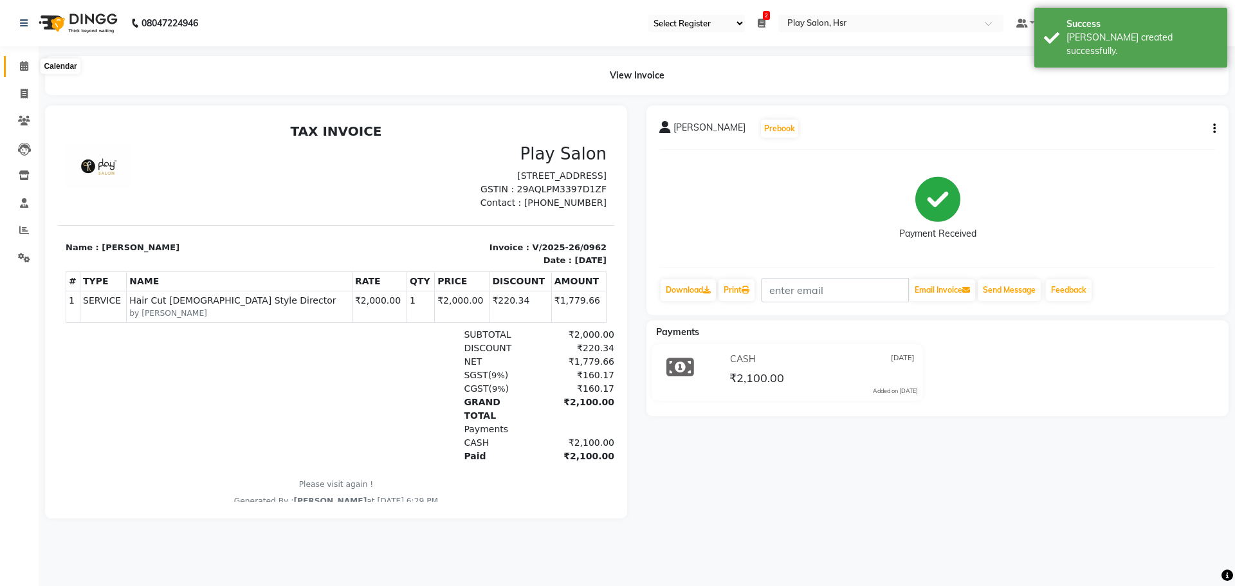
click at [21, 65] on icon at bounding box center [24, 66] width 8 height 10
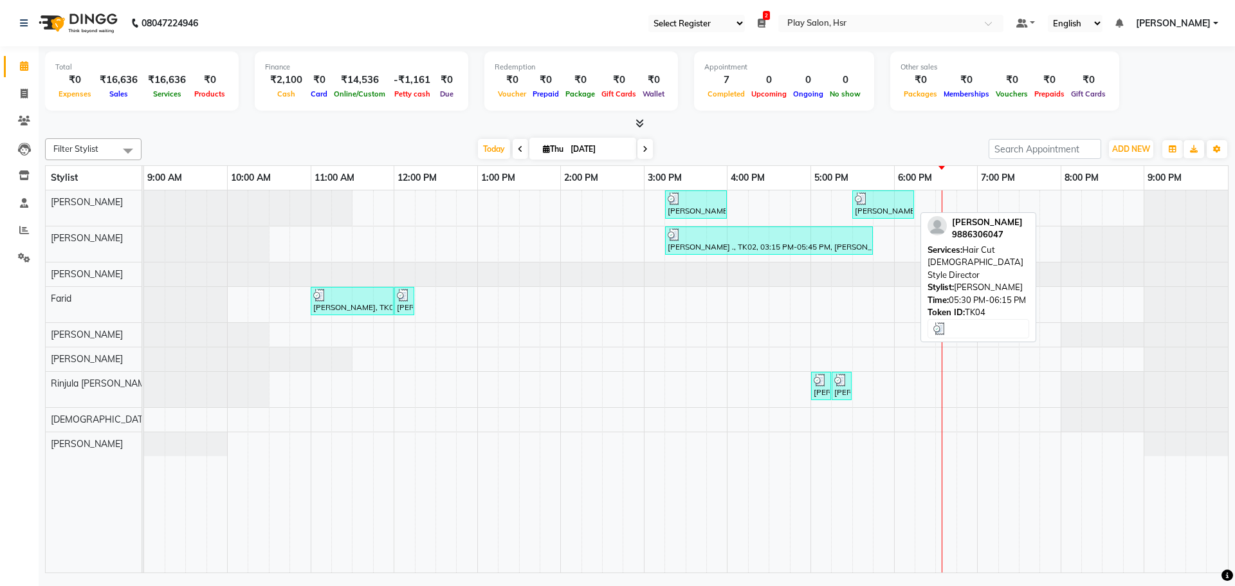
click at [889, 207] on div "[PERSON_NAME], TK04, 05:30 PM-06:15 PM, Hair Cut [DEMOGRAPHIC_DATA] Style Direc…" at bounding box center [883, 204] width 59 height 24
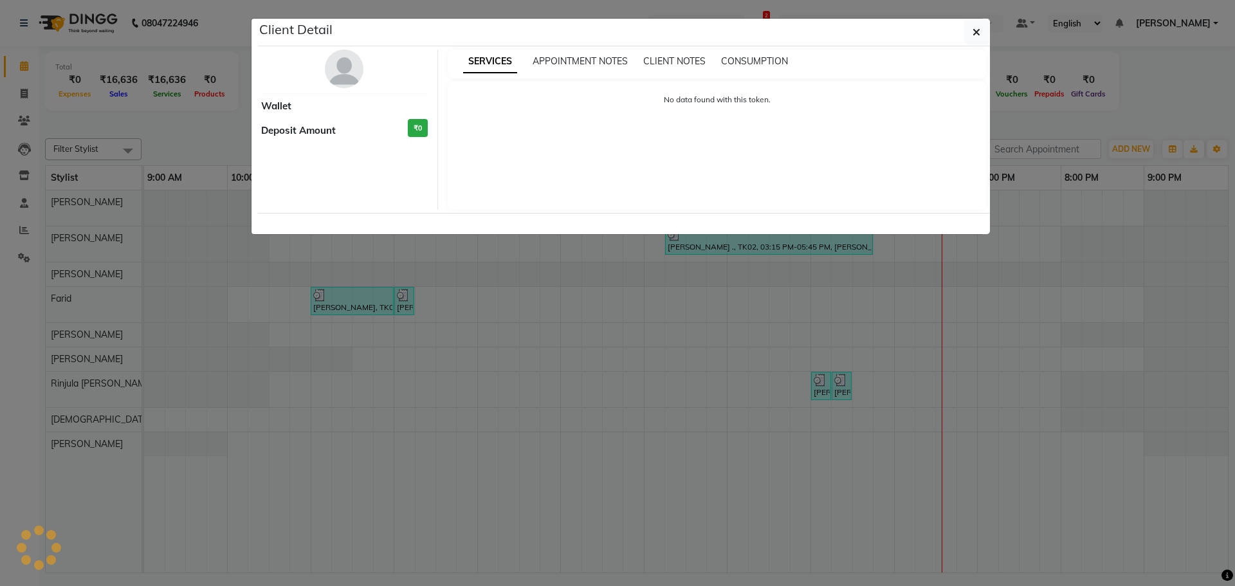
select select "3"
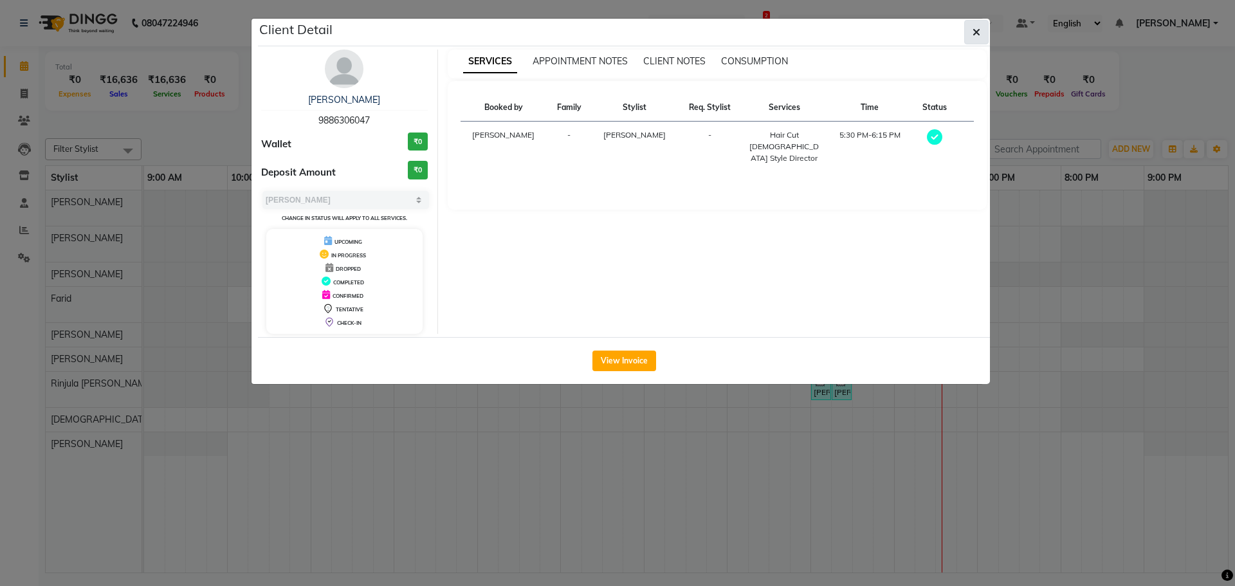
click at [976, 28] on icon "button" at bounding box center [977, 32] width 8 height 10
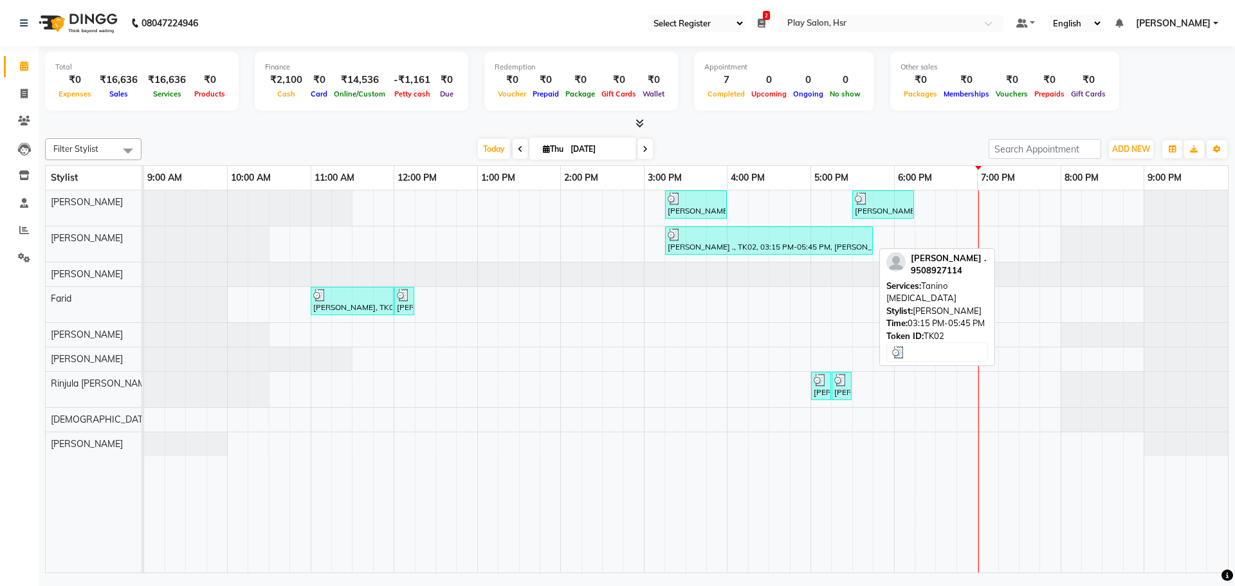
click at [729, 245] on div "[PERSON_NAME] ., TK02, 03:15 PM-05:45 PM, [PERSON_NAME][MEDICAL_DATA]" at bounding box center [769, 240] width 205 height 24
select select "3"
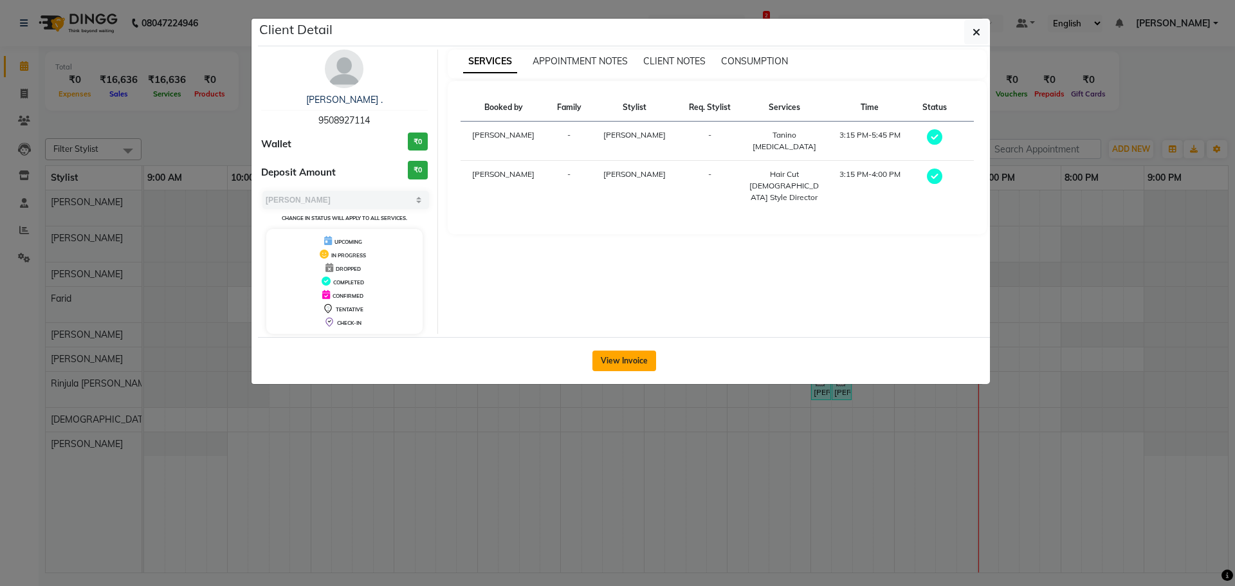
click at [628, 359] on button "View Invoice" at bounding box center [625, 361] width 64 height 21
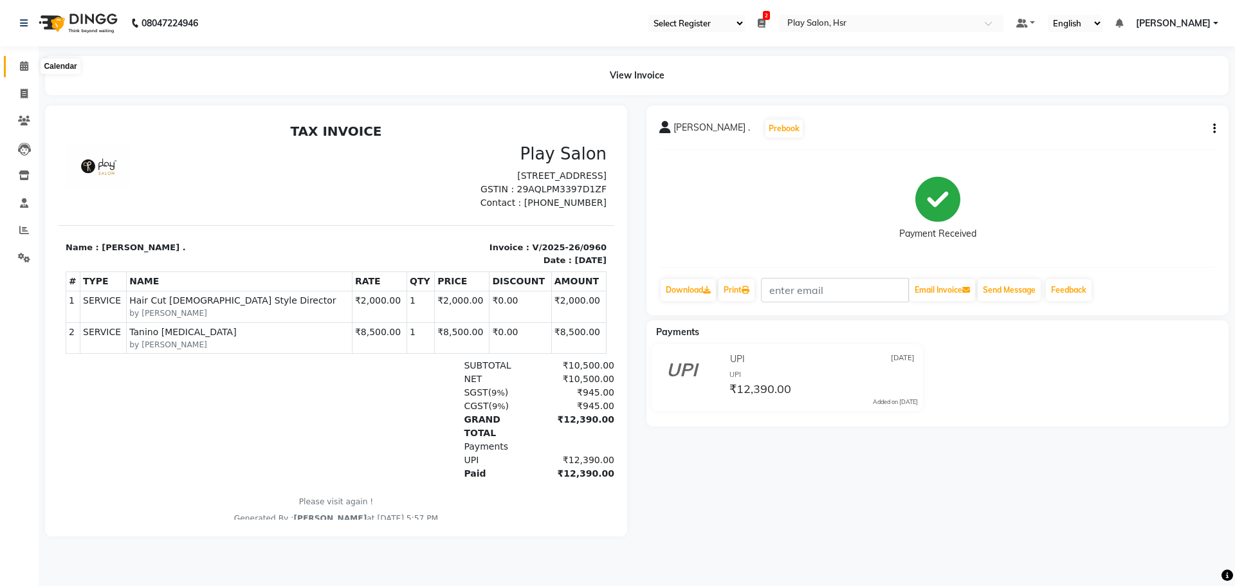
click at [30, 65] on span at bounding box center [24, 66] width 23 height 15
